Goal: Task Accomplishment & Management: Manage account settings

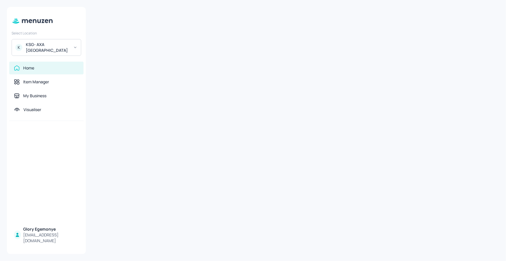
click at [193, 33] on div at bounding box center [296, 131] width 406 height 248
click at [198, 33] on div at bounding box center [296, 131] width 406 height 248
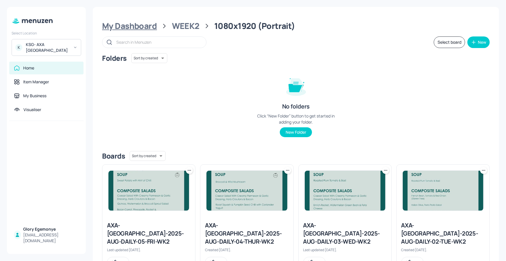
click at [145, 27] on div "My Dashboard" at bounding box center [129, 26] width 55 height 10
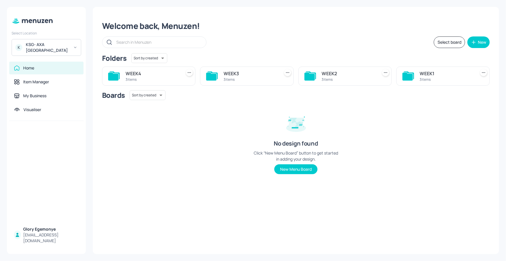
click at [405, 77] on icon at bounding box center [407, 77] width 10 height 8
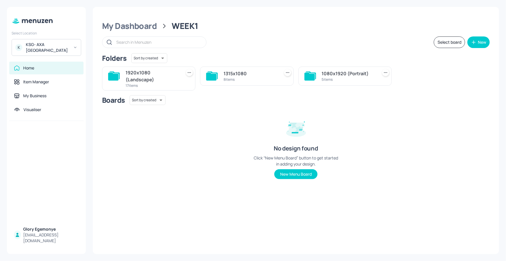
click at [108, 76] on icon at bounding box center [113, 77] width 10 height 8
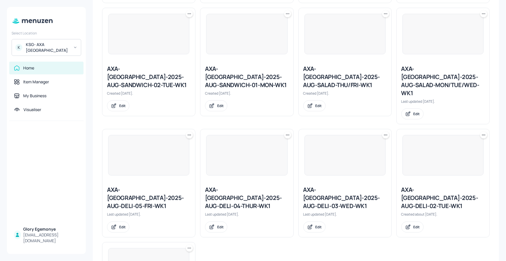
scroll to position [438, 0]
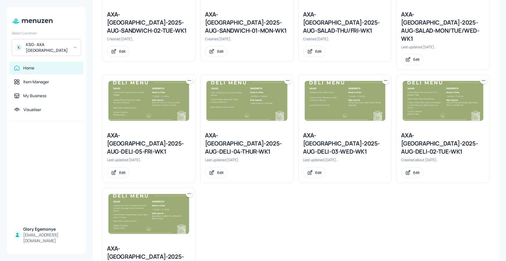
click at [163, 245] on div "AXA-[GEOGRAPHIC_DATA]-2025-AUG-DELI-01-MON-WK1" at bounding box center [148, 257] width 83 height 24
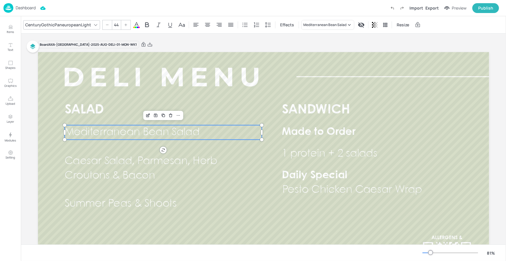
click at [147, 132] on span "Mediterranean Bean Salad" at bounding box center [131, 133] width 135 height 10
click at [146, 116] on icon "Edit Item" at bounding box center [148, 115] width 5 height 5
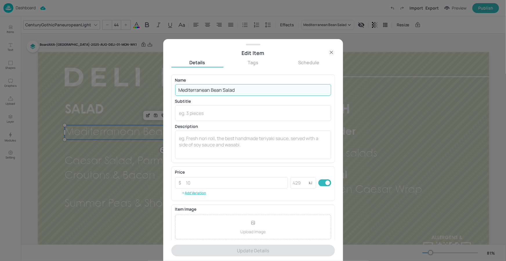
drag, startPoint x: 236, startPoint y: 89, endPoint x: 174, endPoint y: 89, distance: 61.7
click at [174, 89] on div "Name Mediterranean Bean Salad ​ Subtitle x ​ Description x ​" at bounding box center [252, 118] width 163 height 88
paste input "Herby Tabbouleh"
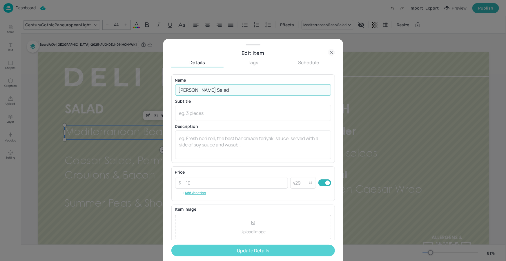
type input "[PERSON_NAME] Salad"
click at [198, 249] on button "Update Details" at bounding box center [252, 251] width 163 height 12
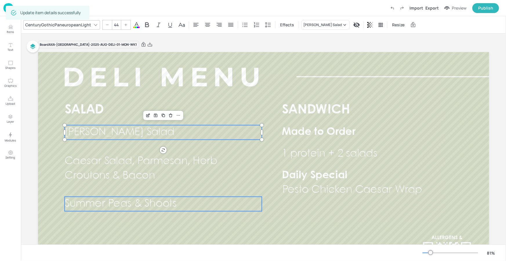
type input "44"
click at [157, 203] on span "Summer Peas & Shoots" at bounding box center [120, 204] width 112 height 10
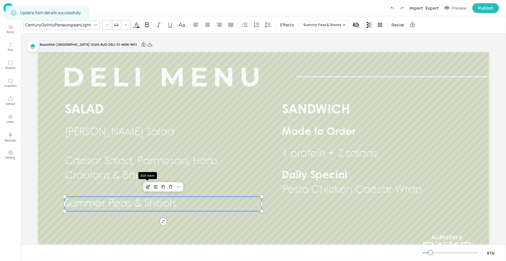
click at [147, 187] on icon "Edit Item" at bounding box center [148, 187] width 2 height 2
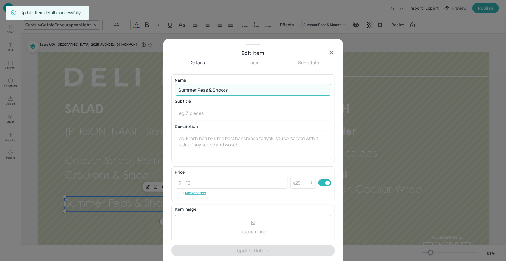
drag, startPoint x: 245, startPoint y: 90, endPoint x: 179, endPoint y: 90, distance: 65.5
click at [179, 90] on input "Summer Peas & Shoots" at bounding box center [253, 90] width 156 height 12
paste input "Italian, Penne Pasta, Olive & Pesto Salad"
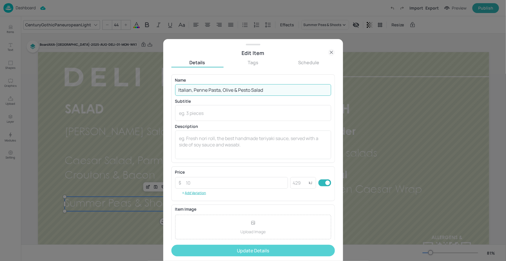
type input "Italian, Penne Pasta, Olive & Pesto Salad"
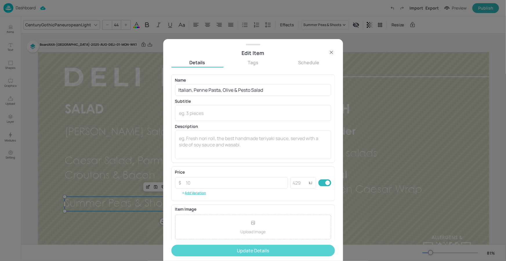
click at [224, 253] on button "Update Details" at bounding box center [252, 251] width 163 height 12
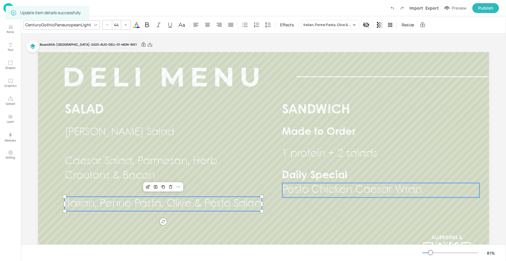
type input "44"
click at [293, 190] on span "Pesto Chicken Caesar Wrap" at bounding box center [352, 191] width 140 height 10
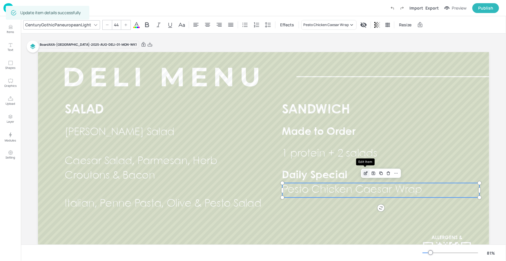
click at [363, 173] on icon "Edit Item" at bounding box center [365, 173] width 5 height 5
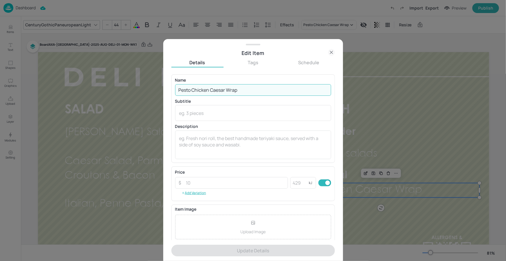
drag, startPoint x: 243, startPoint y: 91, endPoint x: 178, endPoint y: 88, distance: 64.7
click at [178, 88] on input "Pesto Chicken Caesar Wrap" at bounding box center [253, 90] width 156 height 12
paste input "Sandwich with Sundried Tomatoes, Black Olives & Peppers"
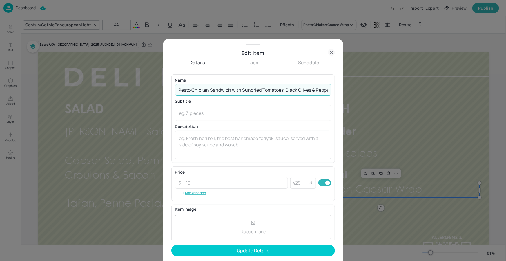
scroll to position [0, 8]
type input "Pesto Chicken Sandwich with Sundried Tomatoes, Black Olives & Peppers"
click at [250, 257] on form "Name Pesto Chicken Sandwich with Sundried Tomatoes, Black Olives & Peppers ​ Su…" at bounding box center [252, 167] width 163 height 187
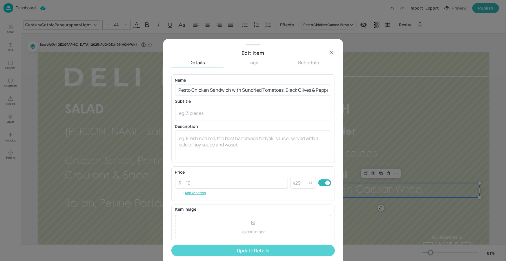
click at [250, 252] on button "Update Details" at bounding box center [252, 251] width 163 height 12
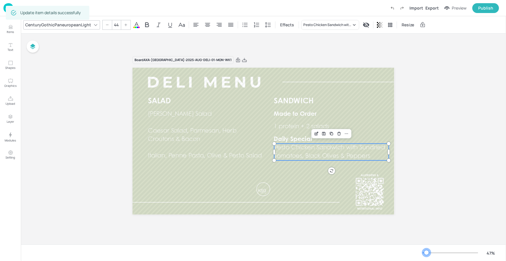
click at [427, 252] on div at bounding box center [450, 253] width 56 height 5
click at [308, 215] on div at bounding box center [262, 222] width 261 height 14
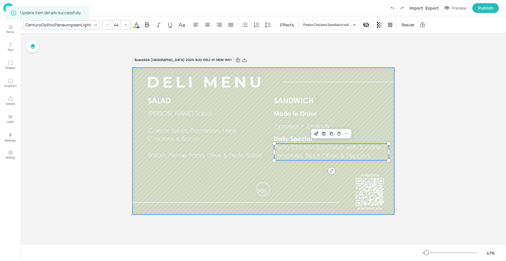
click at [290, 204] on div at bounding box center [262, 141] width 261 height 147
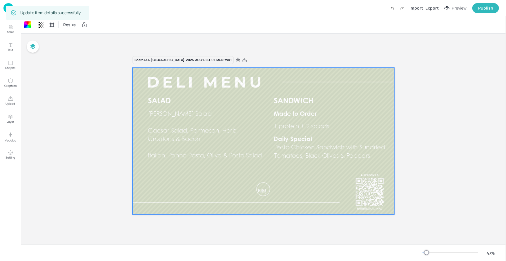
click at [108, 18] on div "Resize" at bounding box center [263, 24] width 485 height 17
click at [88, 7] on div "Update item details successfully" at bounding box center [47, 13] width 83 height 14
click at [93, 6] on div "Dashboard Saved Import Export Preview Publish" at bounding box center [250, 8] width 495 height 16
click at [63, 4] on div "Update item details successfully" at bounding box center [47, 12] width 83 height 17
drag, startPoint x: 61, startPoint y: 4, endPoint x: 46, endPoint y: 6, distance: 15.1
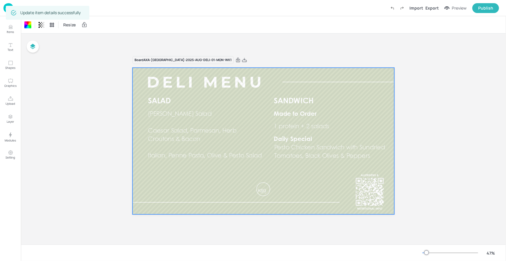
click at [46, 6] on div "Update item details successfully" at bounding box center [47, 12] width 83 height 17
click at [46, 6] on div "Update item details successfully" at bounding box center [47, 13] width 83 height 14
click at [34, 8] on div "Update item details successfully" at bounding box center [47, 13] width 83 height 14
click at [31, 10] on div "Update item details successfully" at bounding box center [50, 13] width 60 height 10
drag, startPoint x: 33, startPoint y: 10, endPoint x: 39, endPoint y: 0, distance: 11.5
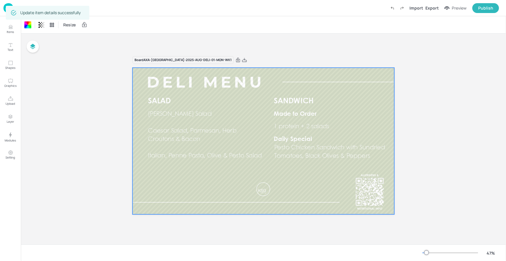
click at [33, 9] on div "Update item details successfully" at bounding box center [50, 13] width 60 height 10
click at [30, 7] on p "Dashboard" at bounding box center [26, 8] width 20 height 4
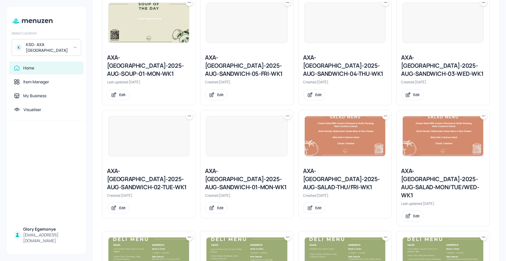
scroll to position [438, 0]
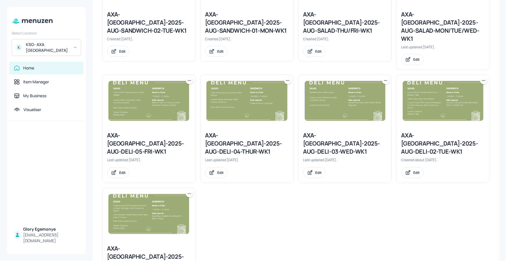
click at [431, 132] on div "AXA-[GEOGRAPHIC_DATA]-2025-AUG-DELI-02-TUE-WK1" at bounding box center [442, 144] width 83 height 24
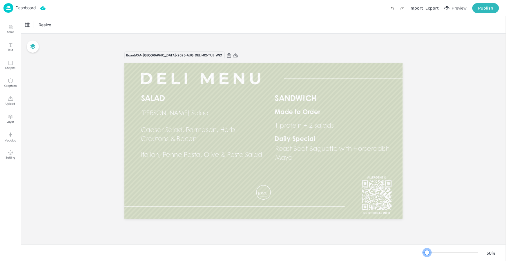
click at [427, 251] on div at bounding box center [427, 253] width 5 height 5
click at [31, 9] on p "Dashboard" at bounding box center [26, 8] width 20 height 4
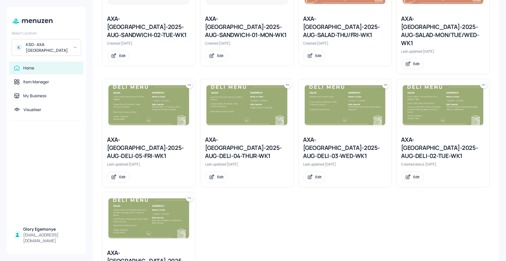
scroll to position [438, 0]
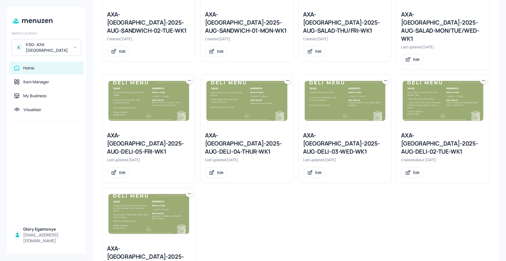
click at [409, 132] on div "AXA-[GEOGRAPHIC_DATA]-2025-AUG-DELI-02-TUE-WK1" at bounding box center [442, 144] width 83 height 24
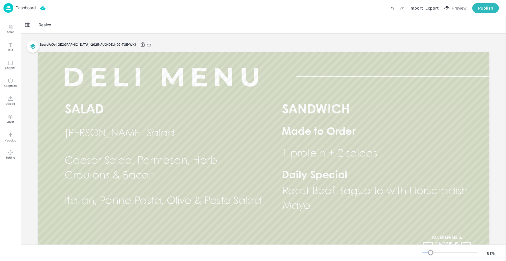
click at [34, 8] on p "Dashboard" at bounding box center [26, 8] width 20 height 4
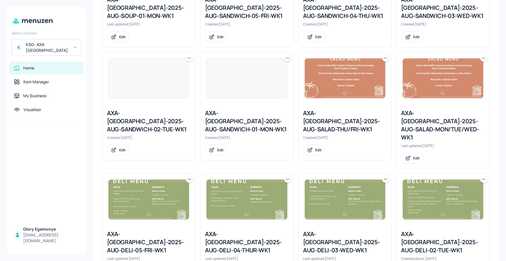
scroll to position [341, 0]
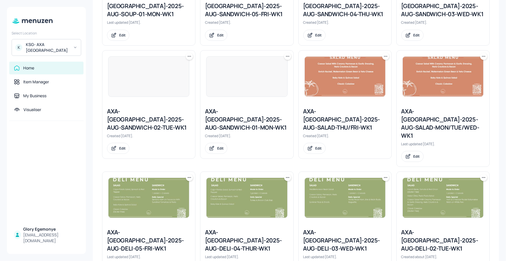
click at [334, 229] on div "AXA-[GEOGRAPHIC_DATA]-2025-AUG-DELI-03-WED-WK1" at bounding box center [344, 241] width 83 height 24
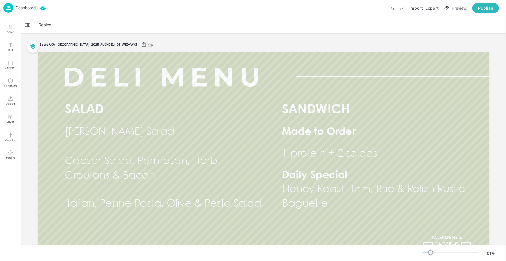
click at [35, 7] on p "Dashboard" at bounding box center [26, 8] width 20 height 4
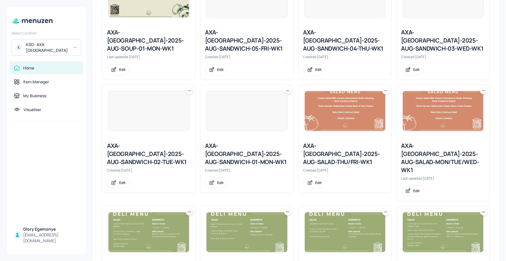
scroll to position [369, 0]
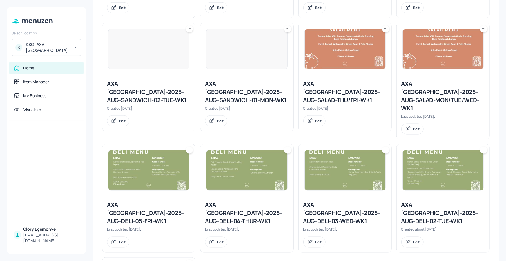
click at [232, 201] on div "AXA-[GEOGRAPHIC_DATA]-2025-AUG-DELI-04-THUR-WK1" at bounding box center [246, 213] width 83 height 24
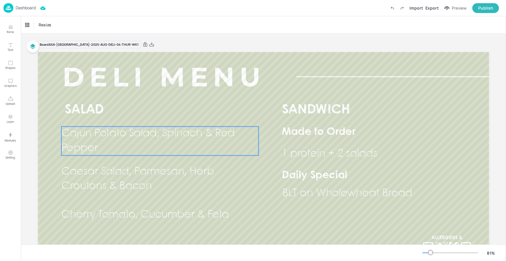
scroll to position [12, 0]
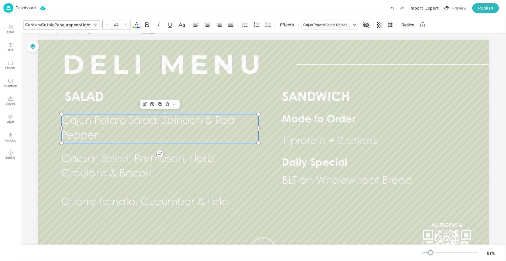
click at [163, 135] on p "Cajun Potato Salad, Spinach & Red Pepper" at bounding box center [159, 128] width 197 height 29
click at [143, 103] on icon "Edit Item" at bounding box center [144, 104] width 3 height 3
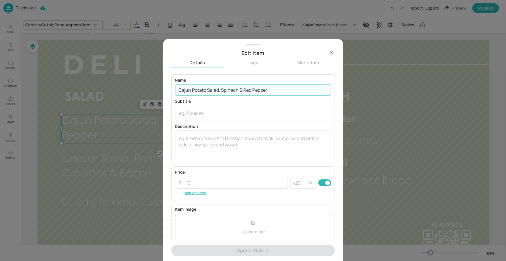
drag, startPoint x: 268, startPoint y: 88, endPoint x: 169, endPoint y: 88, distance: 99.7
click at [169, 88] on div "Edit Item Details Tags Schedule Name Cajun Potato Salad, Spinach & Red Pepper ​…" at bounding box center [253, 150] width 180 height 222
paste input "Thai Noodle Salad"
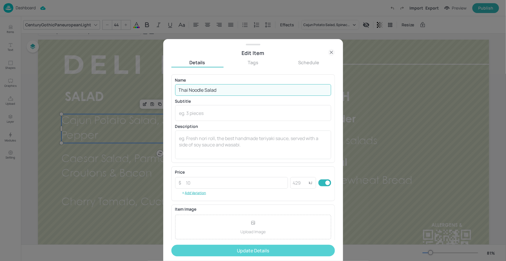
type input "Thai Noodle Salad"
click at [255, 251] on button "Update Details" at bounding box center [252, 251] width 163 height 12
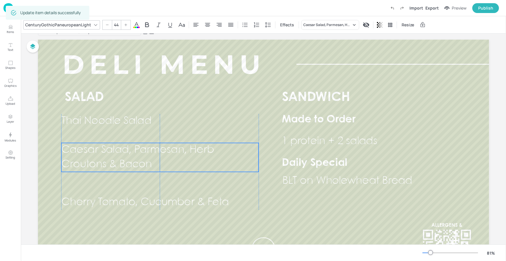
drag, startPoint x: 134, startPoint y: 153, endPoint x: 135, endPoint y: 150, distance: 3.3
click at [135, 150] on span "Caesar Salad, Parmesan, Herb Croutons & Bacon" at bounding box center [137, 157] width 153 height 24
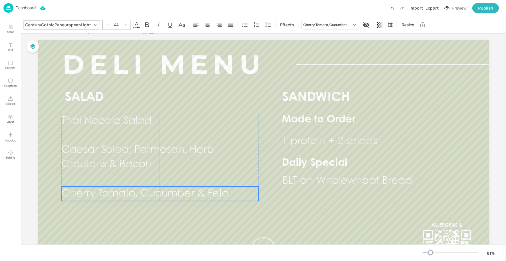
drag, startPoint x: 129, startPoint y: 198, endPoint x: 128, endPoint y: 190, distance: 8.7
click at [128, 190] on span "Cherry Tomato, Cucumber & Feta" at bounding box center [145, 194] width 168 height 10
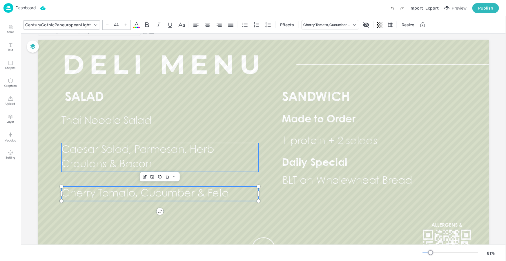
click at [114, 158] on p "Caesar Salad, Parmesan, Herb Croutons & Bacon" at bounding box center [159, 157] width 197 height 29
type input "44"
click at [109, 189] on span "Cherry Tomato, Cucumber & Feta" at bounding box center [145, 194] width 168 height 10
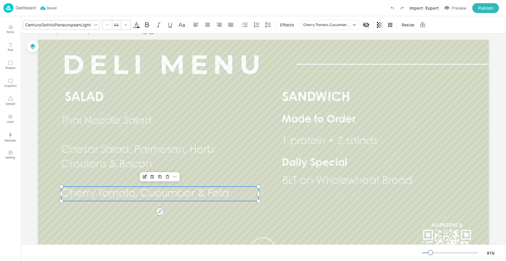
click at [144, 176] on icon "Edit Item" at bounding box center [144, 177] width 5 height 5
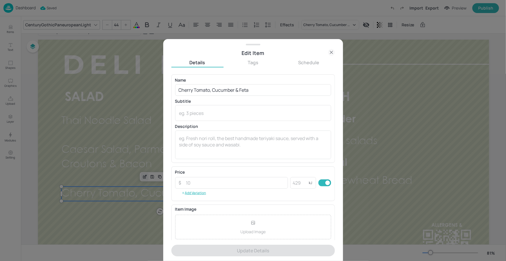
click at [144, 176] on div at bounding box center [253, 130] width 506 height 261
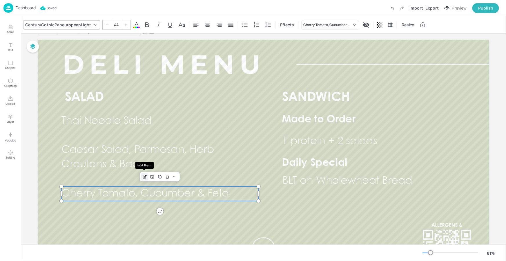
click at [144, 176] on icon "Edit Item" at bounding box center [145, 176] width 2 height 2
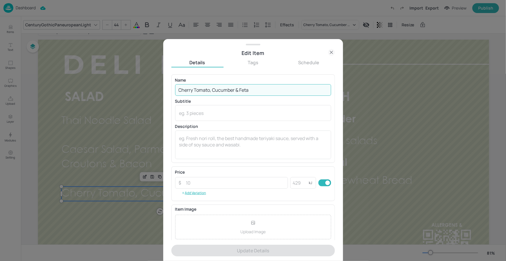
drag, startPoint x: 262, startPoint y: 92, endPoint x: 176, endPoint y: 90, distance: 86.1
click at [176, 90] on input "Cherry Tomato, Cucumber & Feta" at bounding box center [253, 90] width 156 height 12
paste input "obb Salad With Bacon & Blue Cheese, Ranch Dressing"
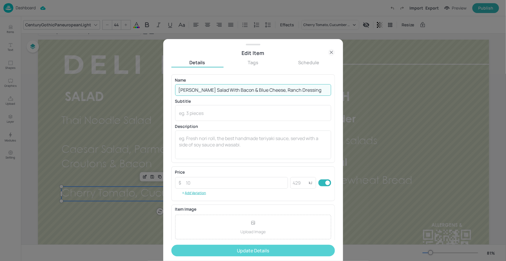
type input "[PERSON_NAME] Salad With Bacon & Blue Cheese, Ranch Dressing"
click at [237, 252] on button "Update Details" at bounding box center [252, 251] width 163 height 12
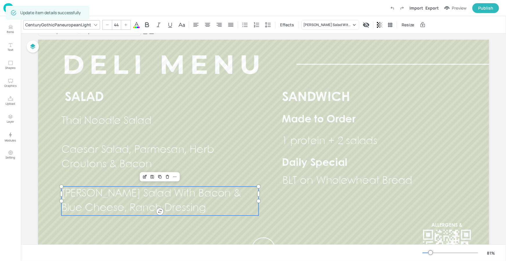
click at [309, 179] on span "BLT on Wholewheat Bread" at bounding box center [347, 181] width 130 height 10
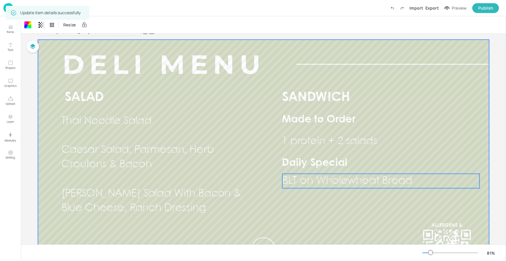
click at [309, 179] on span "BLT on Wholewheat Bread" at bounding box center [347, 181] width 130 height 10
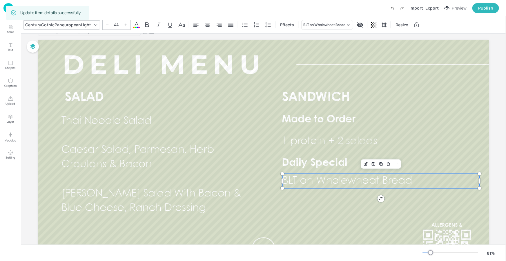
click at [310, 179] on span "BLT on Wholewheat Bread" at bounding box center [347, 181] width 130 height 10
click at [366, 165] on icon "Edit Item" at bounding box center [365, 164] width 5 height 5
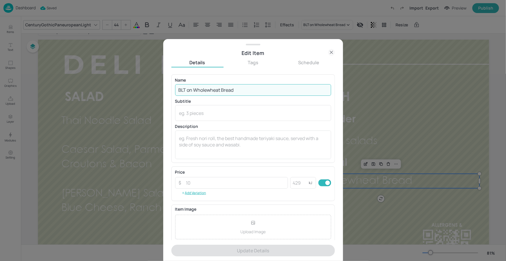
drag, startPoint x: 238, startPoint y: 90, endPoint x: 163, endPoint y: 91, distance: 74.2
click at [163, 91] on div "Edit Item Details Tags Schedule Name BLT on Wholewheat Bread ​ Subtitle x ​ Des…" at bounding box center [253, 150] width 180 height 222
paste input "Turkey & Bacon Wrap with Guacamole"
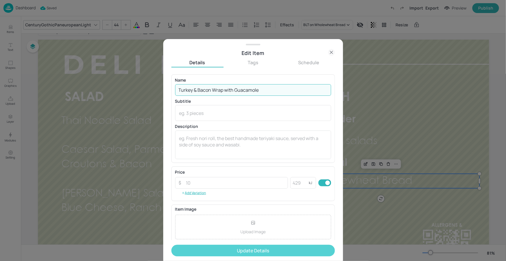
type input "Turkey & Bacon Wrap with Guacamole"
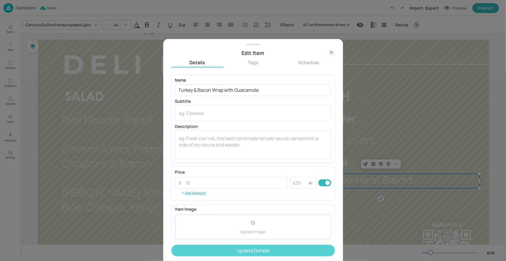
click at [208, 252] on button "Update Details" at bounding box center [252, 251] width 163 height 12
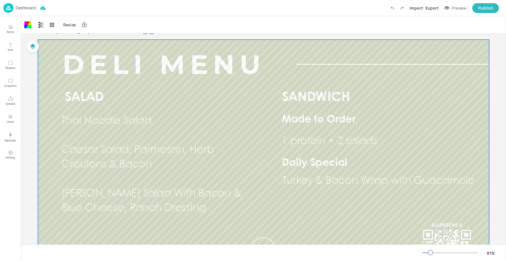
click at [26, 6] on p "Dashboard" at bounding box center [26, 8] width 20 height 4
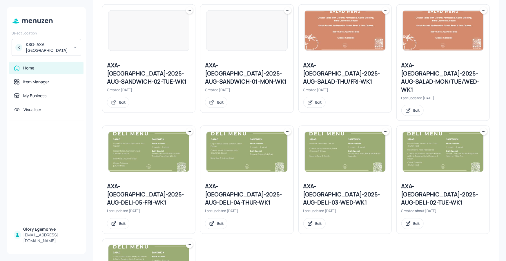
scroll to position [438, 0]
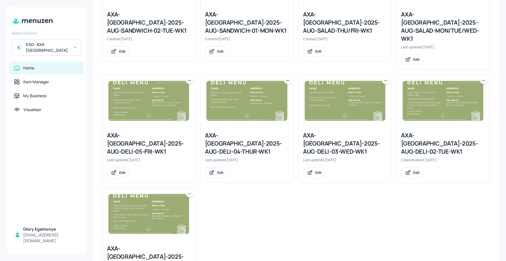
click at [431, 132] on div "AXA-[GEOGRAPHIC_DATA]-2025-AUG-DELI-02-TUE-WK1" at bounding box center [442, 144] width 83 height 24
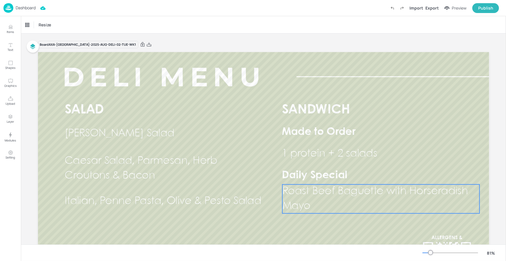
click at [306, 200] on p "Roast Beef Baguette with Horseradish Mayo" at bounding box center [380, 199] width 197 height 29
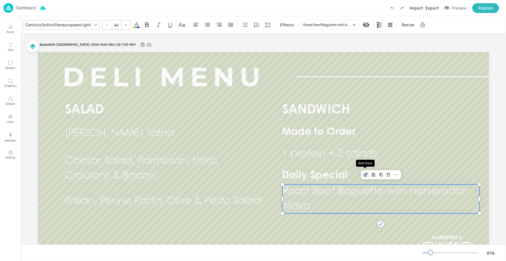
click at [363, 173] on icon "Edit Item" at bounding box center [365, 175] width 5 height 5
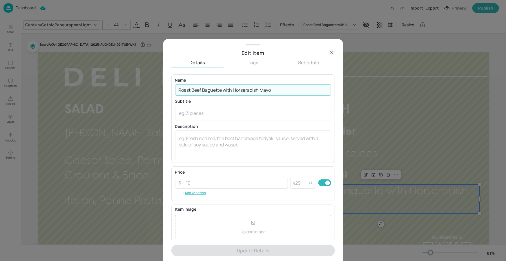
drag, startPoint x: 280, startPoint y: 92, endPoint x: 162, endPoint y: 91, distance: 118.0
click at [162, 91] on div "Edit Item Details Tags Schedule Name Roast Beef Baguette with Horseradish Mayo …" at bounding box center [253, 130] width 506 height 261
paste input "Classic BLT on Wholemeal"
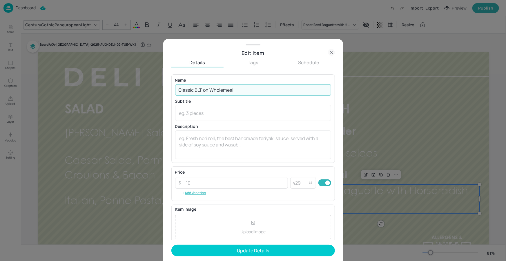
type input "Classic BLT on Wholemeal"
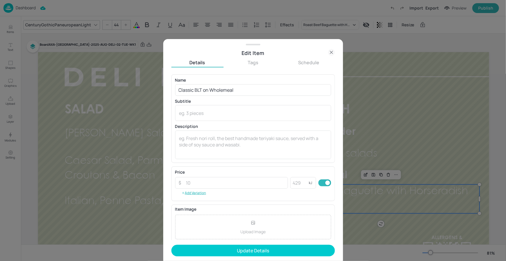
click at [246, 245] on form "Name Classic BLT on Wholemeal ​ Subtitle x ​ Description x ​ Price ​ ​ kJ ​ Add…" at bounding box center [252, 167] width 163 height 187
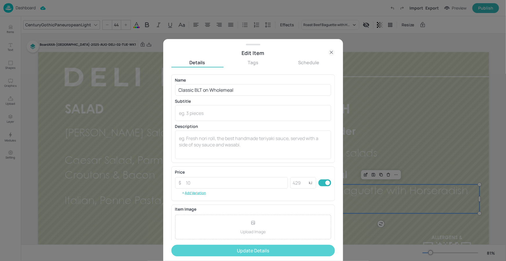
click at [245, 247] on button "Update Details" at bounding box center [252, 251] width 163 height 12
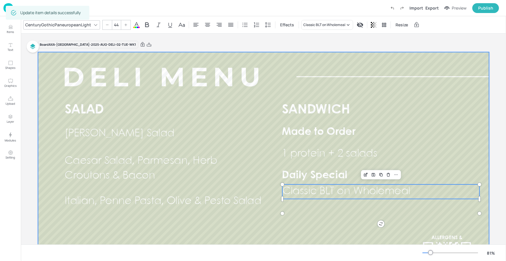
click at [343, 224] on div at bounding box center [263, 179] width 451 height 254
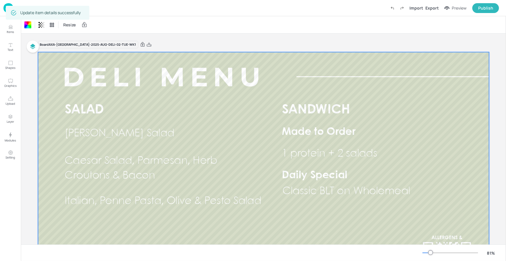
click at [105, 14] on div "Dashboard Import Export Preview Publish" at bounding box center [250, 8] width 495 height 16
click at [28, 10] on p "Dashboard" at bounding box center [26, 8] width 20 height 4
click at [24, 8] on p "Dashboard" at bounding box center [26, 8] width 20 height 4
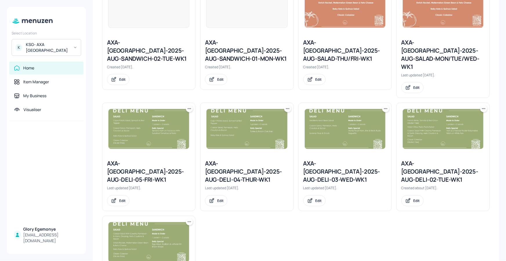
scroll to position [438, 0]
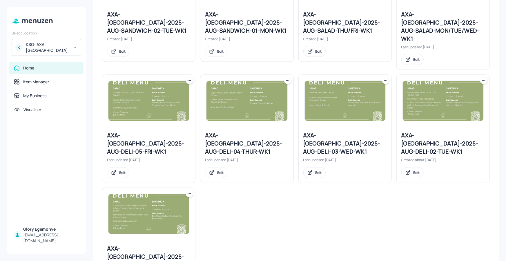
click at [348, 132] on div "AXA-[GEOGRAPHIC_DATA]-2025-AUG-DELI-03-WED-WK1" at bounding box center [344, 144] width 83 height 24
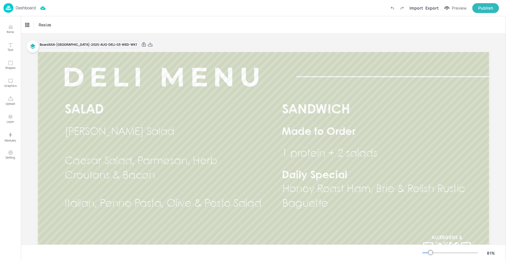
click at [322, 201] on span "Honey Roast Ham, Brie & Relish Rustic Baguette" at bounding box center [373, 197] width 183 height 24
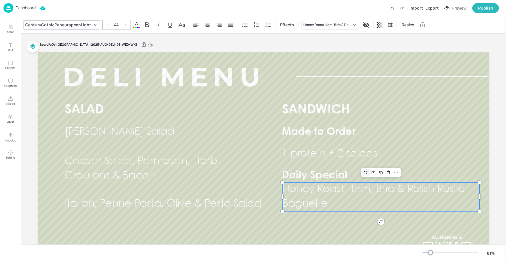
click at [362, 173] on div "Edit Item" at bounding box center [366, 173] width 8 height 8
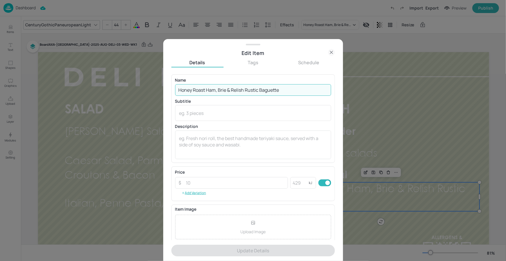
drag, startPoint x: 284, startPoint y: 88, endPoint x: 171, endPoint y: 90, distance: 113.1
click at [171, 90] on div "Name Honey Roast Ham, Brie & Relish Rustic Baguette ​ Subtitle x ​ Description …" at bounding box center [252, 118] width 163 height 88
paste input "Baked Ham & Cheese on Nutty Brown with Coleslaw"
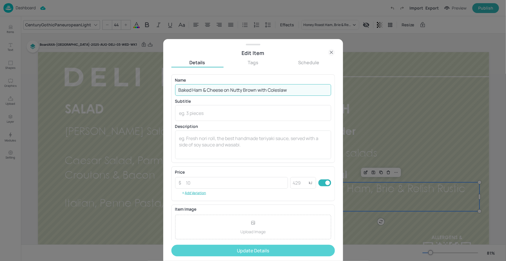
type input "Baked Ham & Cheese on Nutty Brown with Coleslaw"
click at [240, 248] on button "Update Details" at bounding box center [252, 251] width 163 height 12
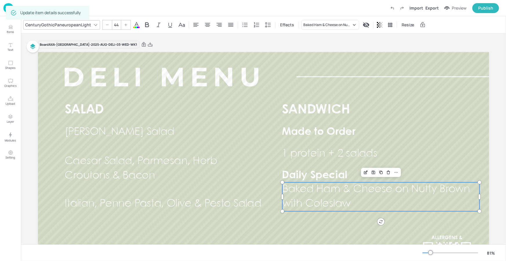
click at [357, 230] on div at bounding box center [253, 130] width 506 height 261
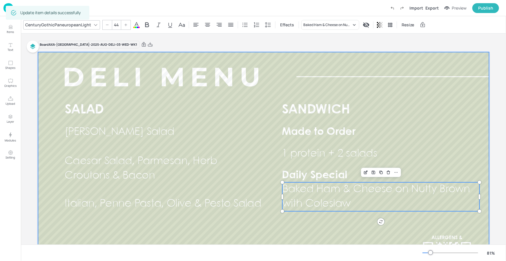
click at [353, 230] on div at bounding box center [263, 179] width 451 height 254
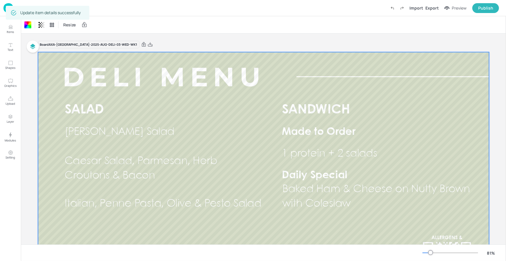
click at [122, 14] on div "Dashboard Import Export Preview Publish" at bounding box center [250, 8] width 495 height 16
click at [100, 10] on div "Dashboard Import Export Preview Publish" at bounding box center [250, 8] width 495 height 16
click at [32, 8] on p "Dashboard" at bounding box center [26, 8] width 20 height 4
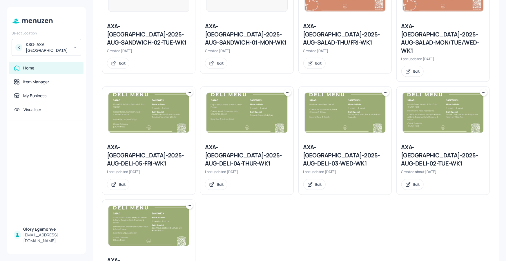
click at [155, 139] on div "AXA-DUBLIN-2025-AUG-DELI-05-FRI-WK1 Last updated 15 days ago. Edit" at bounding box center [148, 167] width 93 height 56
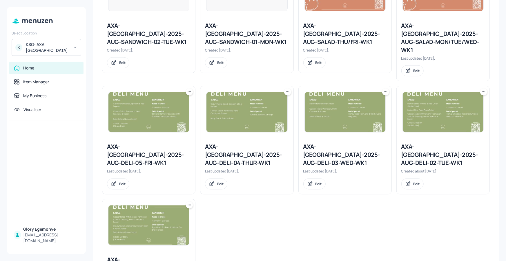
scroll to position [427, 0]
click at [150, 143] on div "AXA-[GEOGRAPHIC_DATA]-2025-AUG-DELI-05-FRI-WK1" at bounding box center [148, 155] width 83 height 24
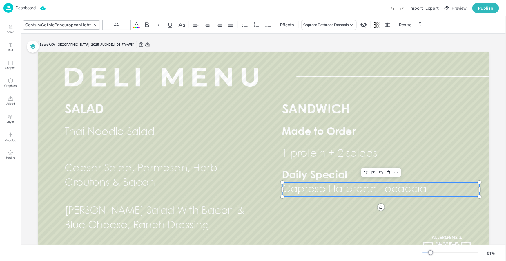
click at [396, 188] on span "Caprese Flatbread Focaccia" at bounding box center [354, 190] width 144 height 10
click at [367, 172] on icon "Edit Item" at bounding box center [365, 172] width 5 height 5
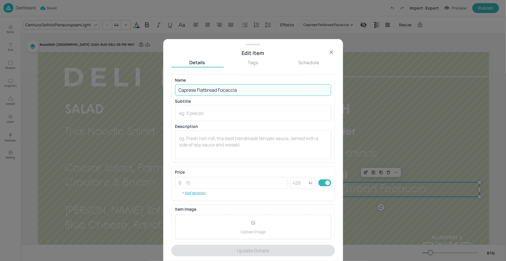
drag, startPoint x: 252, startPoint y: 90, endPoint x: 178, endPoint y: 89, distance: 74.2
click at [178, 89] on input "Caprese Flatbread Focaccia" at bounding box center [253, 90] width 156 height 12
paste input "Tuna Niçoise on Artisan Bread"
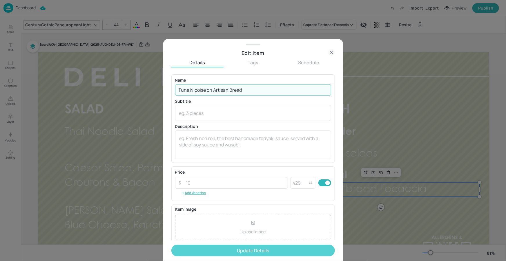
type input "Tuna Niçoise on Artisan Bread"
click at [259, 254] on button "Update Details" at bounding box center [252, 251] width 163 height 12
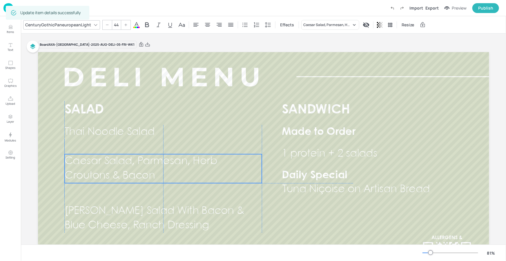
drag, startPoint x: 169, startPoint y: 173, endPoint x: 169, endPoint y: 166, distance: 6.7
click at [169, 166] on span "Caesar Salad, Parmesan, Herb Croutons & Bacon" at bounding box center [140, 169] width 153 height 24
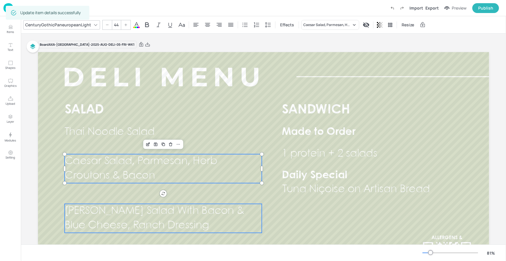
type input "44"
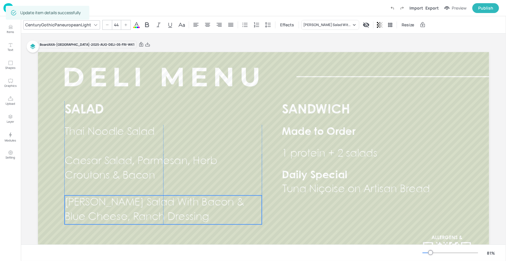
click at [157, 212] on span "[PERSON_NAME] Salad With Bacon & Blue Cheese, Ranch Dressing" at bounding box center [153, 210] width 179 height 24
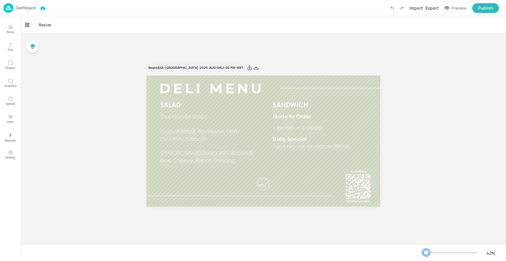
click at [426, 253] on div at bounding box center [424, 253] width 4 height 1
click at [32, 8] on p "Dashboard" at bounding box center [26, 8] width 20 height 4
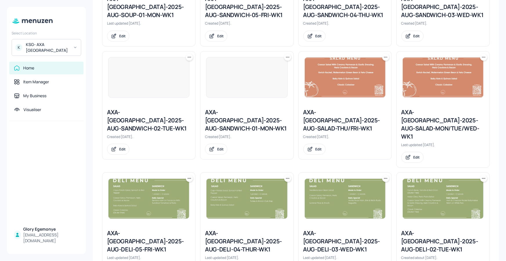
scroll to position [339, 0]
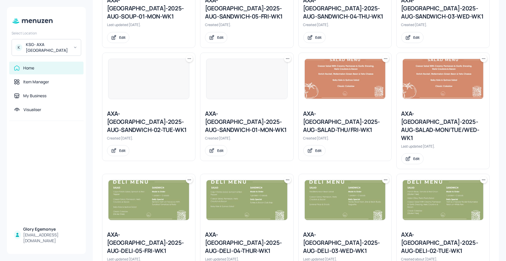
click at [427, 110] on div "AXA-[GEOGRAPHIC_DATA]-2025-AUG-SALAD-MON/TUE/WED-WK1" at bounding box center [442, 126] width 83 height 32
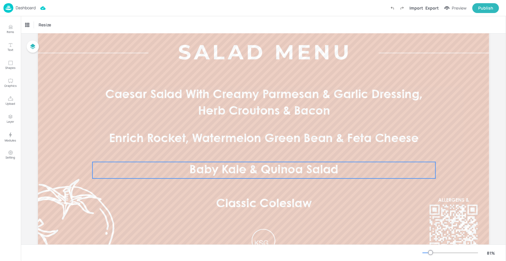
scroll to position [15, 0]
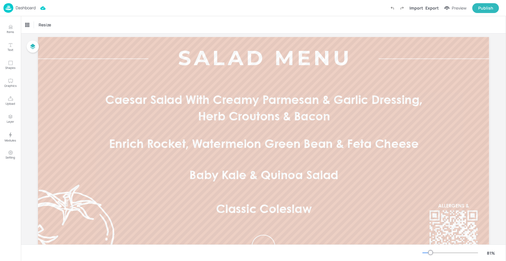
click at [257, 148] on span "Enrich Rocket, Watermelon Green Bean & Feta Cheese" at bounding box center [264, 144] width 310 height 11
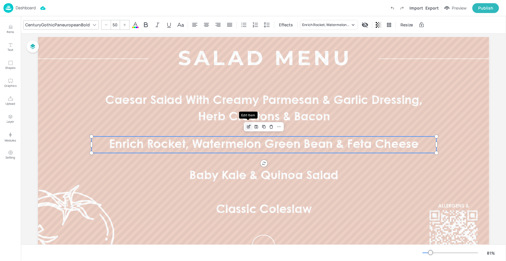
click at [247, 126] on icon "Edit Item" at bounding box center [248, 127] width 5 height 5
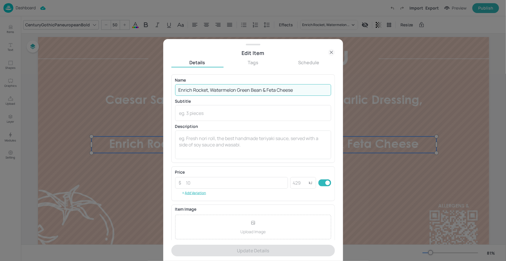
drag, startPoint x: 297, startPoint y: 90, endPoint x: 180, endPoint y: 95, distance: 117.2
click at [150, 91] on div "Edit Item Details Tags Schedule Name Enrich Rocket, Watermelon Green Bean & Fet…" at bounding box center [253, 130] width 506 height 261
paste input "[PERSON_NAME] Salad"
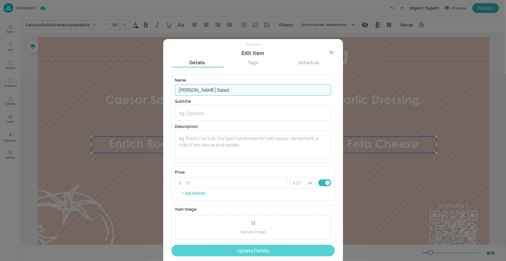
type input "[PERSON_NAME] Salad"
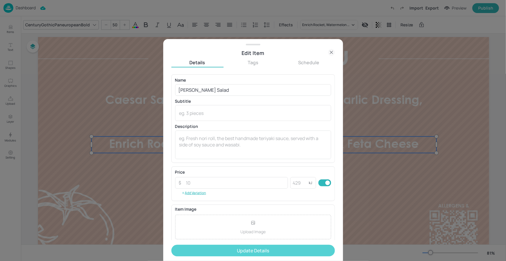
click at [211, 249] on button "Update Details" at bounding box center [252, 251] width 163 height 12
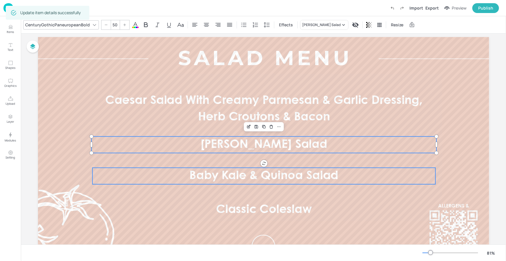
type input "50"
click at [200, 181] on span "Baby Kale & Quinoa Salad" at bounding box center [263, 176] width 149 height 11
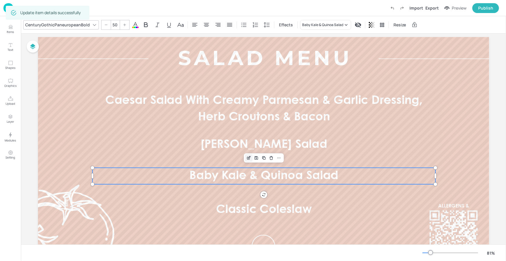
click at [247, 157] on icon "Edit Item" at bounding box center [248, 158] width 5 height 5
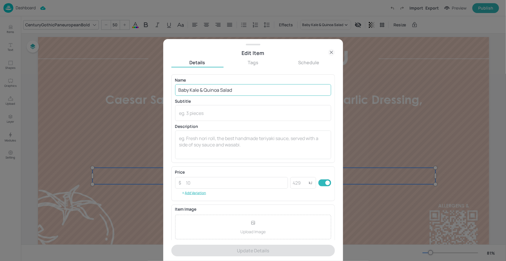
drag, startPoint x: 245, startPoint y: 84, endPoint x: 222, endPoint y: 86, distance: 22.7
click at [222, 86] on div "Name Baby Kale & Quinoa Salad ​" at bounding box center [253, 86] width 156 height 17
drag, startPoint x: 241, startPoint y: 90, endPoint x: 178, endPoint y: 88, distance: 63.5
click at [178, 88] on input "Baby Kale & Quinoa Salad" at bounding box center [253, 90] width 156 height 12
paste input "Italian, Penne Pasta, Olive & Pesto"
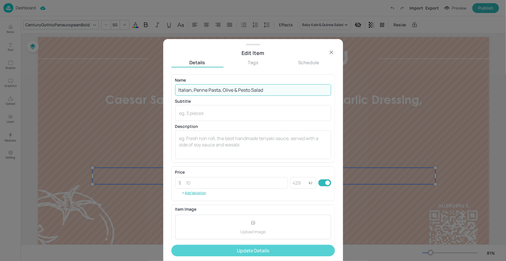
type input "Italian, Penne Pasta, Olive & Pesto Salad"
click at [210, 246] on button "Update Details" at bounding box center [252, 251] width 163 height 12
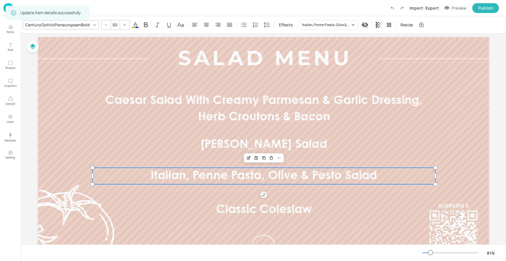
type input "50"
click at [352, 212] on p "Classic Coleslaw" at bounding box center [263, 210] width 361 height 17
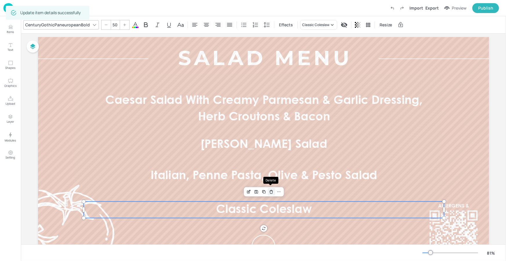
click at [270, 193] on icon "Delete" at bounding box center [271, 192] width 4 height 5
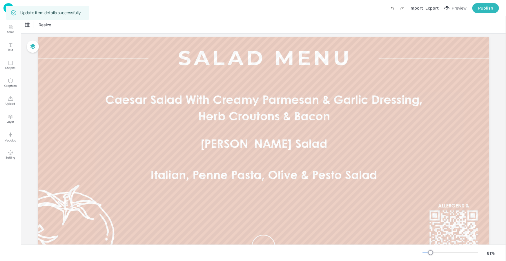
click at [35, 6] on div "Update item details successfully" at bounding box center [47, 13] width 83 height 14
click at [119, 2] on div "Dashboard Import Export Preview Publish" at bounding box center [250, 8] width 495 height 16
click at [29, 9] on p "Dashboard" at bounding box center [26, 8] width 20 height 4
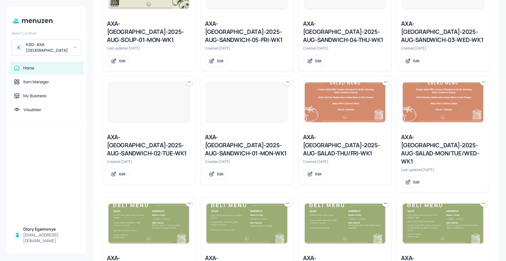
scroll to position [316, 0]
click at [325, 133] on div "AXA-[GEOGRAPHIC_DATA]-2025-AUG-SALAD-THU/FRI-WK1" at bounding box center [344, 145] width 83 height 24
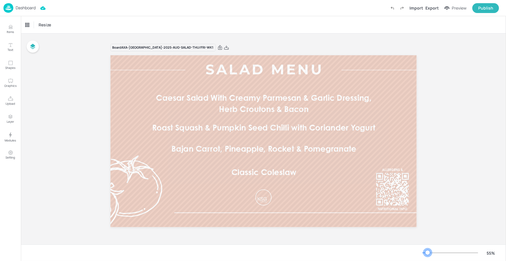
click at [428, 254] on div at bounding box center [450, 253] width 56 height 5
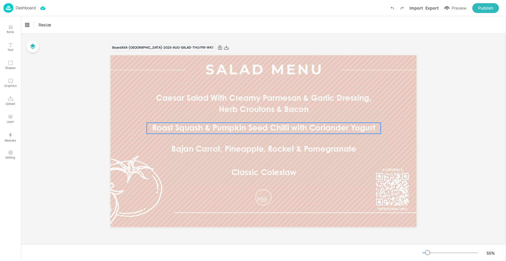
click at [292, 133] on p "Roast Squash & Pumpkin Seed Chilli with Coriander Yogurt" at bounding box center [264, 128] width 234 height 11
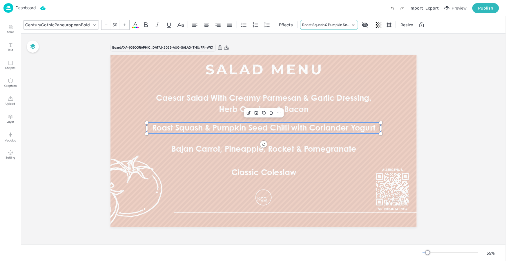
click at [318, 22] on div "Roast Squash & Pumpkin Seed Chilli with Coriander Yogurt" at bounding box center [326, 24] width 48 height 5
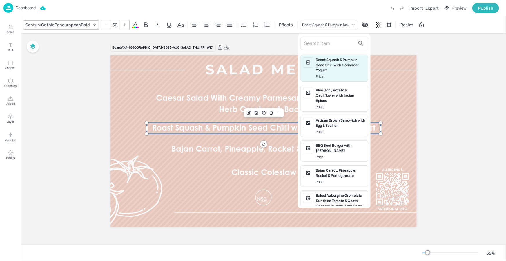
click at [279, 37] on div at bounding box center [253, 130] width 506 height 261
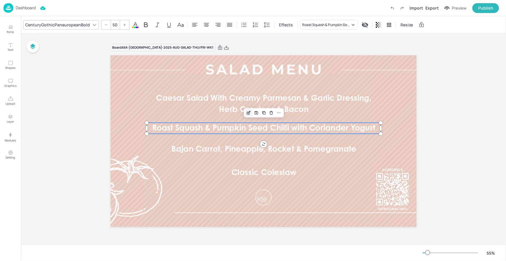
click at [250, 112] on icon "Edit Item" at bounding box center [248, 113] width 5 height 5
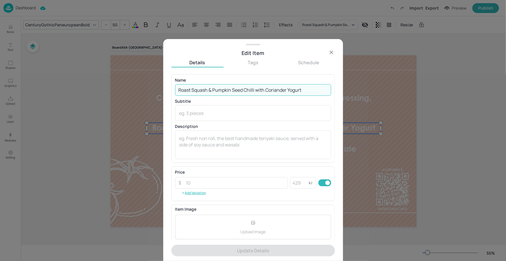
drag, startPoint x: 306, startPoint y: 88, endPoint x: 183, endPoint y: 86, distance: 122.3
click at [183, 86] on input "Roast Squash & Pumpkin Seed Chilli with Coriander Yogurt" at bounding box center [253, 90] width 156 height 12
paste input "Thai Noodle Salad"
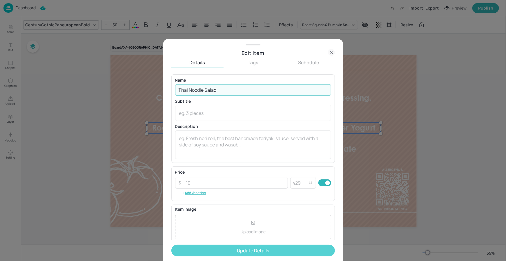
type input "Thai Noodle Salad"
click at [219, 248] on button "Update Details" at bounding box center [252, 251] width 163 height 12
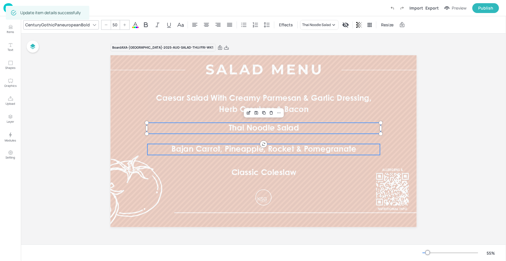
click at [244, 148] on span "Bajan Carrot, Pineapple, Rocket & Pomegranate" at bounding box center [263, 150] width 185 height 8
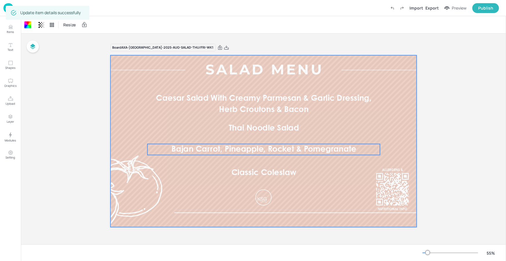
click at [246, 147] on span "Bajan Carrot, Pineapple, Rocket & Pomegranate" at bounding box center [263, 150] width 185 height 8
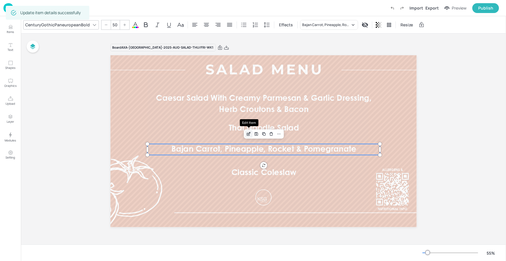
click at [248, 133] on icon "Edit Item" at bounding box center [248, 134] width 3 height 3
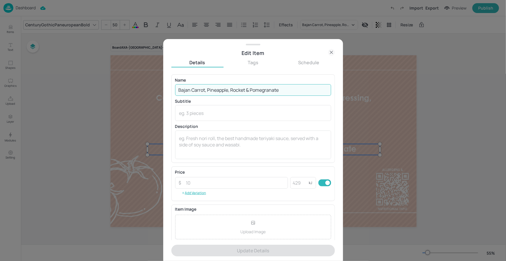
drag, startPoint x: 286, startPoint y: 89, endPoint x: 175, endPoint y: 90, distance: 111.0
click at [175, 90] on input "Bajan Carrot, Pineapple, Rocket & Pomegranate" at bounding box center [253, 90] width 156 height 12
paste input "[PERSON_NAME] Salad With Bacon & Blue Cheese, Ranch Dressing"
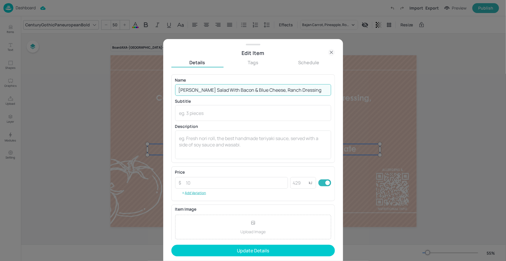
type input "[PERSON_NAME] Salad With Bacon & Blue Cheese, Ranch Dressing"
click at [217, 252] on button "Update Details" at bounding box center [252, 251] width 163 height 12
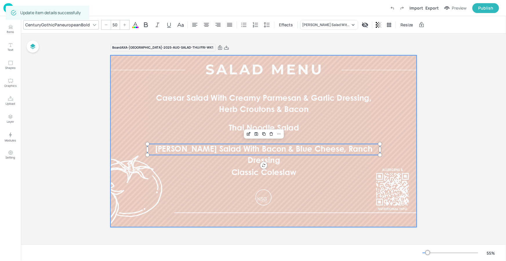
type input "50"
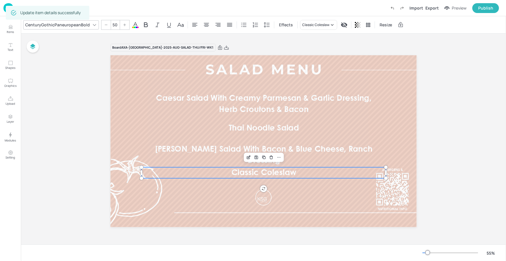
click at [268, 176] on span "Classic Coleslaw" at bounding box center [263, 173] width 65 height 8
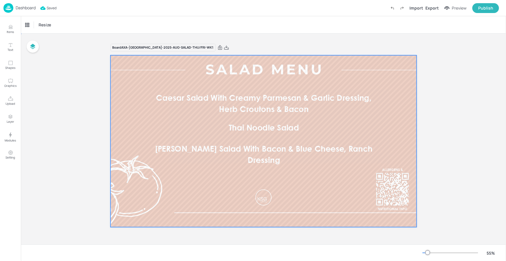
click at [279, 195] on div at bounding box center [263, 141] width 306 height 172
click at [28, 8] on p "Dashboard" at bounding box center [26, 8] width 20 height 4
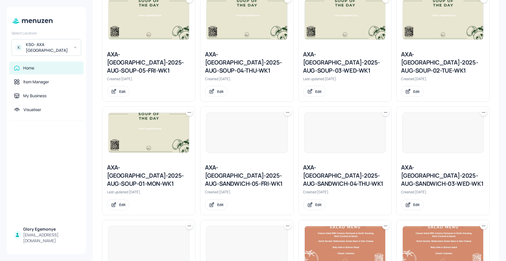
scroll to position [171, 0]
click at [147, 164] on div "AXA-[GEOGRAPHIC_DATA]-2025-AUG-SOUP-01-MON-WK1" at bounding box center [148, 176] width 83 height 24
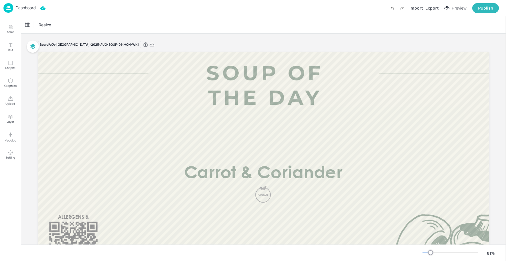
click at [235, 171] on span "Carrot & Coriander" at bounding box center [263, 174] width 158 height 17
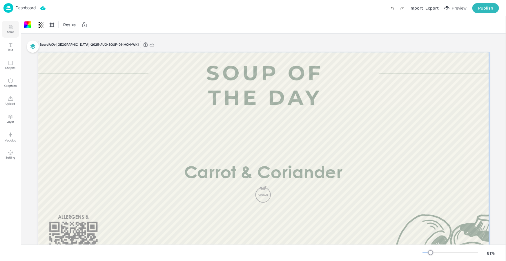
click at [6, 27] on button "Items" at bounding box center [10, 29] width 17 height 17
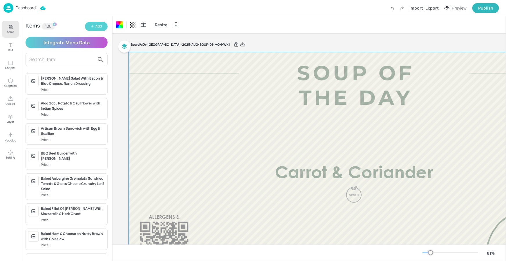
click at [99, 24] on div "Add" at bounding box center [98, 27] width 6 height 6
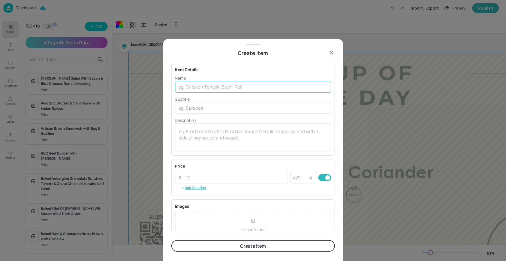
click at [199, 87] on input "text" at bounding box center [253, 87] width 156 height 12
paste input "Classic Minestrone"
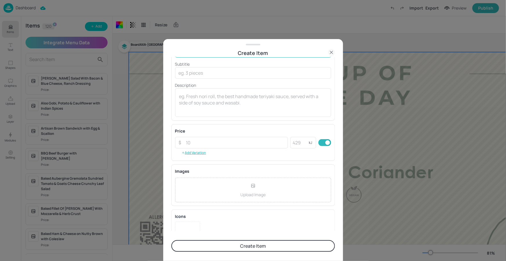
scroll to position [55, 0]
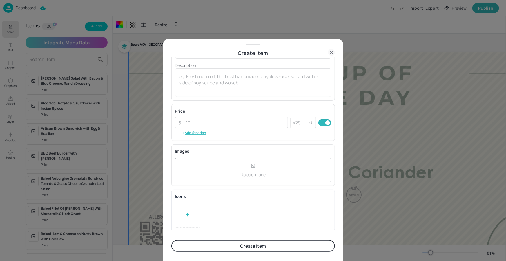
type input "Classic Minestrone"
click at [184, 204] on div at bounding box center [187, 215] width 25 height 26
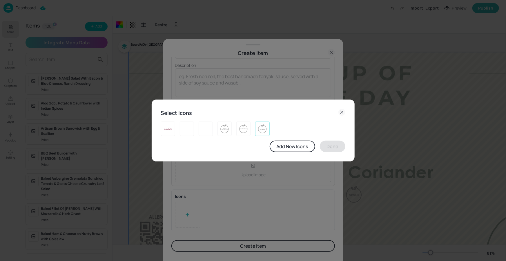
click at [266, 127] on img at bounding box center [262, 128] width 9 height 9
click at [330, 146] on button "Done" at bounding box center [333, 147] width 26 height 12
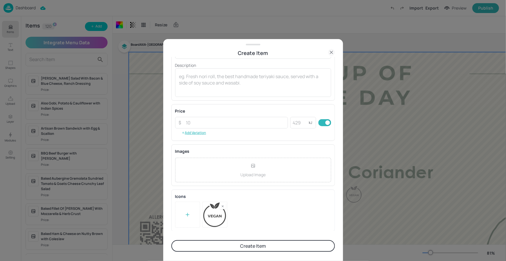
click at [257, 246] on button "Create Item" at bounding box center [252, 247] width 163 height 12
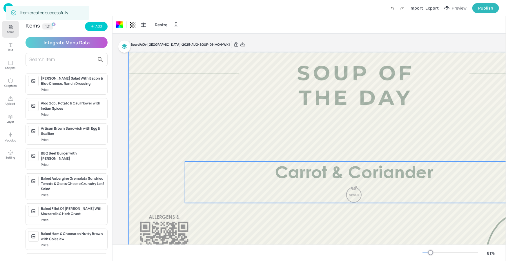
click at [327, 170] on span "Carrot & Coriander" at bounding box center [354, 174] width 158 height 17
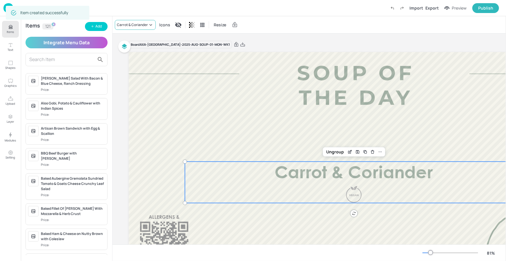
click at [150, 26] on icon at bounding box center [151, 25] width 6 height 6
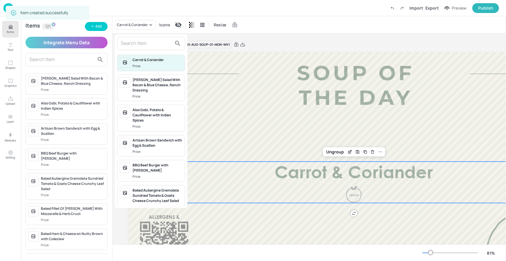
click at [141, 41] on input "text" at bounding box center [146, 43] width 51 height 9
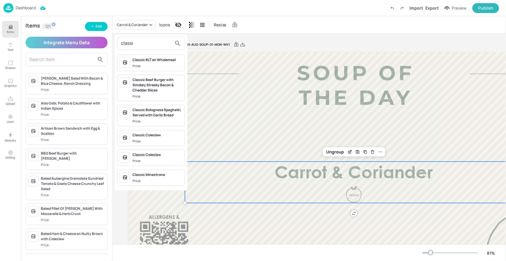
type input "classi"
click at [139, 174] on div "Classic Minestrone" at bounding box center [157, 174] width 50 height 5
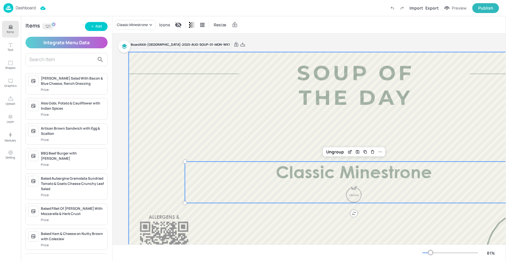
click at [266, 138] on div at bounding box center [354, 179] width 451 height 254
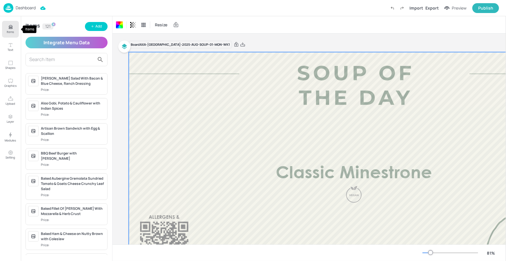
click at [9, 29] on icon "Items" at bounding box center [11, 27] width 6 height 6
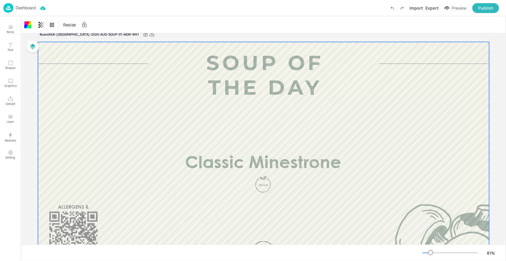
scroll to position [41, 0]
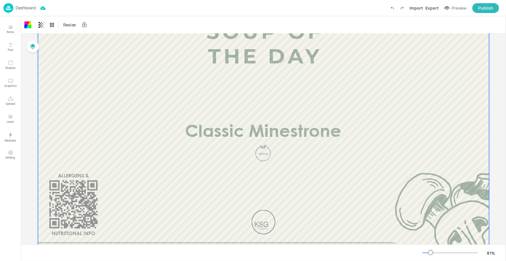
click at [426, 252] on div at bounding box center [450, 253] width 56 height 5
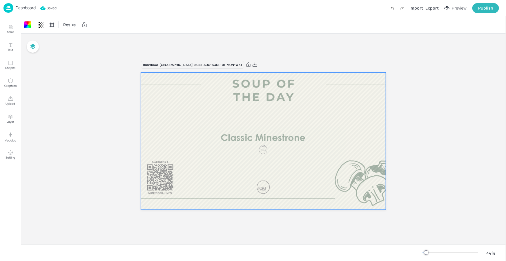
click at [32, 6] on p "Dashboard" at bounding box center [26, 8] width 20 height 4
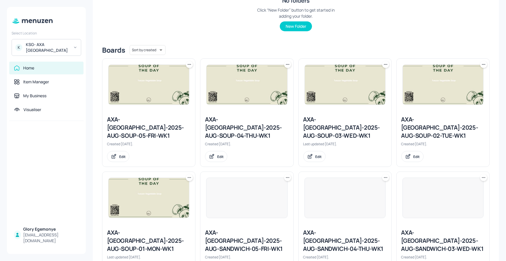
scroll to position [104, 0]
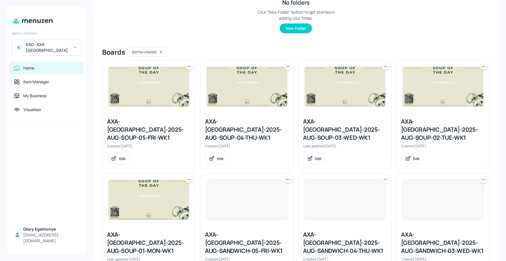
click at [416, 122] on div "AXA-[GEOGRAPHIC_DATA]-2025-AUG-SOUP-02-TUE-WK1" at bounding box center [442, 130] width 83 height 24
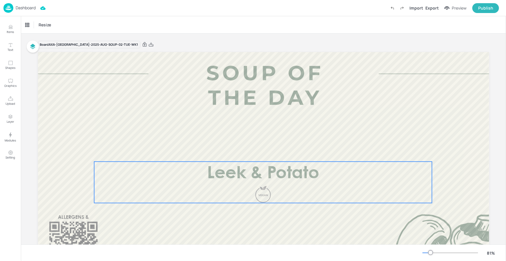
click at [248, 169] on span "Leek & Potato" at bounding box center [263, 174] width 112 height 17
click at [17, 24] on button "Items" at bounding box center [10, 29] width 17 height 17
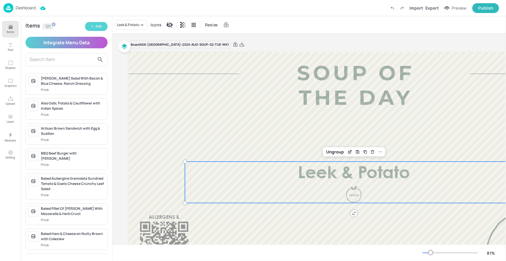
click at [92, 28] on icon "button" at bounding box center [92, 26] width 3 height 3
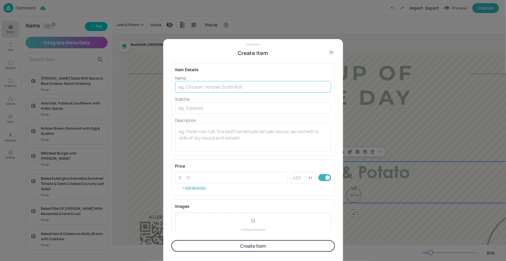
click at [238, 87] on input "text" at bounding box center [253, 87] width 156 height 12
paste input "Velvety Leek & Potato"
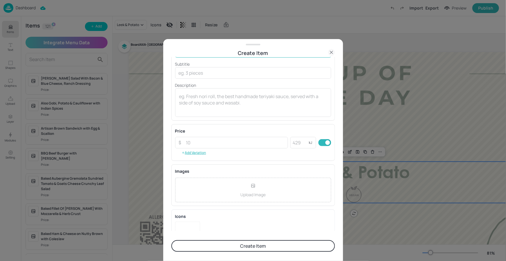
scroll to position [41, 0]
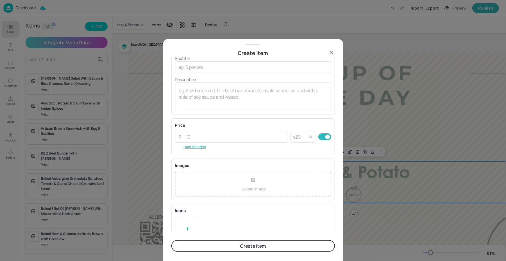
type input "Velvety Leek & Potato"
click at [185, 217] on div at bounding box center [187, 229] width 25 height 26
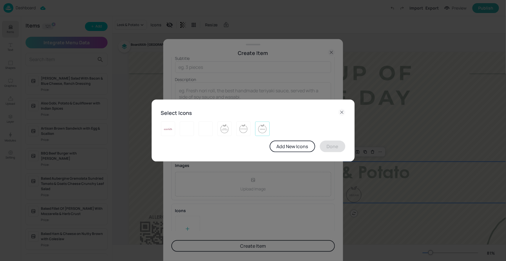
click at [260, 127] on img at bounding box center [262, 128] width 9 height 9
click at [327, 143] on button "Done" at bounding box center [333, 147] width 26 height 12
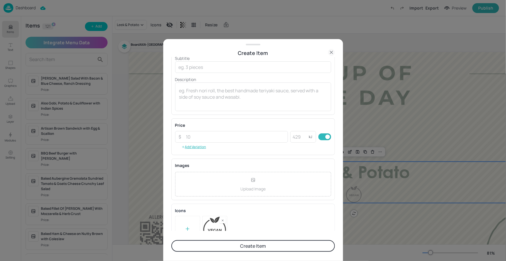
click at [269, 240] on form "Item Details Name Velvety Leek & Potato ​ Subtitle ​ Description x ​ Price ​ ​ …" at bounding box center [252, 159] width 163 height 204
click at [268, 243] on button "Create Item" at bounding box center [252, 247] width 163 height 12
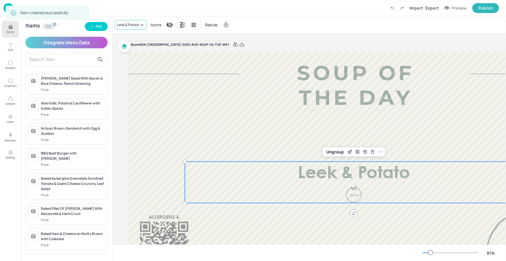
click at [132, 27] on div "Leek & Potato" at bounding box center [128, 24] width 22 height 5
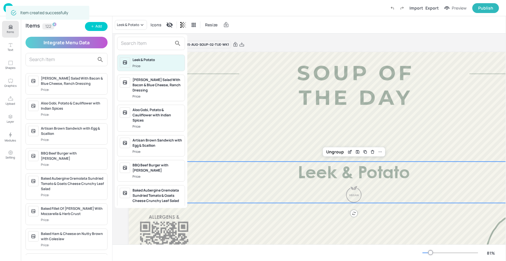
click at [151, 49] on div at bounding box center [151, 43] width 68 height 13
click at [152, 45] on input "text" at bounding box center [146, 43] width 51 height 9
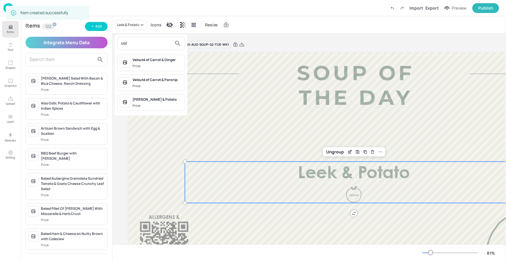
type input "vel"
click at [143, 101] on div "Velvety Leek & Potato" at bounding box center [157, 99] width 50 height 5
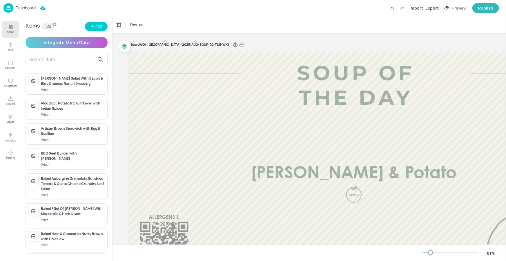
click at [10, 23] on button "Items" at bounding box center [10, 29] width 17 height 17
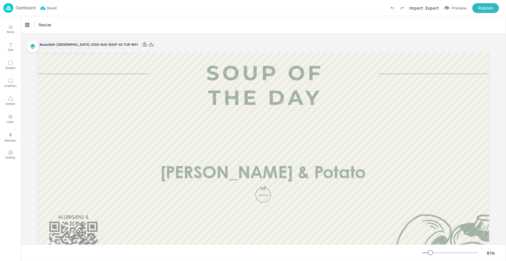
click at [32, 7] on p "Dashboard" at bounding box center [26, 8] width 20 height 4
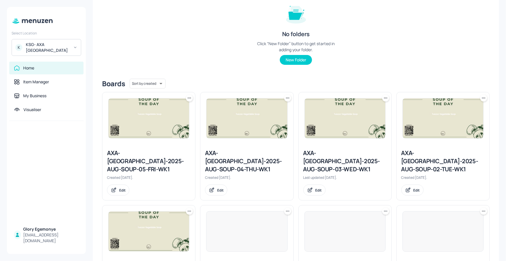
scroll to position [73, 0]
click at [338, 159] on div "AXA-[GEOGRAPHIC_DATA]-2025-AUG-SOUP-03-WED-WK1" at bounding box center [344, 161] width 83 height 24
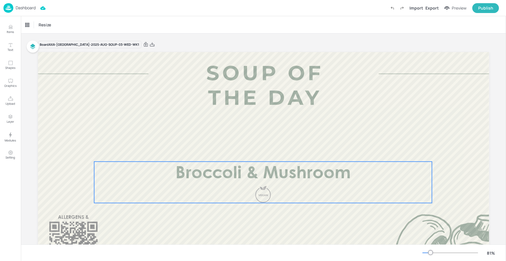
click at [206, 171] on span "Broccoli & Mushroom" at bounding box center [262, 174] width 175 height 17
click at [6, 28] on button "Items" at bounding box center [10, 29] width 17 height 17
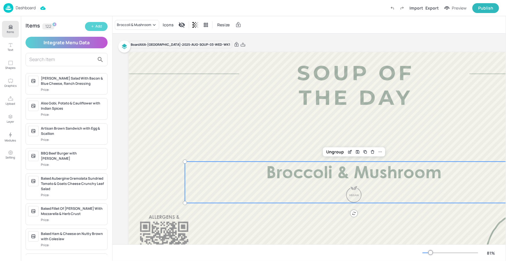
click at [91, 26] on icon "button" at bounding box center [92, 26] width 3 height 3
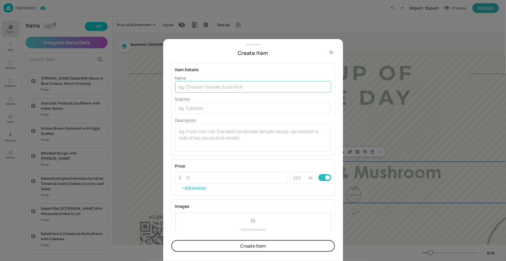
click at [188, 88] on input "text" at bounding box center [253, 87] width 156 height 12
paste input "Cream of Vegetable"
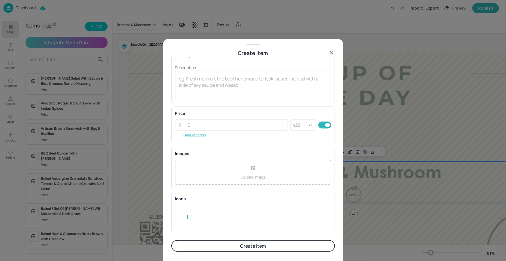
scroll to position [55, 0]
type input "Cream of Vegetable"
click at [192, 209] on div at bounding box center [187, 215] width 25 height 26
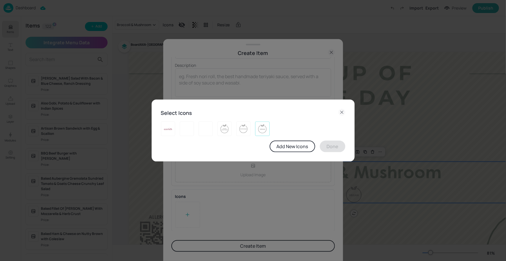
click at [258, 129] on img at bounding box center [262, 128] width 9 height 9
click at [318, 143] on div "Add New Icons Done" at bounding box center [253, 147] width 184 height 12
click at [324, 143] on button "Done" at bounding box center [333, 147] width 26 height 12
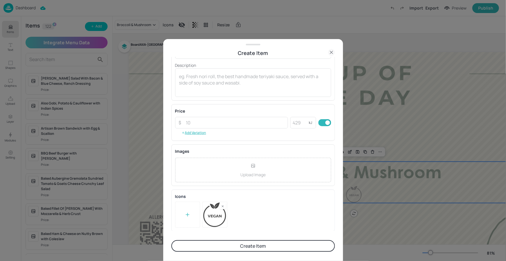
click at [239, 246] on button "Create Item" at bounding box center [252, 247] width 163 height 12
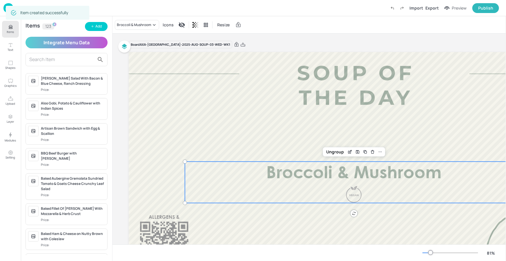
click at [11, 27] on icon "Items" at bounding box center [10, 27] width 3 height 0
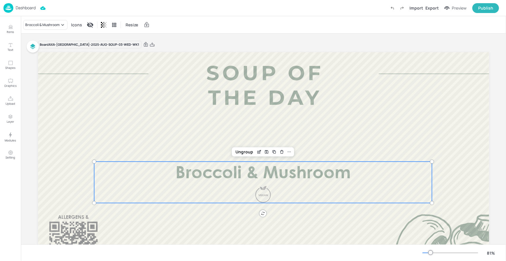
click at [34, 9] on p "Dashboard" at bounding box center [26, 8] width 20 height 4
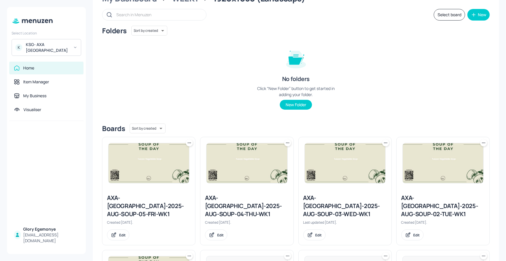
scroll to position [26, 0]
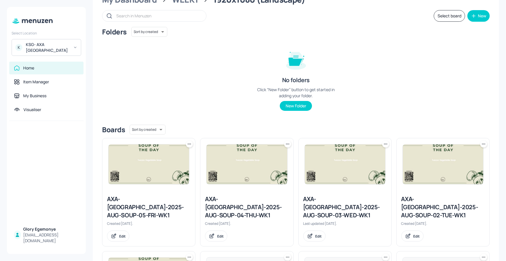
click at [248, 201] on div "AXA-[GEOGRAPHIC_DATA]-2025-AUG-SOUP-04-THU-WK1" at bounding box center [246, 207] width 83 height 24
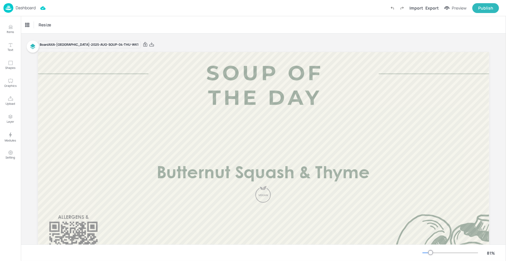
click at [192, 176] on span "Butternut Squash & Thyme" at bounding box center [262, 174] width 213 height 17
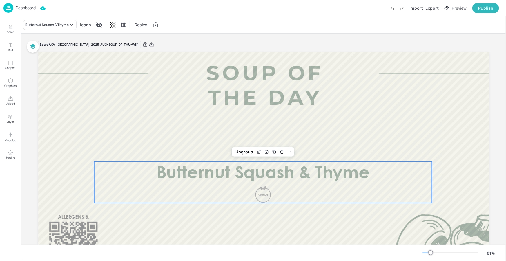
click at [192, 176] on span "Butternut Squash & Thyme" at bounding box center [262, 174] width 213 height 17
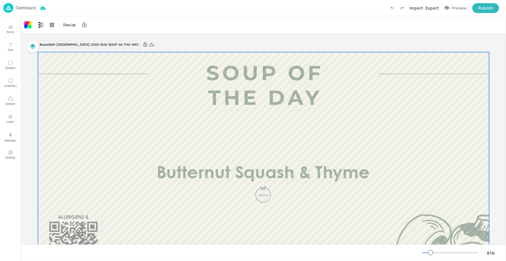
click at [184, 174] on span "Butternut Squash & Thyme" at bounding box center [262, 174] width 213 height 17
click at [192, 177] on span "Butternut Squash & Thyme" at bounding box center [262, 174] width 213 height 17
click at [219, 179] on span "Butternut Squash & Thyme" at bounding box center [262, 174] width 213 height 17
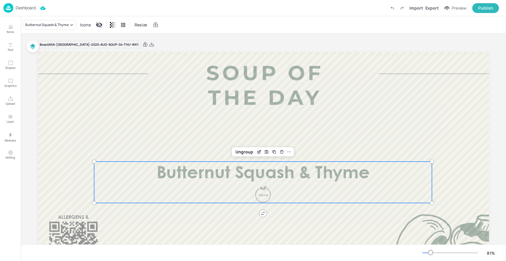
drag, startPoint x: 243, startPoint y: 187, endPoint x: 239, endPoint y: 187, distance: 4.7
click at [244, 187] on div at bounding box center [263, 194] width 38 height 17
click at [259, 152] on icon "Edit Item" at bounding box center [260, 151] width 2 height 2
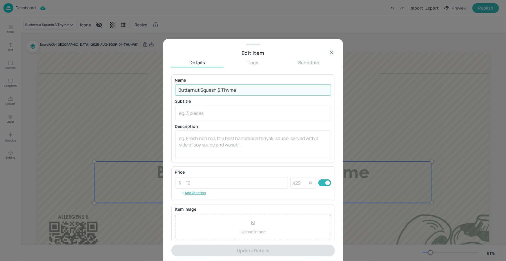
drag, startPoint x: 253, startPoint y: 91, endPoint x: 168, endPoint y: 87, distance: 84.7
click at [168, 87] on div "Edit Item Details Tags Schedule Name Butternut Squash & Thyme ​ Subtitle x ​ De…" at bounding box center [253, 150] width 180 height 222
paste input "Sweet Potato & Coconut Chilli"
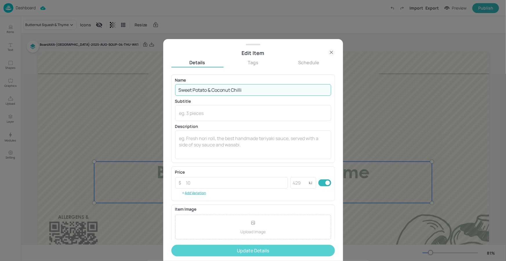
type input "Sweet Potato & Coconut Chilli"
click at [243, 251] on button "Update Details" at bounding box center [252, 251] width 163 height 12
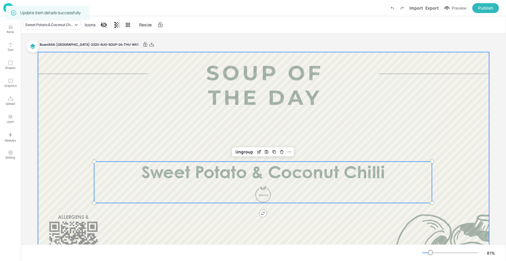
click at [196, 145] on div at bounding box center [263, 179] width 451 height 254
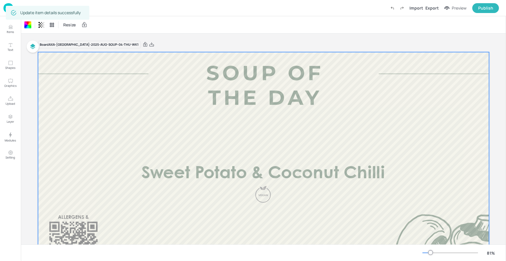
click at [151, 21] on div "Resize" at bounding box center [263, 24] width 485 height 17
click at [118, 10] on div "Dashboard Import Export Preview Publish" at bounding box center [250, 8] width 495 height 16
click at [29, 9] on p "Dashboard" at bounding box center [26, 8] width 20 height 4
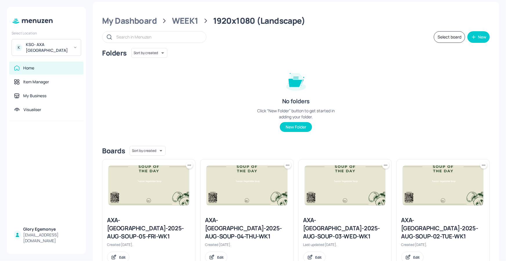
scroll to position [12, 0]
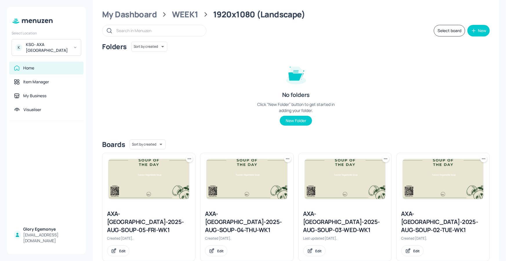
click at [139, 218] on div "AXA-[GEOGRAPHIC_DATA]-2025-AUG-SOUP-05-FRI-WK1" at bounding box center [148, 222] width 83 height 24
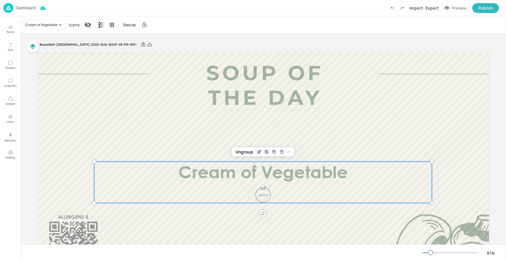
click at [256, 174] on span "Cream of Vegetable" at bounding box center [263, 174] width 170 height 17
click at [260, 150] on icon "Edit Item" at bounding box center [259, 152] width 5 height 5
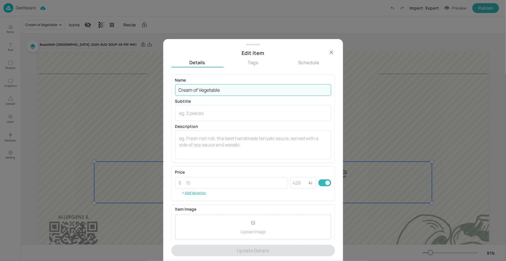
drag, startPoint x: 244, startPoint y: 89, endPoint x: 170, endPoint y: 91, distance: 74.2
click at [170, 91] on div "Edit Item Details Tags Schedule Name Cream of Vegetable ​ Subtitle x ​ Descript…" at bounding box center [253, 150] width 180 height 222
paste input "Roasted Red Pepper & Tomato"
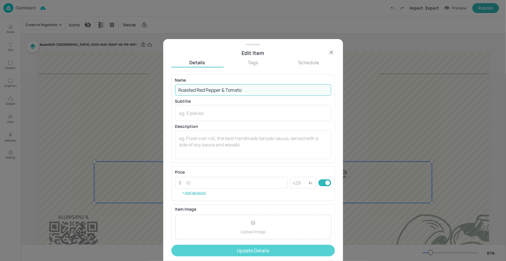
type input "Roasted Red Pepper & Tomato"
click at [246, 247] on button "Update Details" at bounding box center [252, 251] width 163 height 12
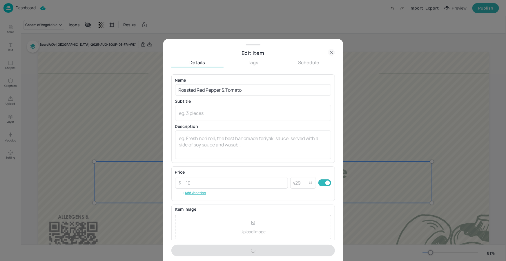
click at [371, 145] on div at bounding box center [253, 130] width 506 height 261
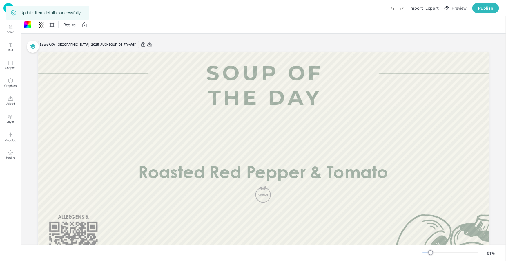
click at [122, 23] on div "Resize" at bounding box center [263, 24] width 485 height 17
click at [112, 13] on div "Dashboard Import Export Preview Publish" at bounding box center [250, 8] width 495 height 16
click at [124, 10] on div "Dashboard Import Export Preview Publish" at bounding box center [250, 8] width 495 height 16
drag, startPoint x: 75, startPoint y: 7, endPoint x: 72, endPoint y: 7, distance: 3.2
click at [75, 7] on div "Update item details successfully" at bounding box center [47, 13] width 83 height 14
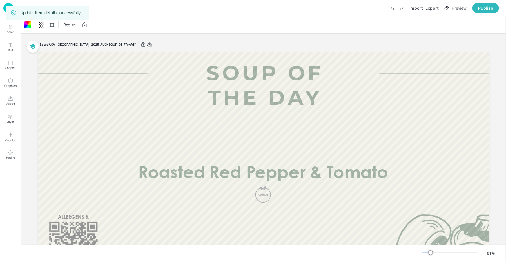
click at [44, 9] on div "Update item details successfully" at bounding box center [50, 13] width 60 height 10
click at [42, 8] on div "Update item details successfully" at bounding box center [50, 13] width 60 height 10
click at [41, 8] on div "Update item details successfully" at bounding box center [50, 13] width 60 height 10
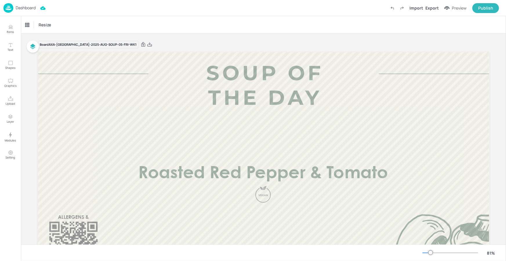
click at [425, 253] on div at bounding box center [426, 253] width 8 height 1
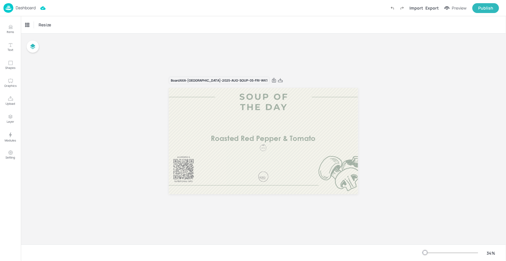
click at [25, 10] on p "Dashboard" at bounding box center [26, 8] width 20 height 4
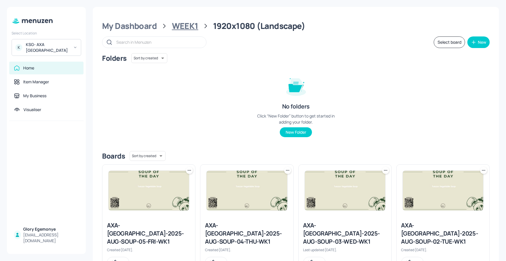
click at [188, 25] on div "WEEK1" at bounding box center [185, 26] width 26 height 10
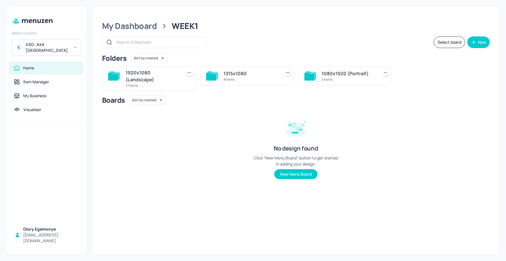
click at [217, 76] on icon at bounding box center [212, 76] width 12 height 9
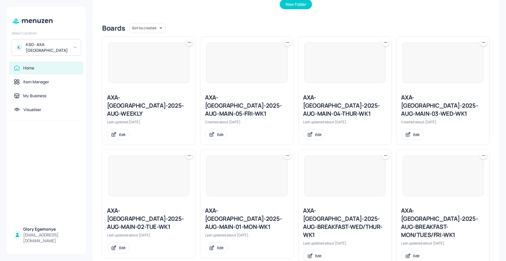
scroll to position [131, 0]
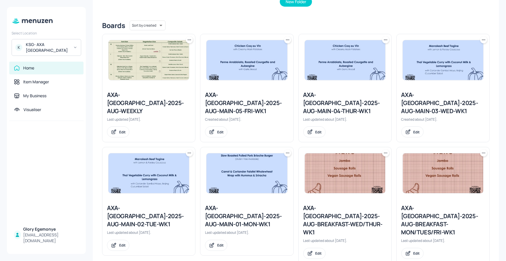
click at [263, 204] on div "AXA-[GEOGRAPHIC_DATA]-2025-AUG-MAIN-01-MON-WK1" at bounding box center [246, 216] width 83 height 24
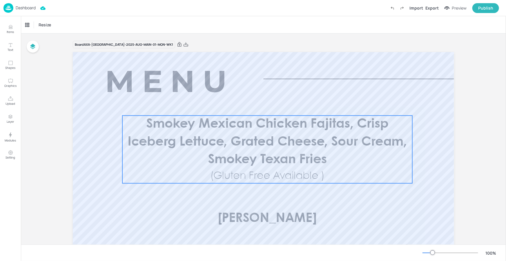
click at [316, 137] on span "Smokey Mexican Chicken Fajitas, Crisp Iceberg Lettuce, Grated Cheese, Sour Crea…" at bounding box center [267, 143] width 279 height 48
click at [263, 105] on icon "Edit Item" at bounding box center [263, 106] width 5 height 5
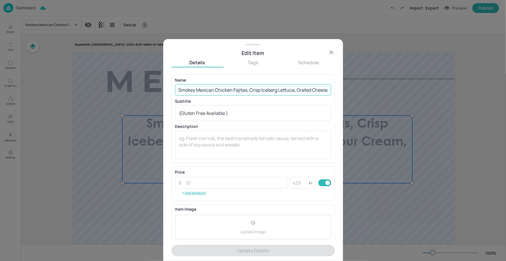
scroll to position [0, 74]
drag, startPoint x: 179, startPoint y: 91, endPoint x: 327, endPoint y: 94, distance: 148.4
click at [327, 94] on input "Smokey Mexican Chicken Fajitas, Crisp Iceberg Lettuce, Grated Cheese, Sour Crea…" at bounding box center [253, 90] width 156 height 12
paste input "Enrich Spiced Cod with Garlic-[PERSON_NAME] & Broccoli"
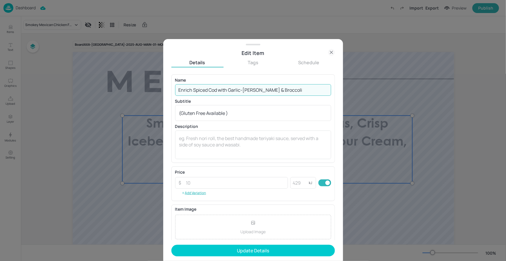
type input "Enrich Spiced Cod with Garlic-[PERSON_NAME] & Broccoli"
click at [171, 245] on button "Update Details" at bounding box center [252, 251] width 163 height 12
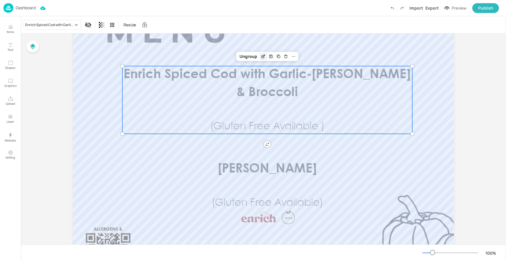
scroll to position [50, 0]
click at [258, 55] on div "Ungroup" at bounding box center [248, 56] width 22 height 8
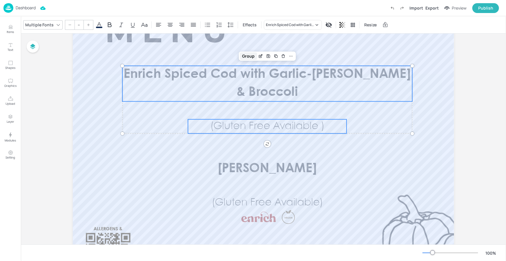
click at [254, 55] on div "Group" at bounding box center [248, 56] width 17 height 8
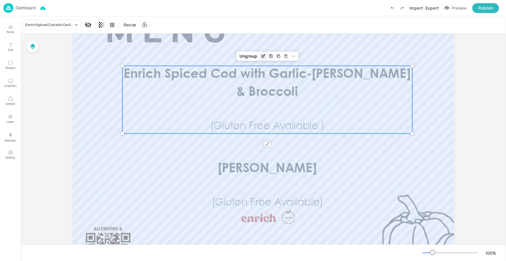
click at [262, 54] on icon "Edit Item" at bounding box center [263, 56] width 5 height 5
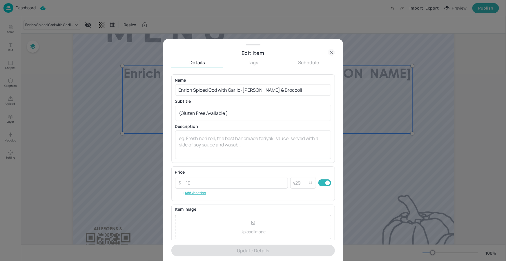
scroll to position [48, 0]
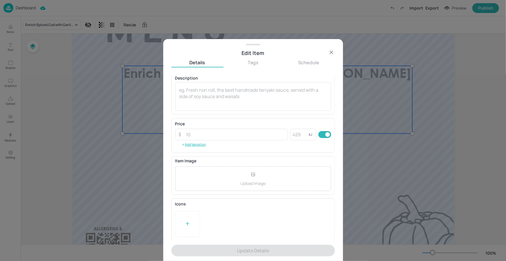
click at [201, 221] on div at bounding box center [253, 224] width 156 height 26
click at [193, 220] on div at bounding box center [187, 224] width 25 height 26
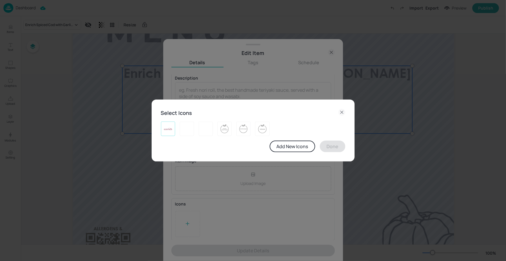
drag, startPoint x: 159, startPoint y: 127, endPoint x: 168, endPoint y: 127, distance: 9.6
click at [159, 127] on div "Select Icons Add New Icons Done" at bounding box center [253, 131] width 203 height 62
drag, startPoint x: 168, startPoint y: 127, endPoint x: 250, endPoint y: 142, distance: 82.9
click at [169, 127] on img at bounding box center [167, 128] width 9 height 9
click at [334, 143] on button "Done" at bounding box center [333, 147] width 26 height 12
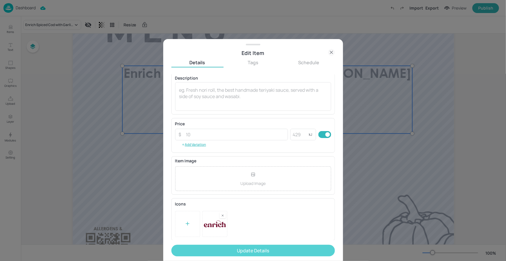
click at [268, 252] on button "Update Details" at bounding box center [252, 251] width 163 height 12
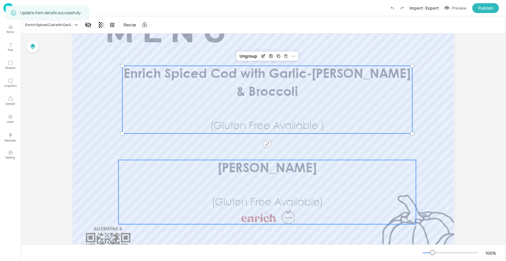
click at [279, 164] on span "[PERSON_NAME]" at bounding box center [267, 169] width 99 height 12
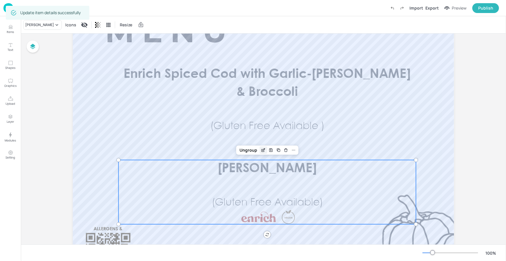
click at [265, 149] on div "Edit Item" at bounding box center [263, 151] width 8 height 8
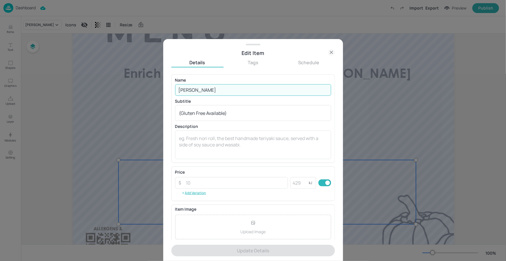
drag, startPoint x: 244, startPoint y: 91, endPoint x: 177, endPoint y: 89, distance: 67.6
click at [177, 89] on input "[PERSON_NAME]" at bounding box center [253, 90] width 156 height 12
paste input "Sautéed Gnocchi with Chestnut Mushrooms, Kale & Walnuts"
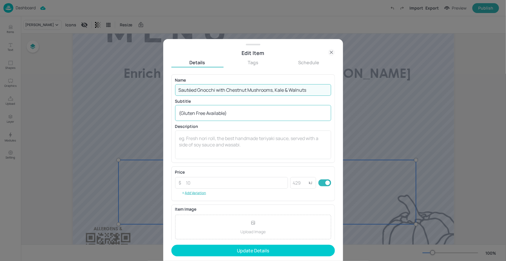
type input "Sautéed Gnocchi with Chestnut Mushrooms, Kale & Walnuts"
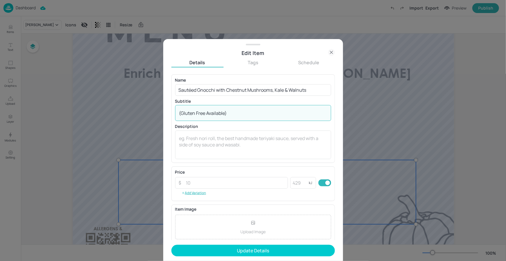
drag, startPoint x: 240, startPoint y: 111, endPoint x: 183, endPoint y: 110, distance: 57.1
click at [183, 110] on textarea "(Gluten Free Available)" at bounding box center [253, 113] width 148 height 6
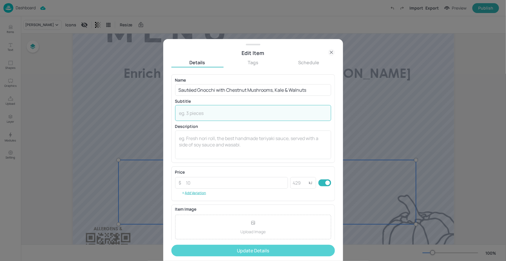
click at [230, 250] on button "Update Details" at bounding box center [252, 251] width 163 height 12
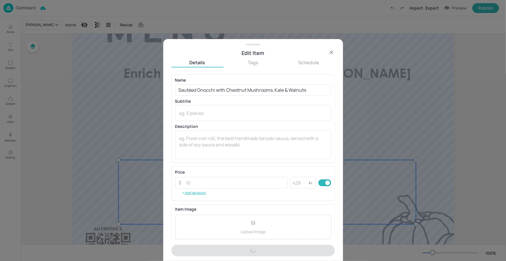
click at [140, 143] on div at bounding box center [253, 130] width 506 height 261
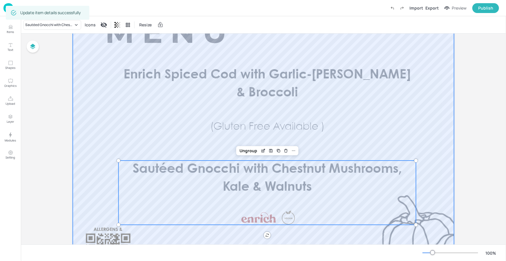
scroll to position [49, 0]
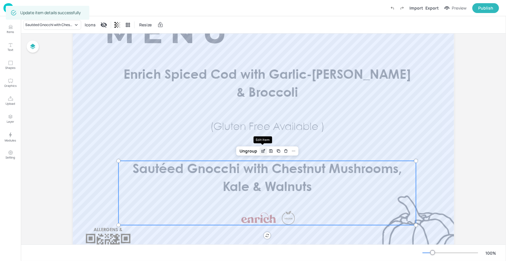
click at [264, 149] on icon "Edit Item" at bounding box center [263, 151] width 5 height 5
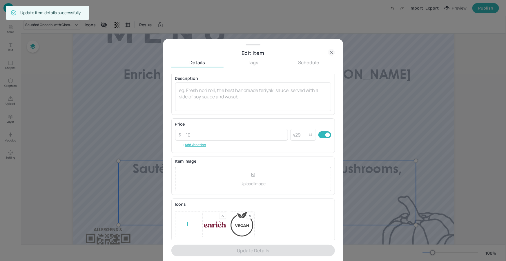
scroll to position [48, 0]
click at [222, 216] on rect at bounding box center [223, 216] width 4 height 4
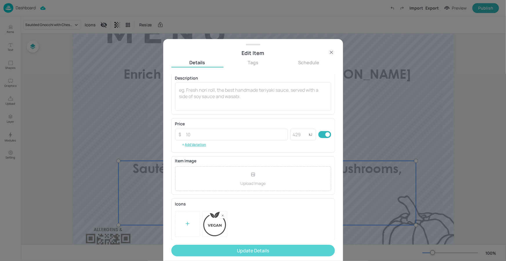
click at [216, 252] on button "Update Details" at bounding box center [252, 251] width 163 height 12
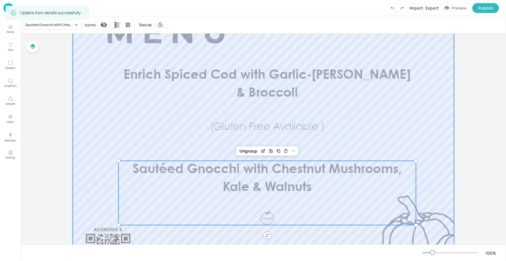
click at [151, 137] on div at bounding box center [263, 159] width 381 height 313
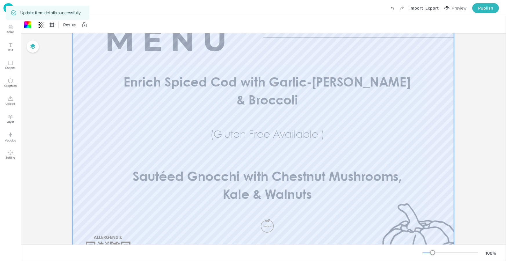
scroll to position [8, 0]
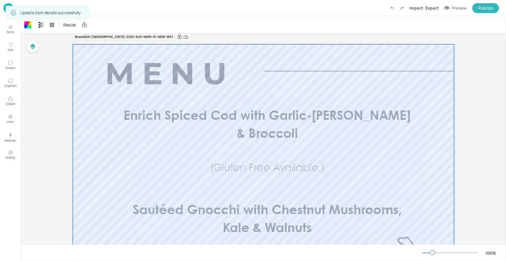
click at [92, 41] on div "Board AXA-[GEOGRAPHIC_DATA]-2025-AUG-MAIN-01-MON-WK1 Enrich Spiced Cod with Gar…" at bounding box center [263, 202] width 381 height 339
click at [28, 11] on div "Dashboard" at bounding box center [19, 8] width 32 height 10
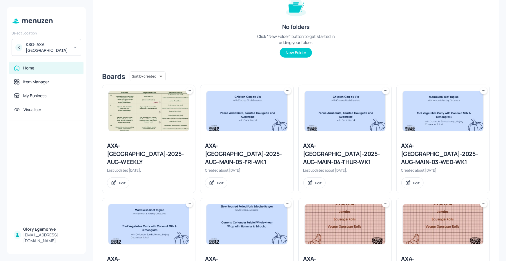
scroll to position [131, 0]
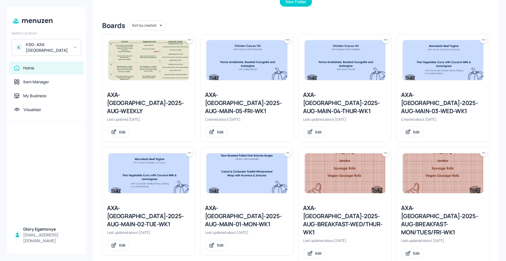
click at [177, 200] on div "AXA-[GEOGRAPHIC_DATA]-2025-AUG-MAIN-02-TUE-WK1 Last updated about [DATE]. Edit" at bounding box center [148, 228] width 93 height 56
click at [177, 204] on div "AXA-[GEOGRAPHIC_DATA]-2025-AUG-MAIN-02-TUE-WK1" at bounding box center [148, 216] width 83 height 24
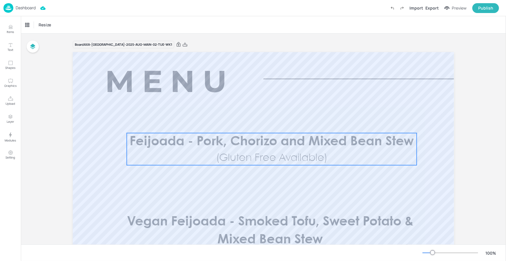
click at [289, 146] on span "Feijoada - Pork, Chorizo and Mixed Bean Stew" at bounding box center [272, 142] width 284 height 12
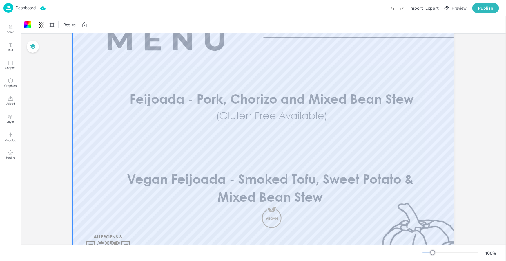
scroll to position [43, 0]
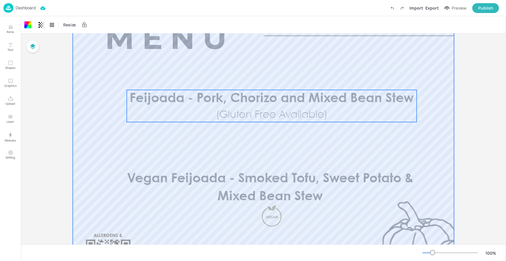
click at [207, 99] on span "Feijoada - Pork, Chorizo and Mixed Bean Stew" at bounding box center [272, 99] width 284 height 12
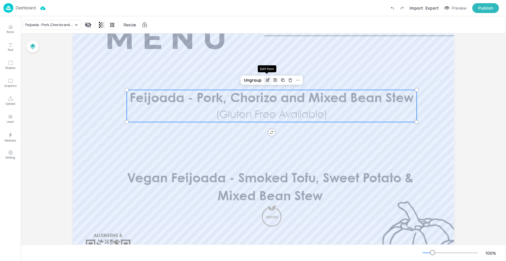
click at [266, 81] on icon "Edit Item" at bounding box center [267, 80] width 5 height 5
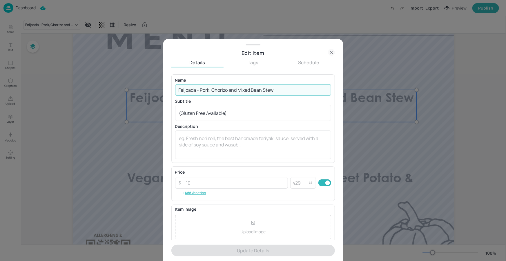
drag, startPoint x: 275, startPoint y: 91, endPoint x: 174, endPoint y: 88, distance: 100.6
click at [176, 88] on input "Feijoada - Pork, Chorizo and Mixed Bean Stew" at bounding box center [253, 90] width 156 height 12
paste input "Bratwurst with Pretzel & Garden Salad"
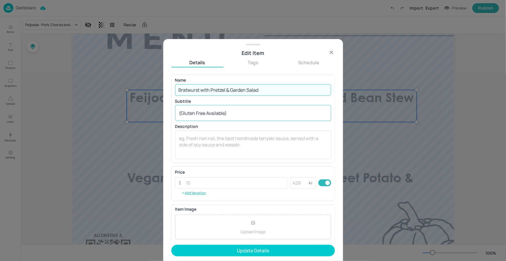
type input "Bratwurst with Pretzel & Garden Salad"
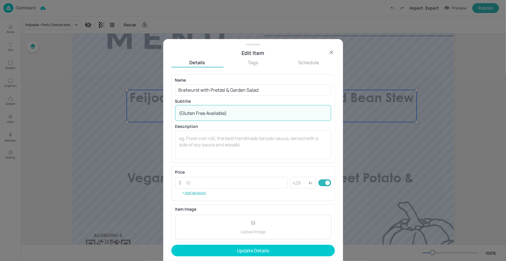
drag, startPoint x: 230, startPoint y: 115, endPoint x: 179, endPoint y: 116, distance: 51.3
click at [179, 116] on div "(Gluten Free Available) x ​" at bounding box center [253, 113] width 156 height 16
drag, startPoint x: 237, startPoint y: 112, endPoint x: 176, endPoint y: 112, distance: 60.6
click at [176, 112] on div "(Gluten Free Available) x ​" at bounding box center [253, 113] width 156 height 16
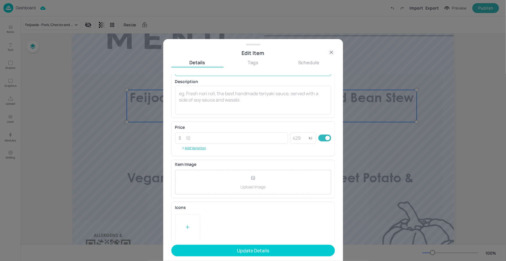
scroll to position [46, 0]
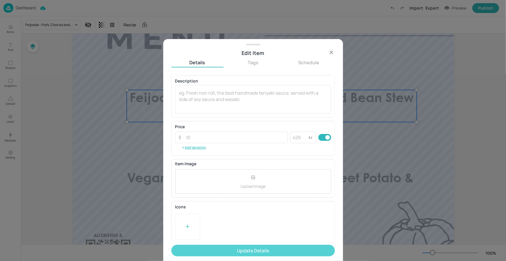
click at [230, 252] on button "Update Details" at bounding box center [252, 251] width 163 height 12
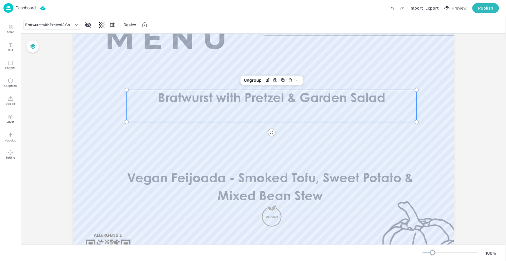
click at [262, 187] on p "Vegan Feijoada - Smoked Tofu, Sweet Potato & Mixed Bean Stew" at bounding box center [269, 188] width 297 height 36
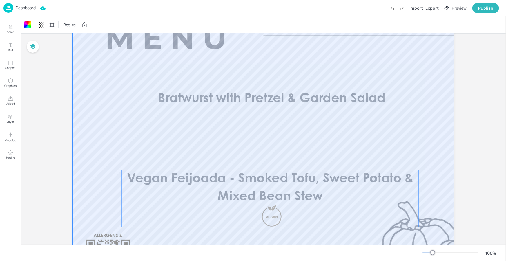
click at [265, 183] on span "Vegan Feijoada - Smoked Tofu, Sweet Potato & Mixed Bean Stew" at bounding box center [270, 188] width 286 height 30
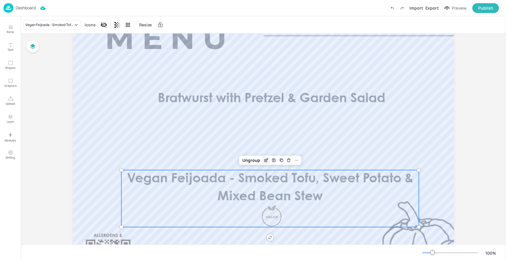
click at [262, 159] on div "Edit Item" at bounding box center [266, 161] width 8 height 8
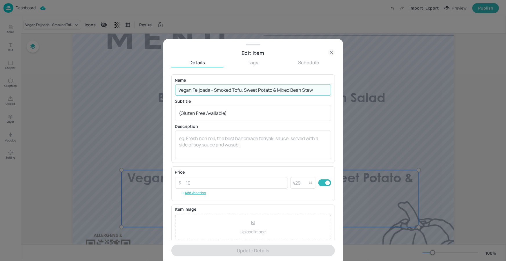
drag, startPoint x: 315, startPoint y: 90, endPoint x: 173, endPoint y: 90, distance: 142.0
click at [173, 90] on div "Name Vegan Feijoada - Smoked Tofu, Sweet Potato & Mixed Bean Stew ​ Subtitle (G…" at bounding box center [252, 118] width 163 height 88
paste input "Hausgemachtes Auberginen-Schnitzel"
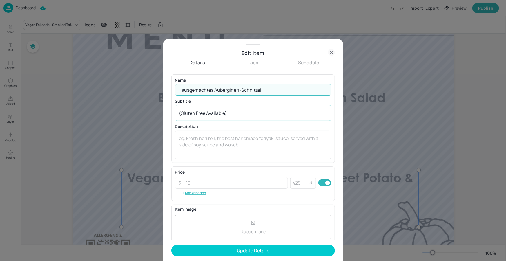
type input "Hausgemachtes Auberginen-Schnitzel"
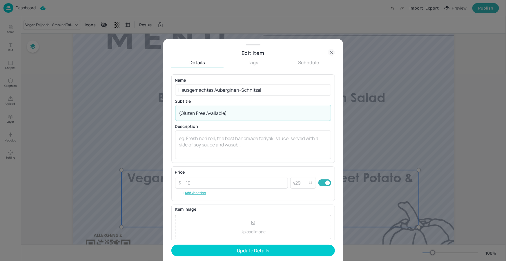
click at [227, 112] on textarea "(Gluten Free Available)" at bounding box center [253, 113] width 148 height 6
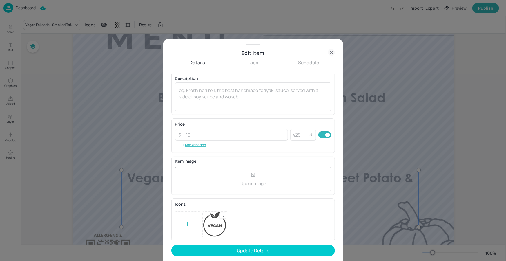
scroll to position [48, 0]
click at [222, 215] on rect at bounding box center [223, 216] width 4 height 4
click at [191, 222] on div at bounding box center [187, 224] width 25 height 26
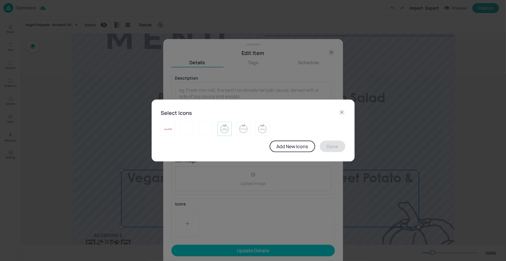
click at [219, 126] on div at bounding box center [224, 129] width 14 height 14
click at [330, 146] on button "Done" at bounding box center [333, 147] width 26 height 12
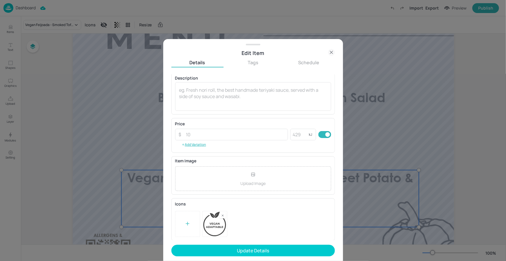
click at [253, 245] on form "Name Hausgemachtes Auberginen-Schnitzel ​ Subtitle (Gluten Free Available) x ​ …" at bounding box center [252, 167] width 163 height 187
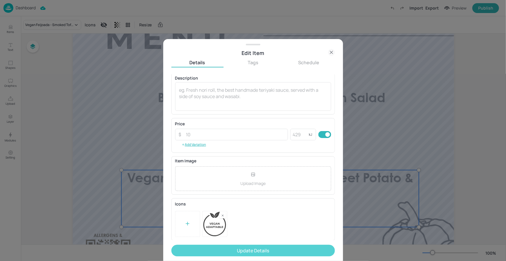
click at [252, 247] on button "Update Details" at bounding box center [252, 251] width 163 height 12
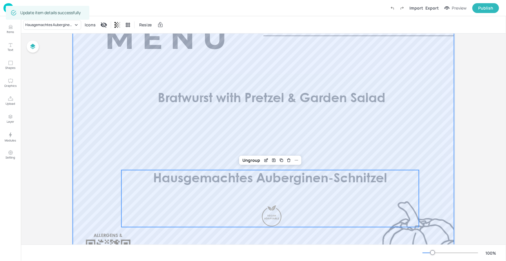
click at [416, 231] on div at bounding box center [263, 165] width 381 height 313
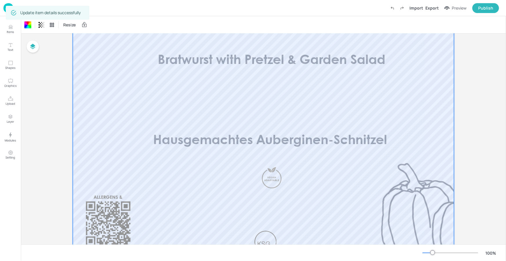
scroll to position [134, 0]
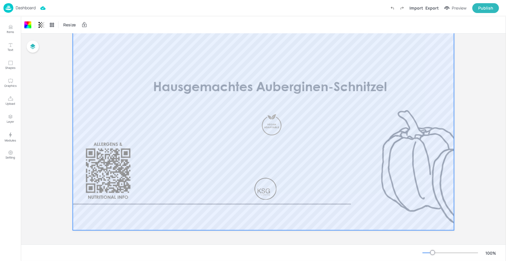
click at [429, 252] on div at bounding box center [450, 253] width 56 height 5
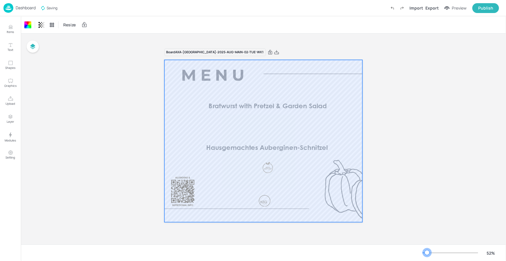
click at [427, 252] on div at bounding box center [427, 253] width 5 height 5
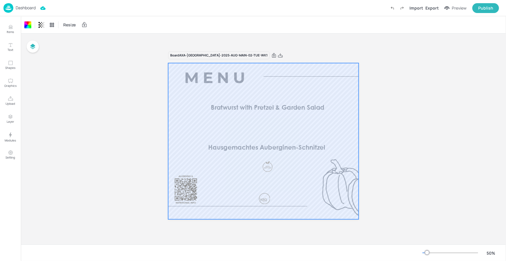
click at [25, 6] on p "Dashboard" at bounding box center [26, 8] width 20 height 4
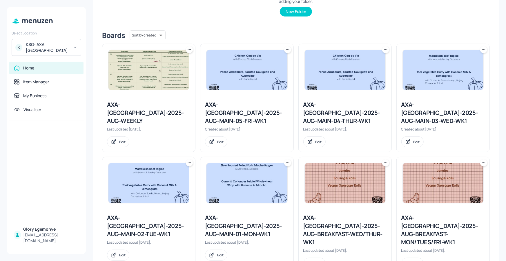
scroll to position [126, 0]
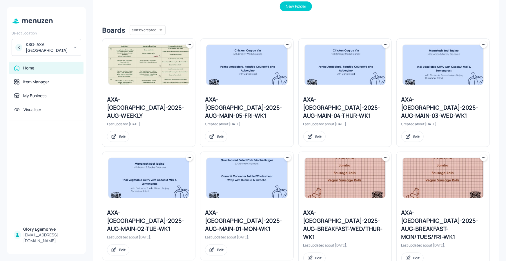
click at [407, 103] on div "AXA-[GEOGRAPHIC_DATA]-2025-AUG-MAIN-03-WED-WK1" at bounding box center [442, 108] width 83 height 24
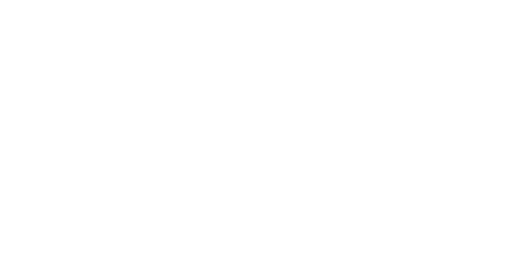
click at [425, 233] on div at bounding box center [253, 130] width 506 height 261
click at [420, 217] on div at bounding box center [253, 130] width 506 height 261
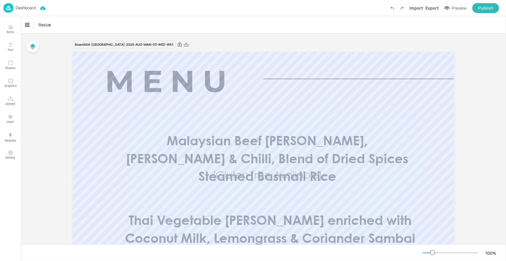
click at [430, 252] on div at bounding box center [432, 253] width 5 height 5
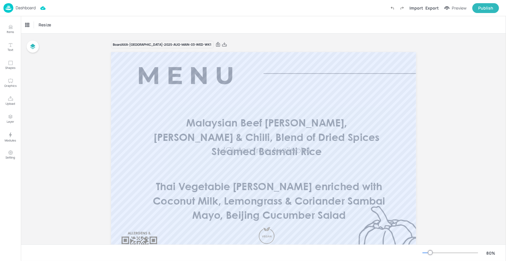
click at [429, 252] on div at bounding box center [430, 253] width 5 height 5
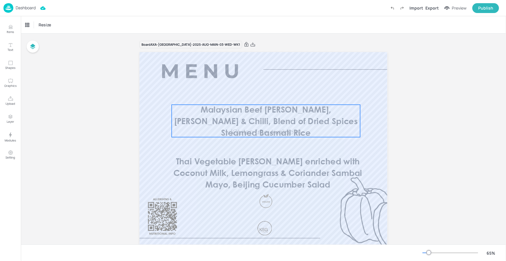
click at [256, 110] on span "Malaysian Beef [PERSON_NAME], [PERSON_NAME] & Chilli, Blend of Dried Spices Ste…" at bounding box center [265, 122] width 183 height 31
click at [259, 95] on icon "Edit Item" at bounding box center [261, 95] width 5 height 5
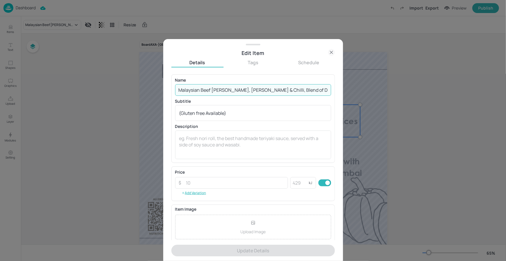
scroll to position [0, 38]
drag, startPoint x: 178, startPoint y: 88, endPoint x: 340, endPoint y: 91, distance: 162.3
click at [341, 91] on div "Edit Item Details Tags Schedule Name Malaysian Beef [PERSON_NAME], [PERSON_NAME…" at bounding box center [253, 150] width 180 height 222
paste input "BBQ Beef Burger with [PERSON_NAME] & Jalapeños, served with Skin-On Fries and S…"
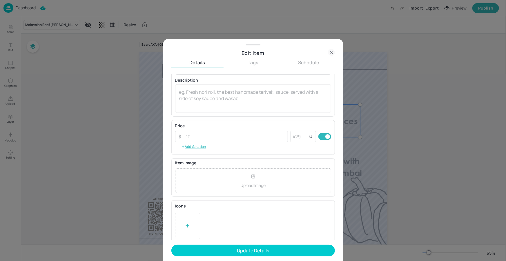
scroll to position [48, 0]
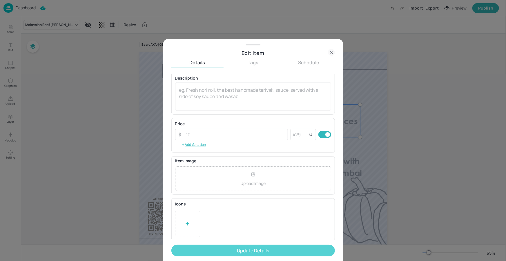
type input "BBQ Beef Burger with [PERSON_NAME] & Jalapeños, served with Skin-On Fries and S…"
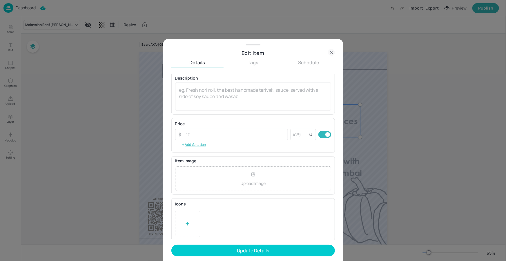
click at [228, 250] on button "Update Details" at bounding box center [252, 251] width 163 height 12
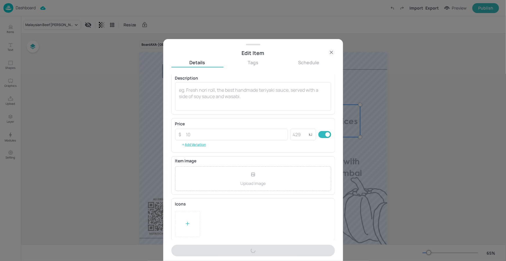
scroll to position [0, 0]
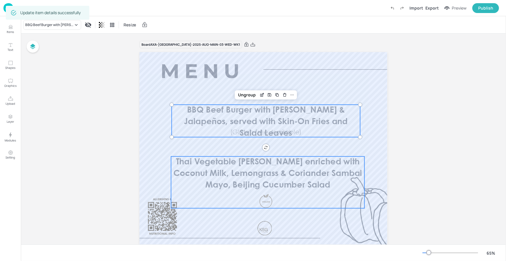
click at [222, 177] on span "Thai Vegetable [PERSON_NAME] enriched with Coconut Milk, Lemongrass & Coriander…" at bounding box center [267, 174] width 189 height 31
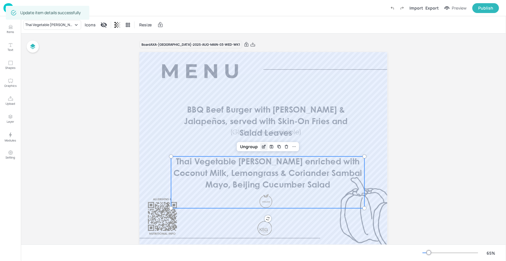
click at [265, 145] on icon "Edit Item" at bounding box center [263, 147] width 5 height 5
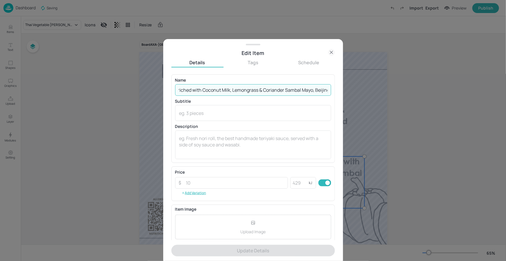
scroll to position [0, 92]
drag, startPoint x: 178, startPoint y: 89, endPoint x: 326, endPoint y: 87, distance: 148.4
click at [336, 88] on div "Edit Item Details Tags Schedule Name Thai Vegetable [PERSON_NAME] enriched with…" at bounding box center [253, 150] width 180 height 222
paste input "Korean-Style Panko Crusted Tofu Burger, served with Fries &"
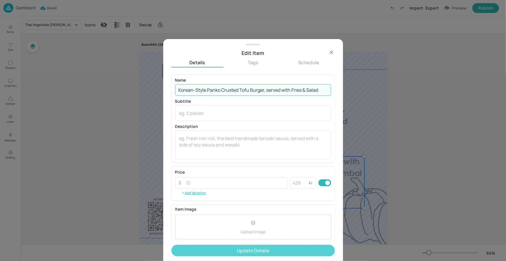
type input "Korean-Style Panko Crusted Tofu Burger, served with Fries & Salad"
click at [270, 248] on button "Update Details" at bounding box center [252, 251] width 163 height 12
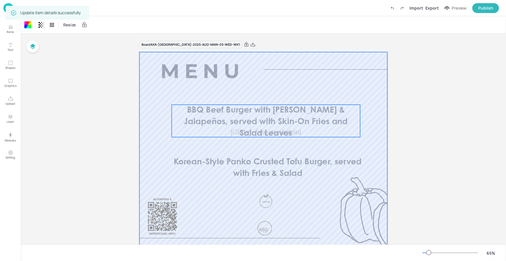
click at [284, 130] on span "(Gluten free Available)" at bounding box center [265, 133] width 71 height 6
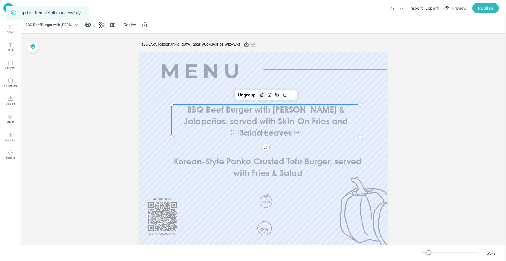
click at [259, 93] on icon "Edit Item" at bounding box center [261, 95] width 5 height 5
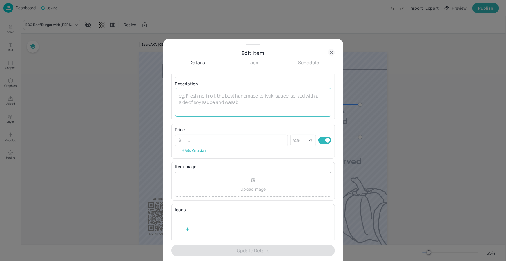
scroll to position [48, 0]
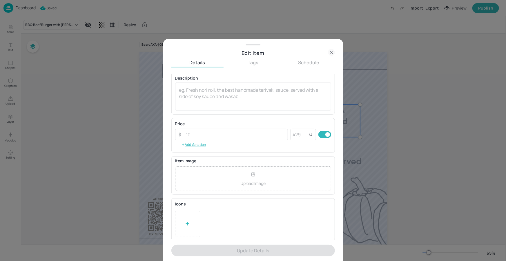
click at [332, 55] on icon at bounding box center [331, 52] width 7 height 7
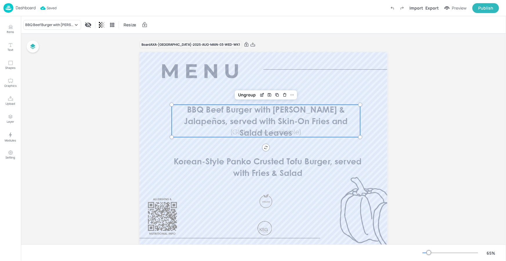
click at [275, 125] on span "BBQ Beef Burger with [PERSON_NAME] & Jalapeños, served with Skin-On Fries and S…" at bounding box center [266, 122] width 164 height 31
click at [253, 93] on div "Ungroup" at bounding box center [247, 95] width 22 height 8
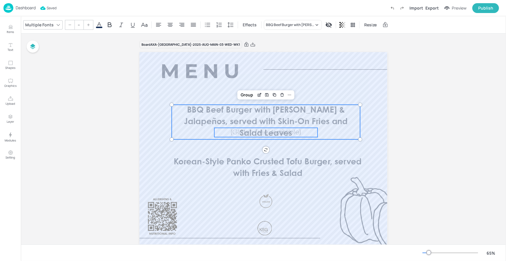
click at [256, 134] on span "(Gluten free Available)" at bounding box center [265, 133] width 71 height 6
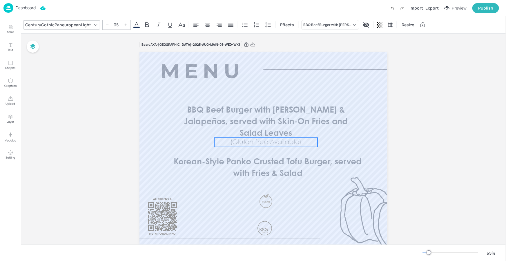
drag, startPoint x: 257, startPoint y: 132, endPoint x: 258, endPoint y: 141, distance: 9.1
click at [257, 142] on span "(Gluten free Available)" at bounding box center [265, 142] width 71 height 6
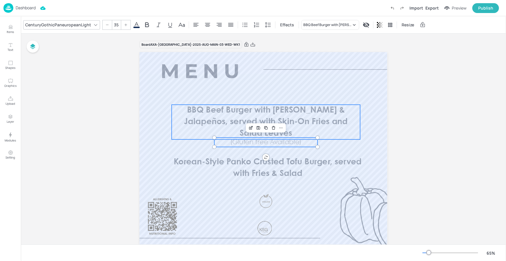
type input "--"
click at [234, 130] on p "BBQ Beef Burger with [PERSON_NAME] & Jalapeños, served with Skin-On Fries and S…" at bounding box center [266, 122] width 188 height 35
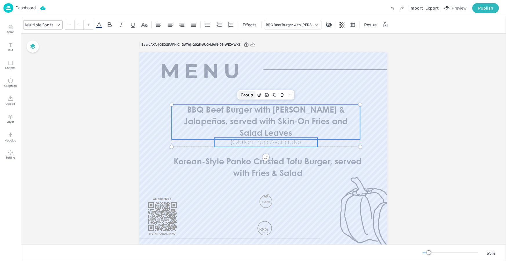
click at [249, 92] on div "Group" at bounding box center [247, 95] width 17 height 8
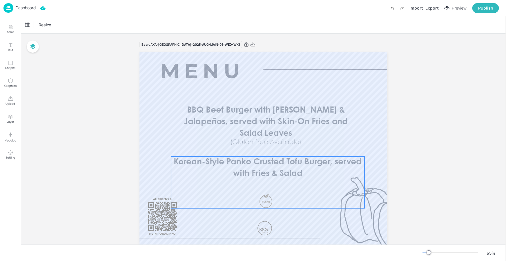
click at [265, 174] on span "Korean-Style Panko Crusted Tofu Burger, served with Fries & Salad" at bounding box center [268, 168] width 188 height 19
click at [262, 146] on icon "Edit Item" at bounding box center [263, 147] width 3 height 3
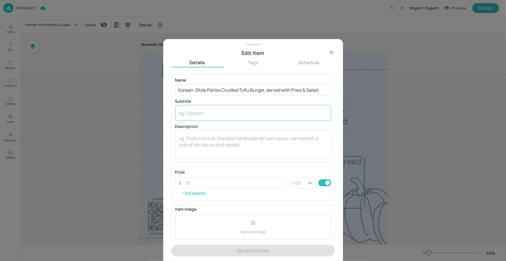
click at [225, 114] on textarea at bounding box center [253, 113] width 148 height 6
paste textarea "(Gluten free Available )"
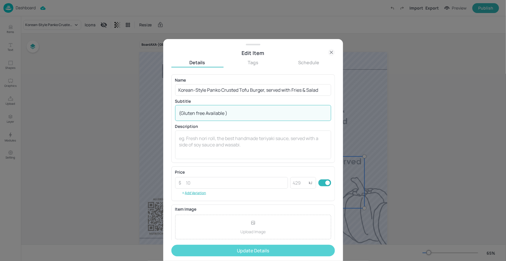
type textarea "(Gluten free Available )"
click at [242, 250] on button "Update Details" at bounding box center [252, 251] width 163 height 12
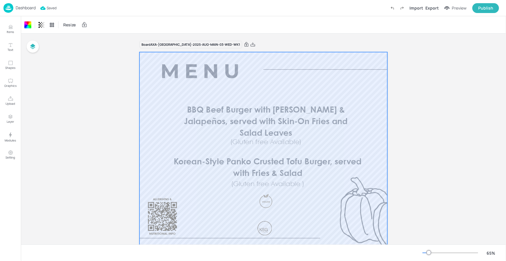
click at [350, 213] on div at bounding box center [263, 153] width 248 height 203
click at [30, 8] on p "Dashboard" at bounding box center [26, 8] width 20 height 4
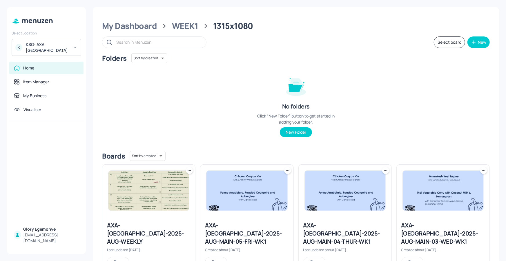
click at [332, 227] on div "AXA-[GEOGRAPHIC_DATA]-2025-AUG-MAIN-04-THUR-WK1" at bounding box center [344, 234] width 83 height 24
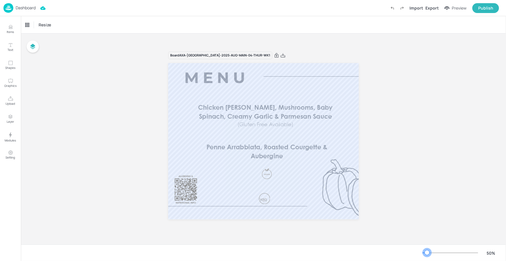
click at [427, 254] on div at bounding box center [450, 253] width 56 height 5
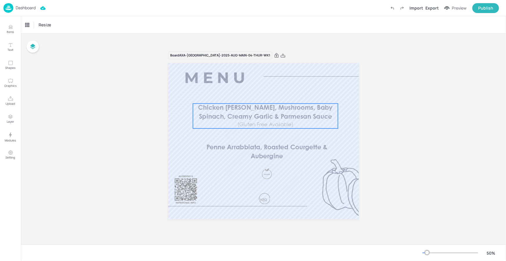
click at [254, 119] on span "Chicken [PERSON_NAME], Mushrooms, Baby Spinach, Creamy Garlic & Parmesan Sauce" at bounding box center [265, 112] width 135 height 15
click at [260, 94] on icon "Edit Item" at bounding box center [261, 93] width 5 height 5
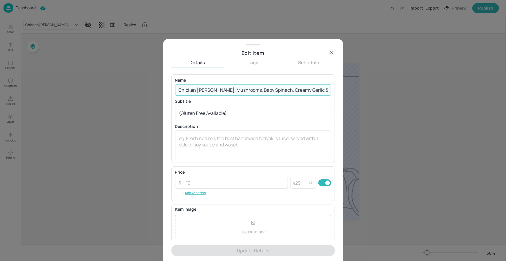
scroll to position [0, 17]
drag, startPoint x: 177, startPoint y: 90, endPoint x: 324, endPoint y: 90, distance: 147.5
click at [325, 92] on input "Chicken [PERSON_NAME], Mushrooms, Baby Spinach, Creamy Garlic & Parmesan Sauce" at bounding box center [253, 90] width 156 height 12
paste input "Bombay-Spiced Chicken Thighs with Rice, Naan & Mango Chutney"
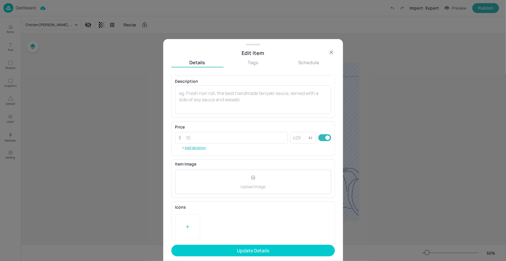
scroll to position [48, 0]
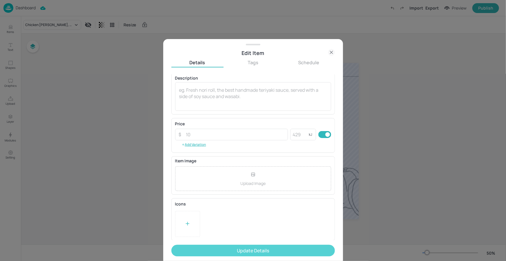
type input "Bombay-Spiced Chicken Thighs with Rice, Naan & Mango Chutney"
click at [217, 248] on button "Update Details" at bounding box center [252, 251] width 163 height 12
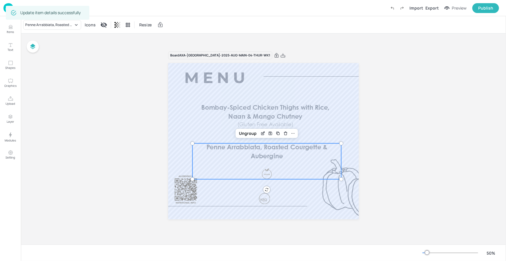
click at [301, 151] on p "Penne Arrabbiata, Roasted Courgette & Aubergine" at bounding box center [266, 152] width 149 height 18
click at [261, 133] on icon "Edit Item" at bounding box center [262, 133] width 5 height 5
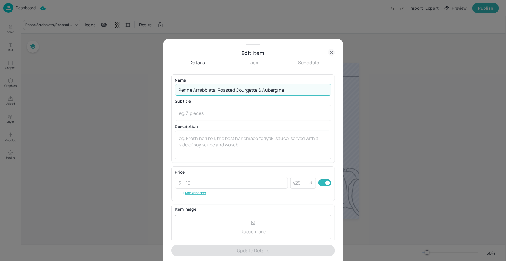
drag, startPoint x: 289, startPoint y: 92, endPoint x: 196, endPoint y: 85, distance: 93.0
click at [196, 85] on input "Penne Arrabbiata, Roasted Courgette & Aubergine" at bounding box center [253, 90] width 156 height 12
paste input "Vegetable Korma with Rice, [PERSON_NAME] & [PERSON_NAME]"
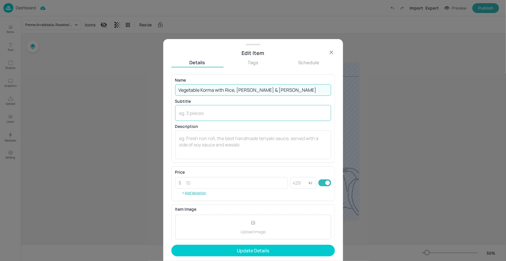
type input "Vegetable Korma with Rice, [PERSON_NAME] & [PERSON_NAME]"
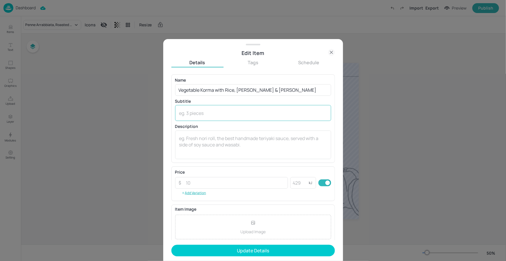
click at [211, 109] on div "x ​" at bounding box center [253, 113] width 156 height 16
click at [290, 112] on textarea at bounding box center [253, 113] width 148 height 6
paste textarea "(Gluten free Available )"
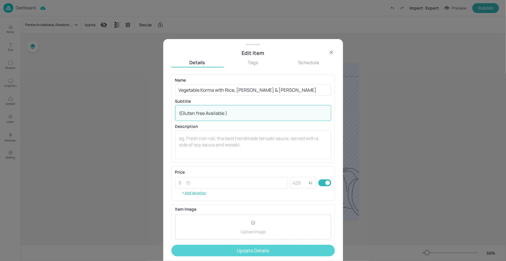
type textarea "(Gluten free Available )"
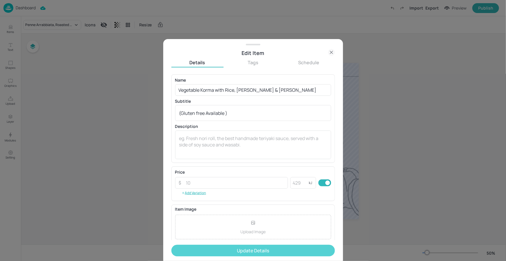
click at [252, 255] on button "Update Details" at bounding box center [252, 251] width 163 height 12
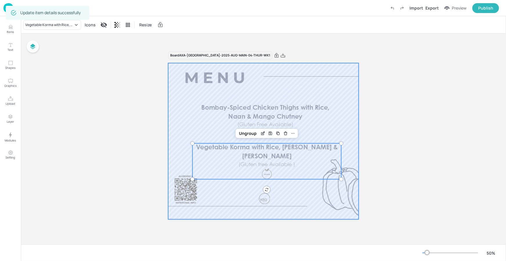
click at [333, 201] on div at bounding box center [263, 141] width 191 height 157
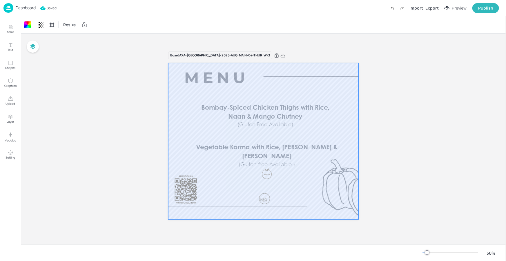
click at [29, 8] on p "Dashboard" at bounding box center [26, 8] width 20 height 4
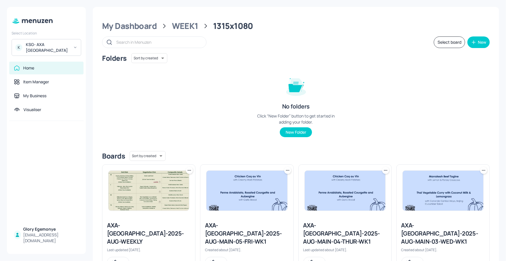
click at [243, 226] on div "AXA-[GEOGRAPHIC_DATA]-2025-AUG-MAIN-05-FRI-WK1" at bounding box center [246, 234] width 83 height 24
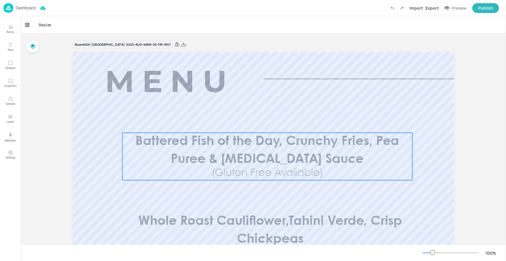
click at [297, 149] on p "Battered Fish of the Day, Crunchy Fries, Pea Puree & [MEDICAL_DATA] Sauce" at bounding box center [267, 151] width 290 height 36
click at [426, 253] on div at bounding box center [450, 253] width 56 height 5
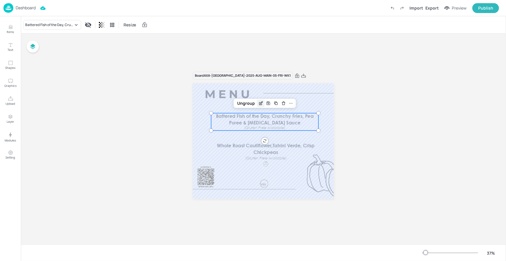
click at [261, 101] on icon "Edit Item" at bounding box center [261, 103] width 5 height 5
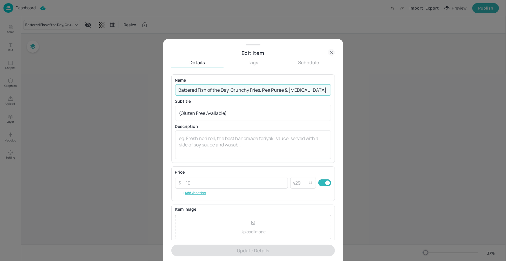
drag, startPoint x: 319, startPoint y: 91, endPoint x: 193, endPoint y: 86, distance: 126.5
click at [193, 86] on input "Battered Fish of the Day, Crunchy Fries, Pea Puree & [MEDICAL_DATA] Sauce" at bounding box center [253, 90] width 156 height 12
paste input "Enrich Sticky Asian Pork Burger with Wedges & Slaw"
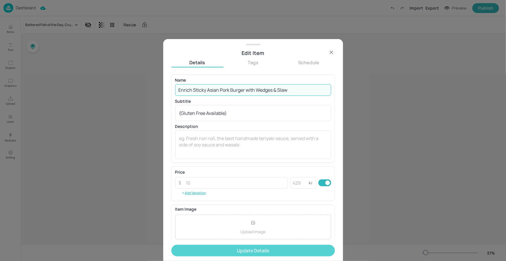
type input "Enrich Sticky Asian Pork Burger with Wedges & Slaw"
click at [242, 248] on button "Update Details" at bounding box center [252, 251] width 163 height 12
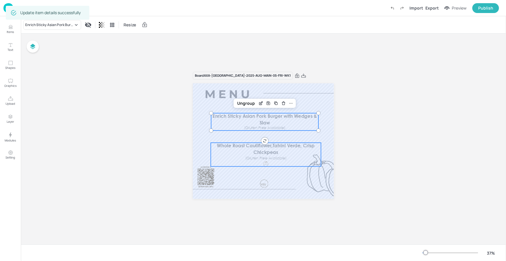
click at [281, 146] on span "Whole Roast Cauliflower,Tahini Verde, Crisp Chickpeas" at bounding box center [266, 149] width 98 height 11
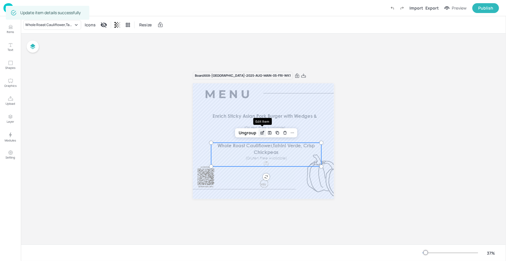
click at [261, 132] on icon "Edit Item" at bounding box center [262, 133] width 5 height 5
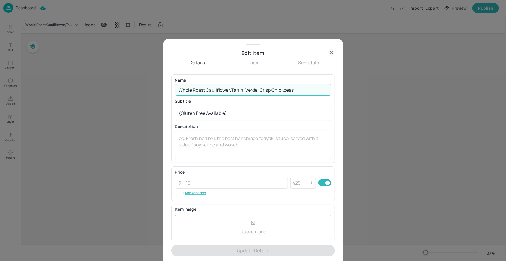
drag, startPoint x: 294, startPoint y: 91, endPoint x: 182, endPoint y: 86, distance: 112.6
click at [182, 86] on input "Whole Roast Cauliflower,Tahini Verde, Crisp Chickpeas" at bounding box center [253, 90] width 156 height 12
paste input "Baked Cauliflower Macaroni with Cheese"
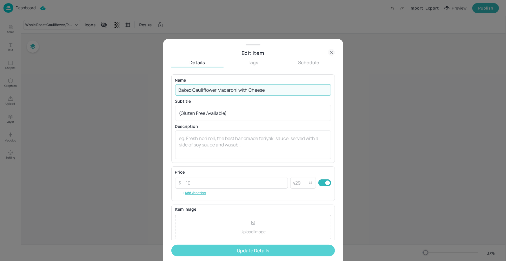
type input "Baked Cauliflower Macaroni with Cheese"
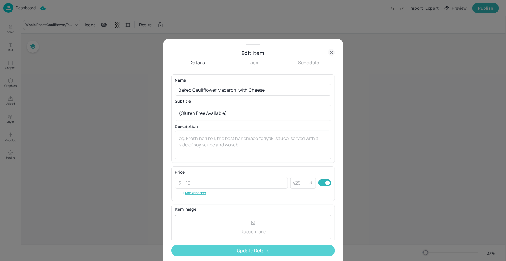
click at [233, 252] on button "Update Details" at bounding box center [252, 251] width 163 height 12
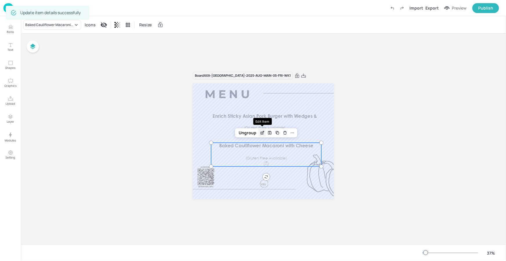
click at [262, 132] on icon "Edit Item" at bounding box center [263, 132] width 2 height 2
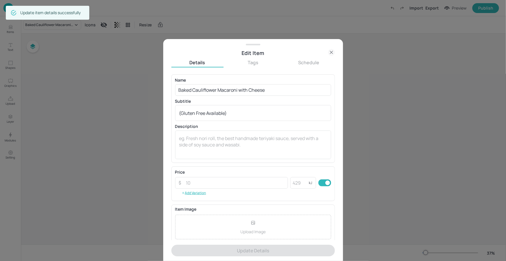
scroll to position [38, 0]
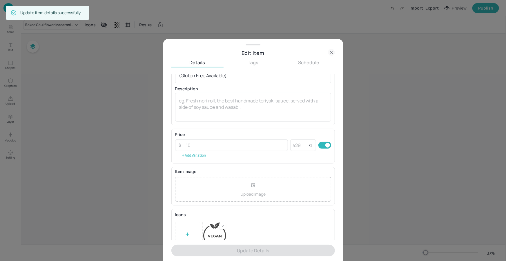
drag, startPoint x: 222, startPoint y: 226, endPoint x: 219, endPoint y: 226, distance: 3.2
click at [222, 226] on rect at bounding box center [223, 227] width 4 height 4
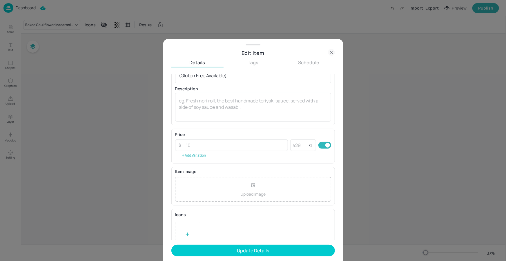
click at [196, 230] on div at bounding box center [187, 235] width 25 height 26
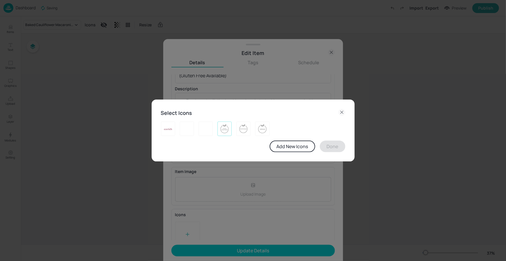
click at [226, 126] on img at bounding box center [224, 128] width 9 height 9
click at [337, 149] on button "Done" at bounding box center [333, 147] width 26 height 12
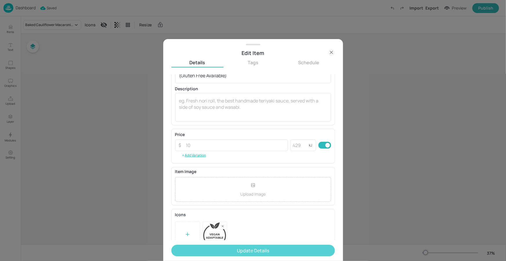
click at [257, 250] on button "Update Details" at bounding box center [252, 251] width 163 height 12
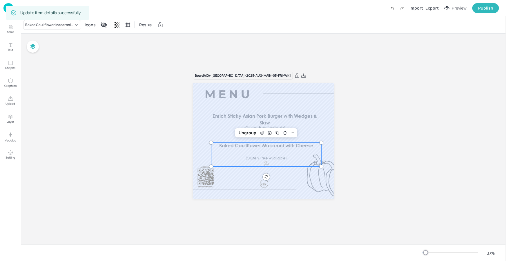
click at [425, 252] on div at bounding box center [425, 253] width 5 height 5
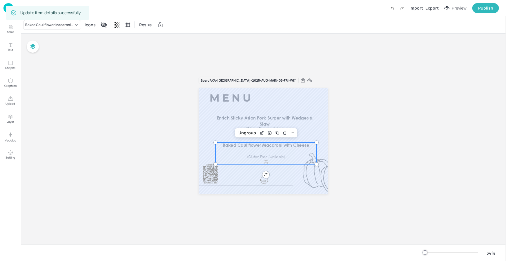
click at [426, 252] on div at bounding box center [425, 253] width 5 height 5
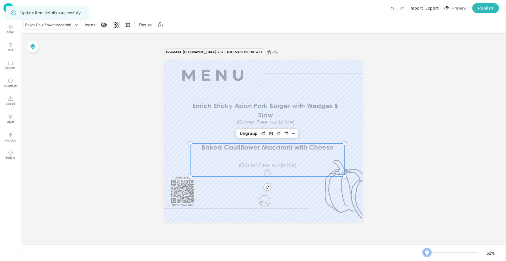
click at [427, 252] on div at bounding box center [427, 253] width 5 height 5
click at [339, 208] on div at bounding box center [263, 141] width 198 height 163
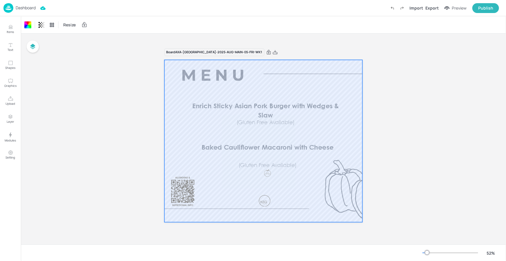
click at [30, 8] on p "Dashboard" at bounding box center [26, 8] width 20 height 4
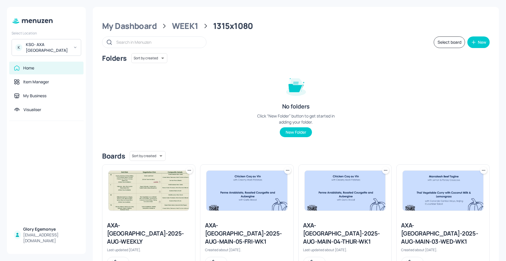
click at [148, 228] on div "AXA-[GEOGRAPHIC_DATA]-2025-AUG-WEEKLY" at bounding box center [148, 234] width 83 height 24
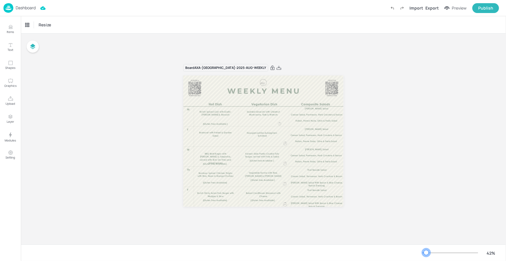
click at [426, 251] on div at bounding box center [450, 253] width 56 height 5
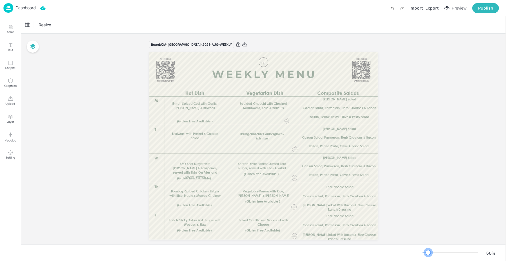
click at [428, 253] on div at bounding box center [428, 253] width 5 height 5
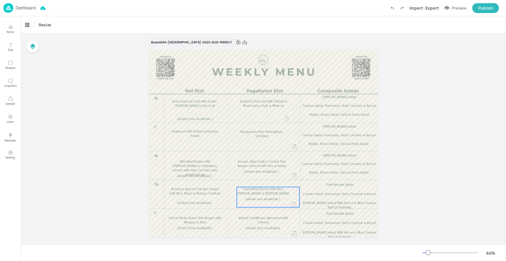
scroll to position [3, 0]
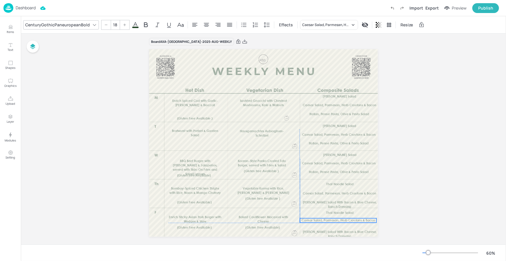
drag, startPoint x: 339, startPoint y: 223, endPoint x: 337, endPoint y: 221, distance: 3.5
click at [337, 221] on span "Caesar Salad, Parmesan, Herb Croutons & Bacon" at bounding box center [337, 220] width 73 height 3
type input "18"
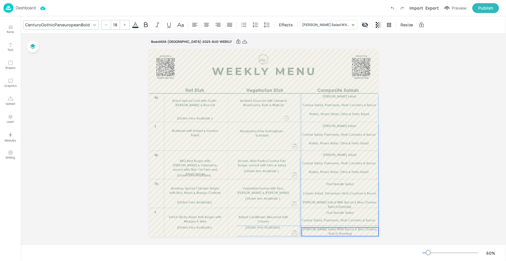
drag, startPoint x: 346, startPoint y: 232, endPoint x: 346, endPoint y: 229, distance: 3.2
click at [346, 229] on span "[PERSON_NAME] Salad With Bacon & Blue Cheese, Ranch Dressing" at bounding box center [340, 232] width 74 height 7
click at [397, 206] on div "Board AXA-[GEOGRAPHIC_DATA]-2025-AUG-WEEKLY Enrich Spiced Cod with Garlic-Herb …" at bounding box center [263, 141] width 485 height 221
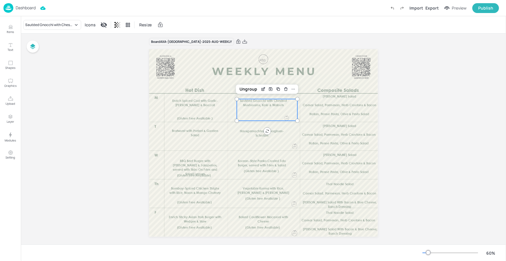
click at [273, 114] on div "Sautéed Gnocchi with Chestnut Mushrooms, Kale & Walnuts" at bounding box center [267, 110] width 61 height 22
click at [261, 90] on icon "Edit Item" at bounding box center [263, 89] width 5 height 5
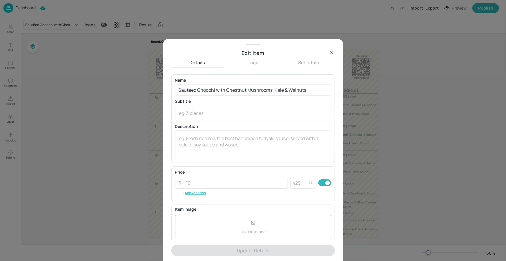
click at [330, 54] on icon at bounding box center [331, 52] width 7 height 7
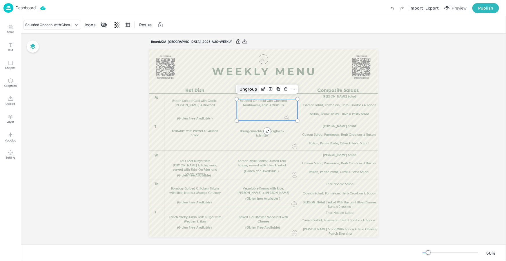
click at [252, 90] on div "Ungroup" at bounding box center [248, 90] width 22 height 8
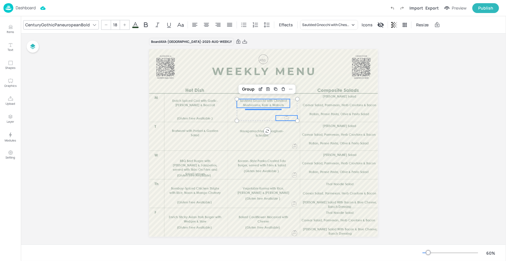
click at [288, 117] on div at bounding box center [286, 118] width 5 height 5
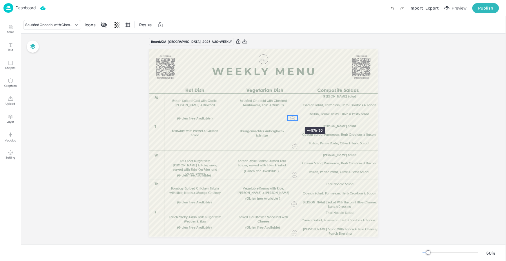
drag, startPoint x: 275, startPoint y: 118, endPoint x: 287, endPoint y: 117, distance: 11.9
click at [287, 117] on div "Enrich Spiced Cod with Garlic-Herb Potatoes & Broccoli (Gluten Free Available )…" at bounding box center [263, 143] width 229 height 188
click at [294, 116] on div at bounding box center [294, 118] width 5 height 5
click at [276, 109] on div "Edit Item" at bounding box center [279, 106] width 8 height 8
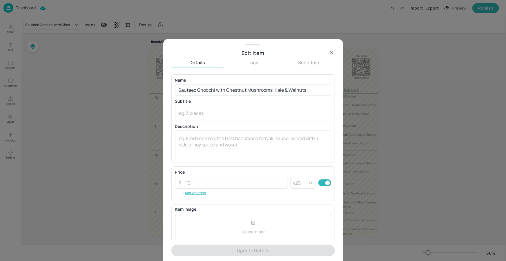
click at [328, 53] on icon at bounding box center [331, 52] width 7 height 7
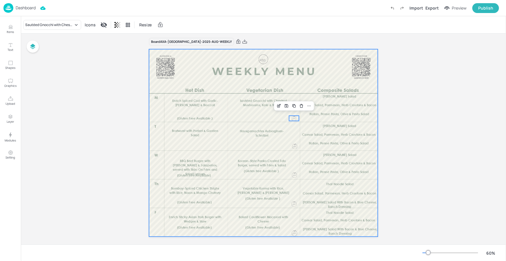
click at [246, 114] on div at bounding box center [263, 143] width 229 height 188
click at [290, 117] on div "Enrich Spiced Cod with Garlic-Herb Potatoes & Broccoli (Gluten Free Available )…" at bounding box center [263, 143] width 229 height 188
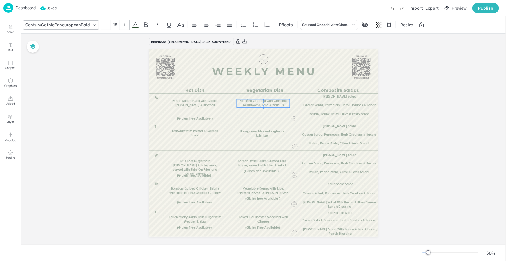
click at [259, 106] on span "Sautéed Gnocchi with Chestnut Mushrooms, Kale & Walnuts" at bounding box center [263, 103] width 47 height 7
click at [296, 117] on div at bounding box center [294, 118] width 10 height 5
click at [249, 89] on div "Group" at bounding box center [248, 90] width 17 height 8
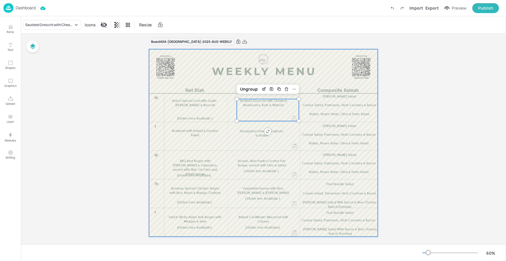
click at [324, 84] on div at bounding box center [263, 143] width 229 height 188
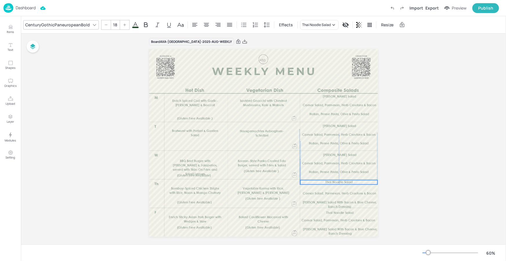
click at [347, 182] on span "Thai Noodle Salad" at bounding box center [338, 182] width 27 height 3
drag, startPoint x: 343, startPoint y: 193, endPoint x: 343, endPoint y: 189, distance: 3.5
click at [343, 189] on span "Caesar Salad, Parmesan, Herb Croutons & Bacon" at bounding box center [339, 190] width 73 height 3
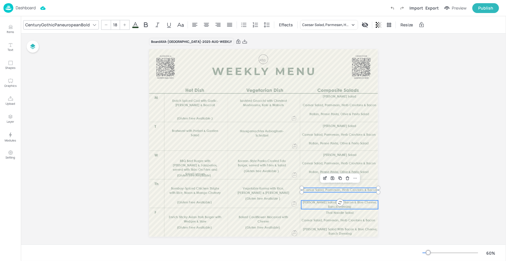
type input "18"
drag, startPoint x: 345, startPoint y: 202, endPoint x: 344, endPoint y: 199, distance: 3.6
click at [344, 199] on span "[PERSON_NAME] Salad With Bacon & Blue Cheese, Ranch Dressing" at bounding box center [340, 201] width 74 height 7
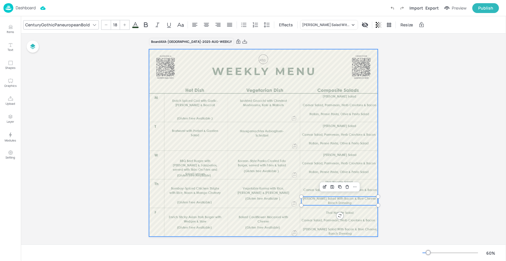
click at [380, 178] on div "Board AXA-[GEOGRAPHIC_DATA]-2025-AUG-WEEKLY Enrich Spiced Cod with Garlic-Herb …" at bounding box center [263, 141] width 261 height 221
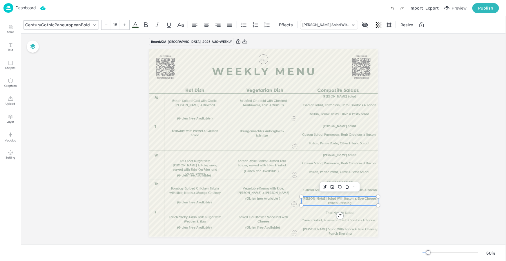
drag, startPoint x: 381, startPoint y: 188, endPoint x: 383, endPoint y: 193, distance: 5.6
click at [381, 188] on div "Board AXA-[GEOGRAPHIC_DATA]-2025-AUG-WEEKLY Enrich Spiced Cod with Garlic-Herb …" at bounding box center [263, 141] width 261 height 221
click at [372, 237] on div at bounding box center [263, 244] width 229 height 14
click at [369, 243] on div at bounding box center [263, 244] width 229 height 14
drag, startPoint x: 288, startPoint y: 219, endPoint x: 292, endPoint y: 217, distance: 4.2
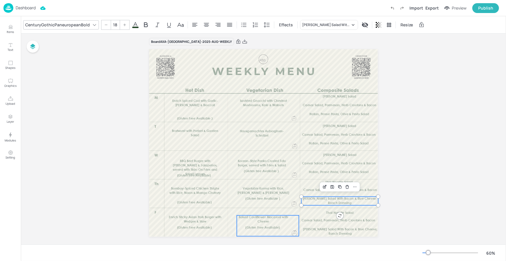
click at [288, 219] on p "Baked Cauliflower Macaroni with Cheese" at bounding box center [263, 220] width 53 height 9
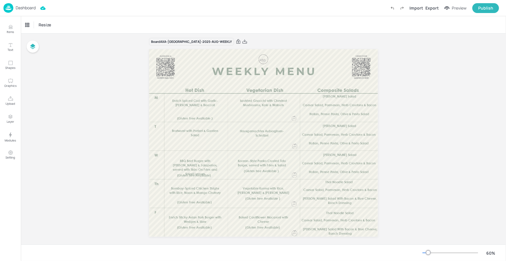
click at [300, 241] on div at bounding box center [263, 244] width 229 height 14
click at [33, 8] on p "Dashboard" at bounding box center [26, 8] width 20 height 4
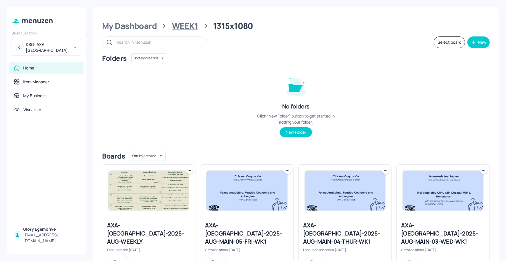
click at [188, 23] on div "WEEK1" at bounding box center [185, 26] width 26 height 10
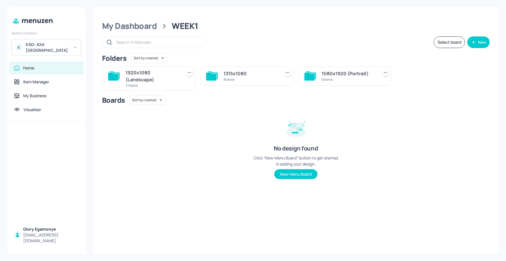
click at [311, 75] on icon at bounding box center [309, 77] width 10 height 8
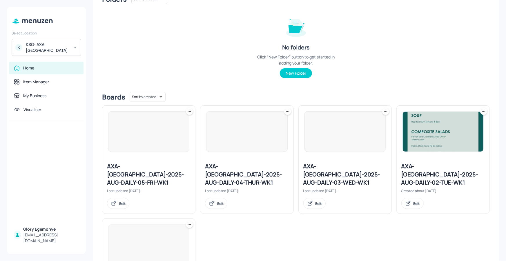
scroll to position [123, 0]
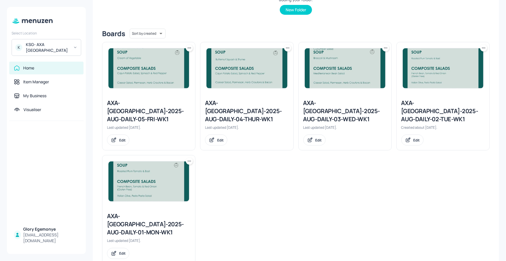
click at [157, 213] on div "AXA-[GEOGRAPHIC_DATA]-2025-AUG-DAILY-01-MON-WK1" at bounding box center [148, 224] width 83 height 24
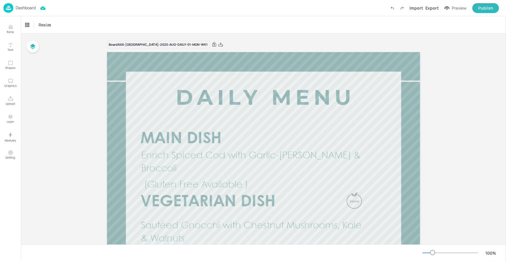
click at [427, 252] on div at bounding box center [450, 253] width 56 height 5
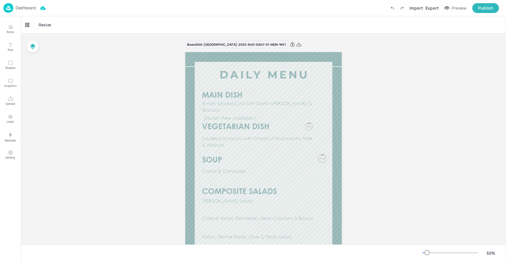
click at [425, 253] on div at bounding box center [427, 253] width 5 height 5
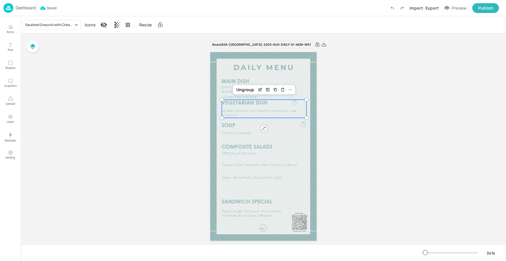
click at [273, 106] on div "Sautéed Gnocchi with Chestnut Mushrooms, Kale & Walnuts" at bounding box center [264, 109] width 85 height 18
click at [285, 108] on div "Sautéed Gnocchi with Chestnut Mushrooms, Kale & Walnuts" at bounding box center [264, 109] width 85 height 18
click at [259, 89] on icon "Edit Item" at bounding box center [260, 89] width 2 height 2
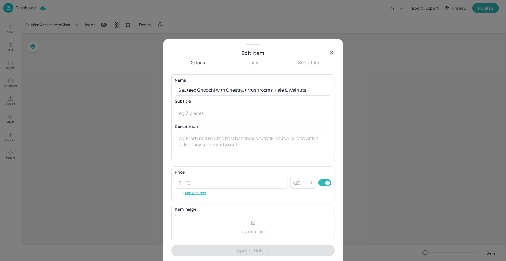
click at [328, 55] on icon at bounding box center [331, 52] width 7 height 7
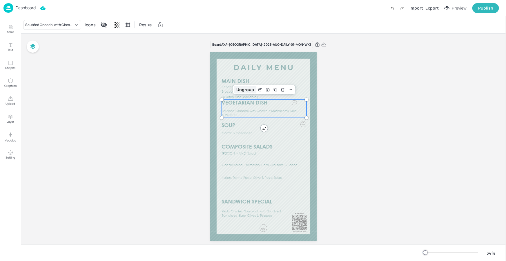
click at [243, 89] on div "Ungroup" at bounding box center [245, 90] width 22 height 8
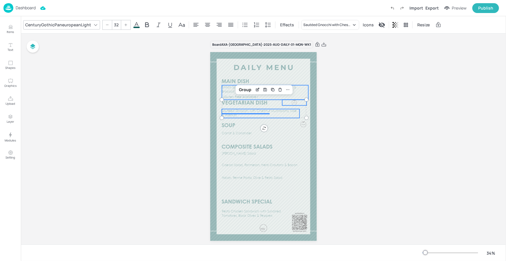
click at [292, 101] on div at bounding box center [294, 103] width 5 height 6
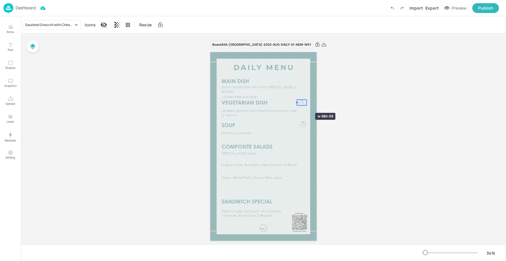
drag, startPoint x: 283, startPoint y: 103, endPoint x: 298, endPoint y: 103, distance: 14.8
click at [298, 103] on div at bounding box center [296, 103] width 5 height 6
click at [301, 103] on div at bounding box center [303, 103] width 5 height 6
click at [267, 110] on span "Sautéed Gnocchi with Chestnut Mushrooms, Kale & Walnuts" at bounding box center [259, 114] width 75 height 8
click at [265, 111] on span "Sautéed Gnocchi with Chestnut Mushrooms, Kale & Walnuts" at bounding box center [260, 114] width 75 height 8
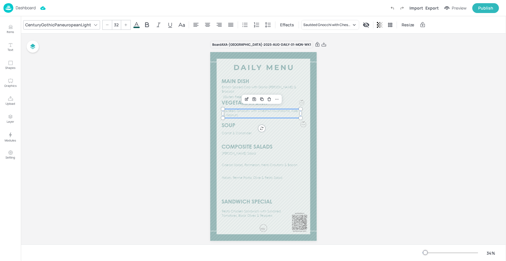
click at [260, 113] on p "Sautéed Gnocchi with Chestnut Mushrooms, Kale & Walnuts" at bounding box center [262, 113] width 78 height 9
click at [300, 103] on div at bounding box center [301, 103] width 5 height 6
click at [247, 91] on div "Group" at bounding box center [245, 90] width 17 height 8
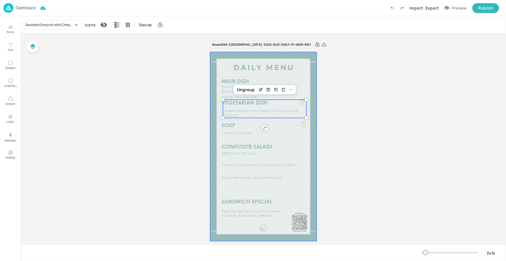
click at [312, 150] on div at bounding box center [263, 146] width 106 height 189
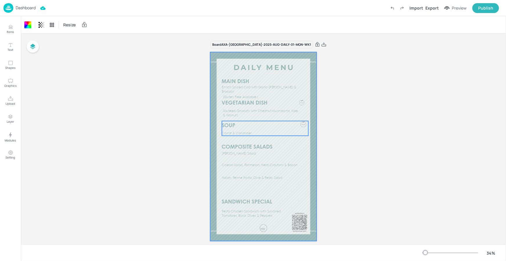
click at [300, 122] on div at bounding box center [303, 124] width 6 height 6
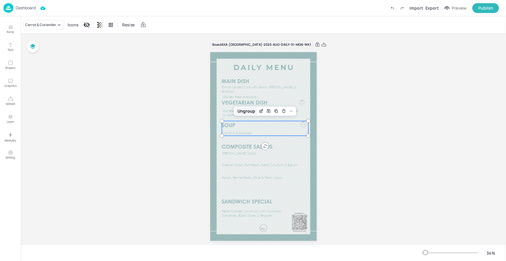
click at [254, 111] on div "Ungroup" at bounding box center [246, 112] width 22 height 8
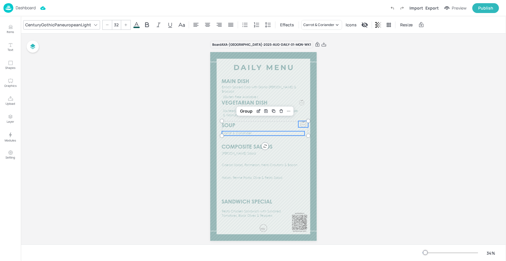
click at [302, 123] on div at bounding box center [303, 124] width 6 height 6
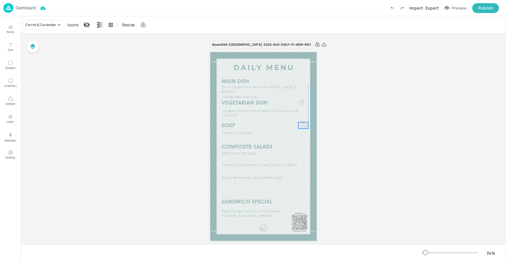
click at [301, 124] on div at bounding box center [303, 125] width 6 height 6
click at [297, 123] on div at bounding box center [296, 122] width 5 height 5
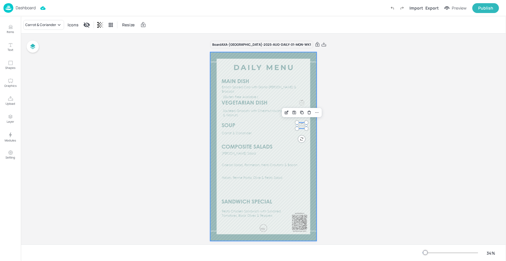
click at [311, 141] on div at bounding box center [263, 146] width 106 height 189
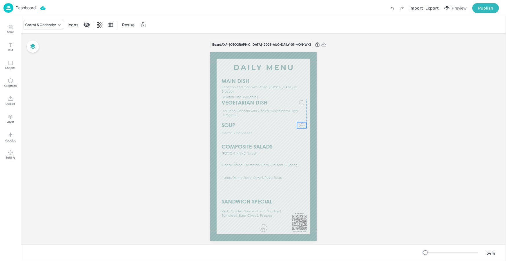
click at [299, 123] on div at bounding box center [302, 125] width 6 height 6
click at [248, 134] on span "Carrot & Coriander" at bounding box center [237, 133] width 30 height 3
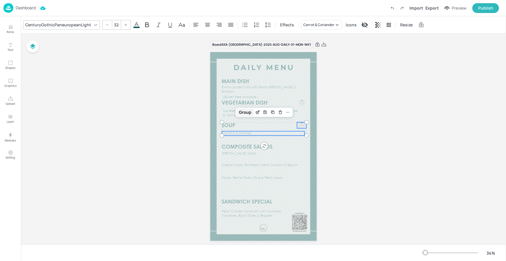
click at [248, 113] on div "Group" at bounding box center [245, 113] width 17 height 8
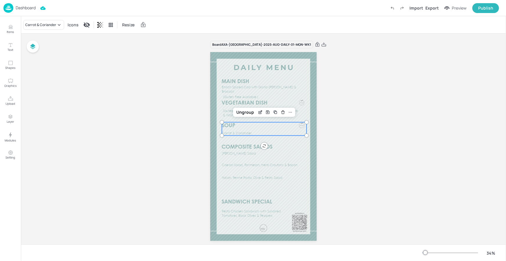
click at [320, 163] on div "Board AXA-[GEOGRAPHIC_DATA]-2025-AUG-DAILY-01-MON-WK1 Enrich Spiced Cod with Ga…" at bounding box center [263, 145] width 139 height 222
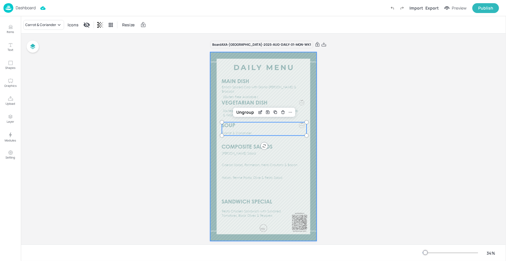
click at [314, 168] on div at bounding box center [263, 146] width 106 height 189
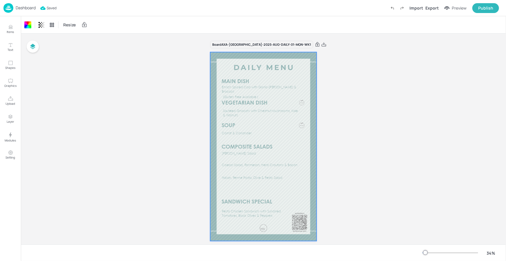
click at [32, 8] on p "Dashboard" at bounding box center [26, 8] width 20 height 4
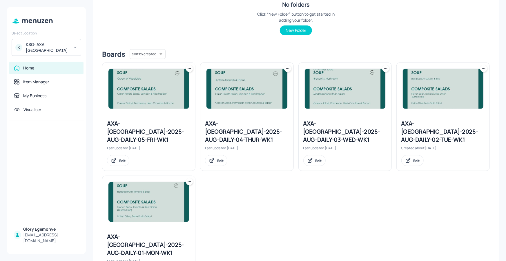
scroll to position [103, 0]
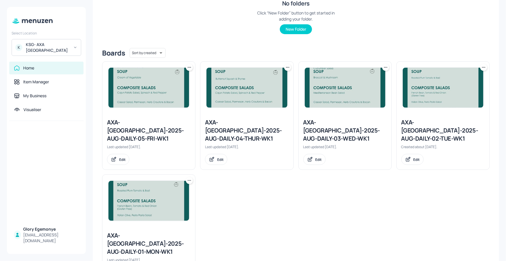
click at [436, 126] on div "AXA-[GEOGRAPHIC_DATA]-2025-AUG-DAILY-02-TUE-WK1" at bounding box center [442, 131] width 83 height 24
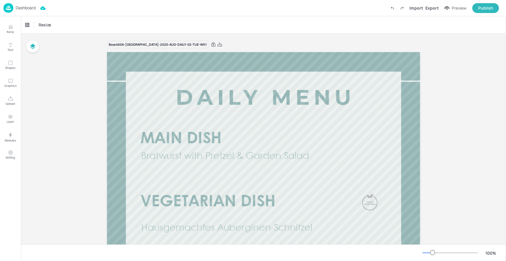
click at [426, 254] on div at bounding box center [450, 253] width 56 height 5
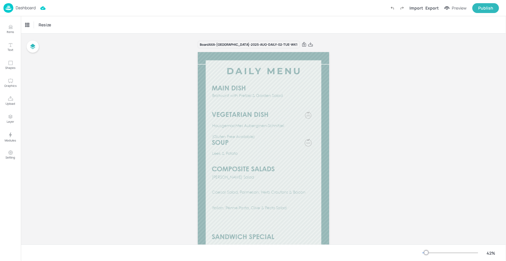
click at [424, 253] on div at bounding box center [426, 253] width 5 height 5
click at [426, 254] on div at bounding box center [450, 253] width 56 height 5
click at [30, 7] on p "Dashboard" at bounding box center [26, 8] width 20 height 4
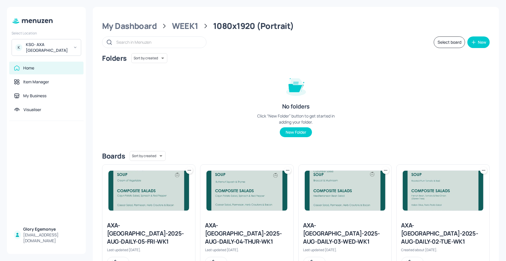
click at [334, 219] on div "AXA-[GEOGRAPHIC_DATA]-2025-AUG-DAILY-03-WED-WK1 Last updated [DATE]. Edit" at bounding box center [345, 245] width 93 height 56
click at [332, 224] on div "AXA-[GEOGRAPHIC_DATA]-2025-AUG-DAILY-03-WED-WK1" at bounding box center [344, 234] width 83 height 24
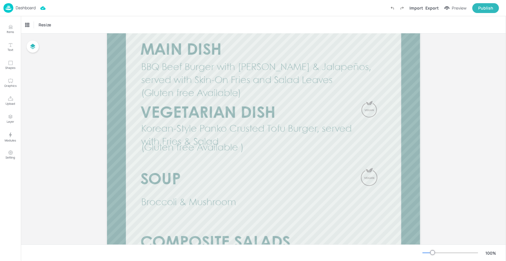
click at [426, 253] on div at bounding box center [450, 253] width 56 height 5
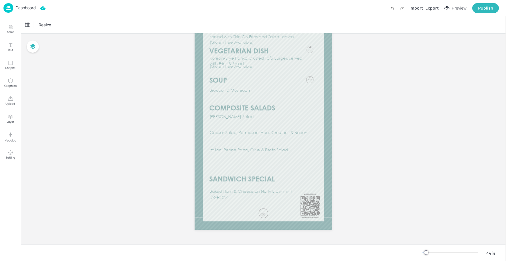
click at [425, 253] on div at bounding box center [426, 253] width 5 height 5
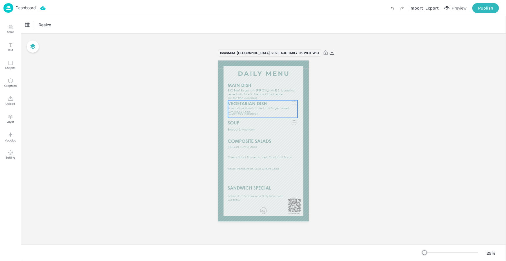
click at [261, 115] on div "Korean-Style Panko Crusted Tofu Burger, served with Fries & Salad" at bounding box center [263, 110] width 70 height 18
click at [246, 90] on div "Ungroup" at bounding box center [244, 91] width 22 height 8
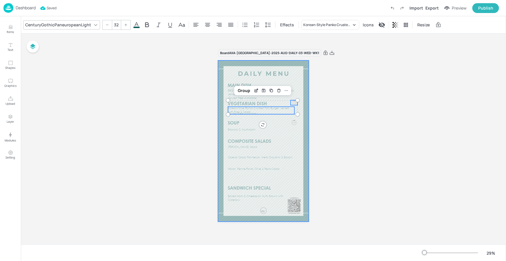
click at [250, 116] on div at bounding box center [263, 141] width 91 height 161
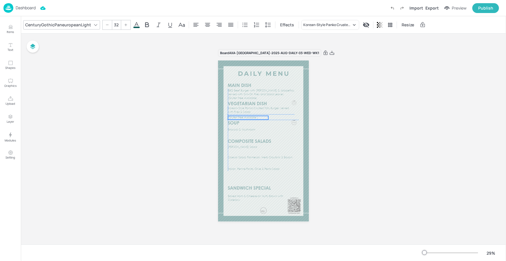
click at [249, 117] on span "(Gluten free Available )" at bounding box center [243, 118] width 30 height 3
click at [255, 111] on p "Korean-Style Panko Crusted Tofu Burger, served with Fries & Salad" at bounding box center [261, 111] width 66 height 8
click at [294, 103] on div at bounding box center [294, 103] width 5 height 5
click at [246, 92] on div "Group" at bounding box center [243, 91] width 17 height 8
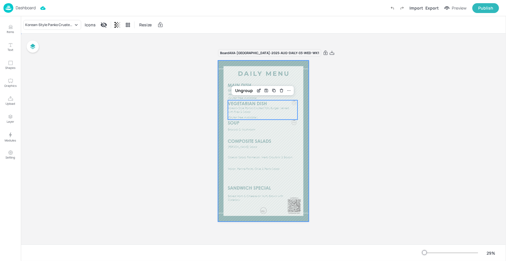
click at [301, 139] on div at bounding box center [263, 141] width 91 height 161
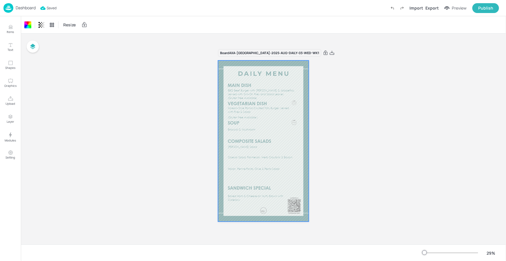
click at [28, 6] on p "Dashboard" at bounding box center [26, 8] width 20 height 4
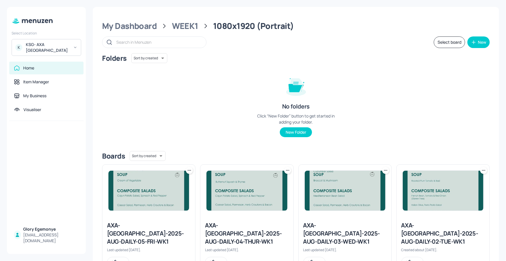
click at [271, 224] on div "AXA-[GEOGRAPHIC_DATA]-2025-AUG-DAILY-04-THUR-WK1" at bounding box center [246, 234] width 83 height 24
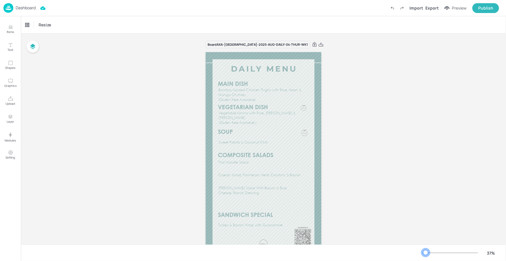
click at [426, 252] on div at bounding box center [450, 253] width 56 height 5
click at [30, 6] on p "Dashboard" at bounding box center [26, 8] width 20 height 4
click at [34, 8] on p "Dashboard" at bounding box center [26, 8] width 20 height 4
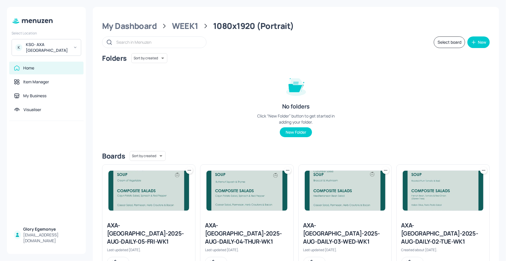
click at [181, 227] on div "AXA-[GEOGRAPHIC_DATA]-2025-AUG-DAILY-05-FRI-WK1" at bounding box center [148, 234] width 83 height 24
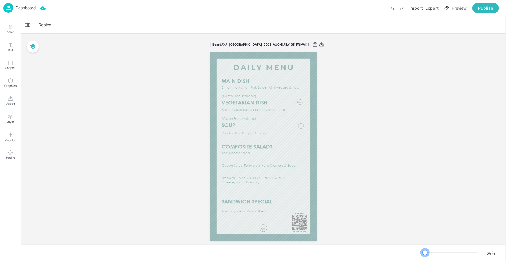
click at [425, 253] on div at bounding box center [423, 253] width 3 height 1
drag, startPoint x: 36, startPoint y: 7, endPoint x: 30, endPoint y: 9, distance: 6.1
click at [36, 7] on div "Dashboard Import Export Preview Publish" at bounding box center [250, 8] width 495 height 16
click at [30, 9] on p "Dashboard" at bounding box center [26, 8] width 20 height 4
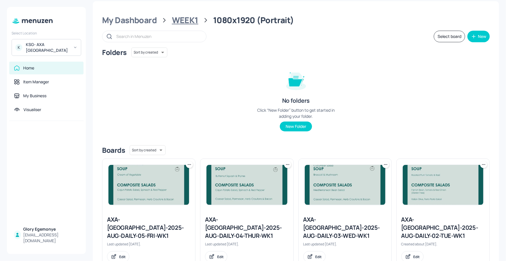
scroll to position [6, 0]
drag, startPoint x: 188, startPoint y: 22, endPoint x: 185, endPoint y: 25, distance: 4.3
click at [189, 22] on div "WEEK1" at bounding box center [185, 20] width 26 height 10
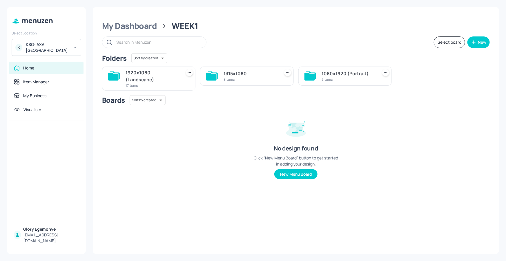
scroll to position [0, 0]
click at [116, 78] on icon at bounding box center [113, 77] width 10 height 8
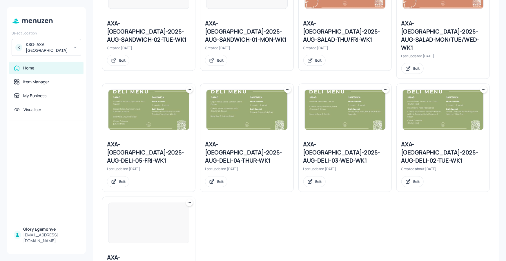
scroll to position [438, 0]
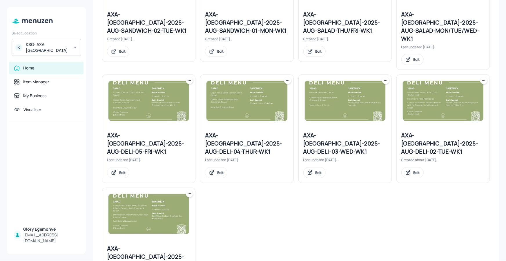
click at [158, 245] on div "AXA-[GEOGRAPHIC_DATA]-2025-AUG-DELI-01-MON-WK1" at bounding box center [148, 257] width 83 height 24
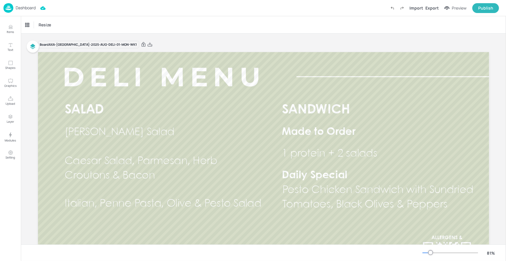
click at [30, 9] on p "Dashboard" at bounding box center [26, 8] width 20 height 4
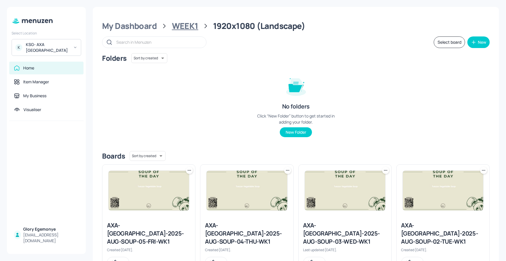
click at [193, 28] on div "WEEK1" at bounding box center [185, 26] width 26 height 10
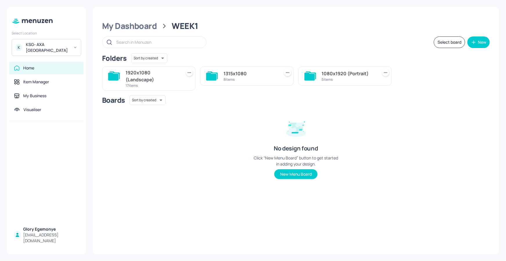
click at [216, 76] on icon at bounding box center [211, 77] width 10 height 8
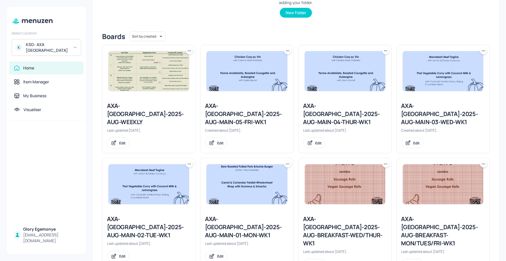
scroll to position [121, 0]
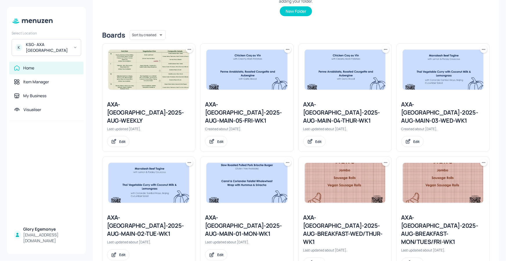
click at [244, 214] on div "AXA-[GEOGRAPHIC_DATA]-2025-AUG-MAIN-01-MON-WK1" at bounding box center [246, 226] width 83 height 24
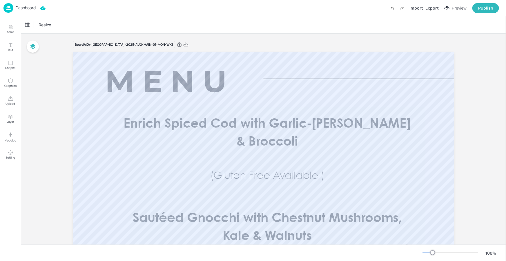
click at [183, 45] on icon at bounding box center [185, 45] width 5 height 6
